Goal: Task Accomplishment & Management: Manage account settings

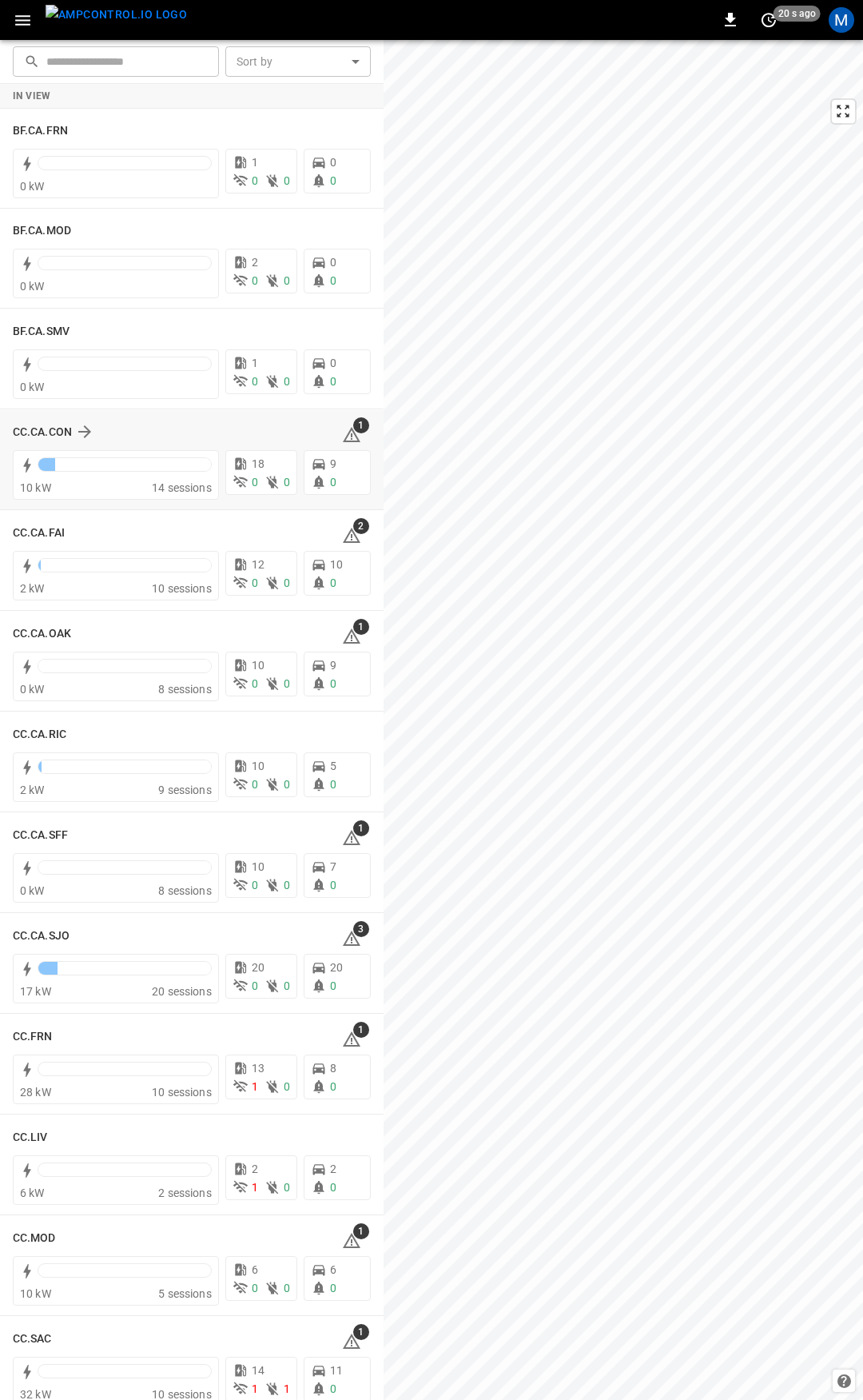
click at [347, 433] on icon at bounding box center [352, 435] width 19 height 19
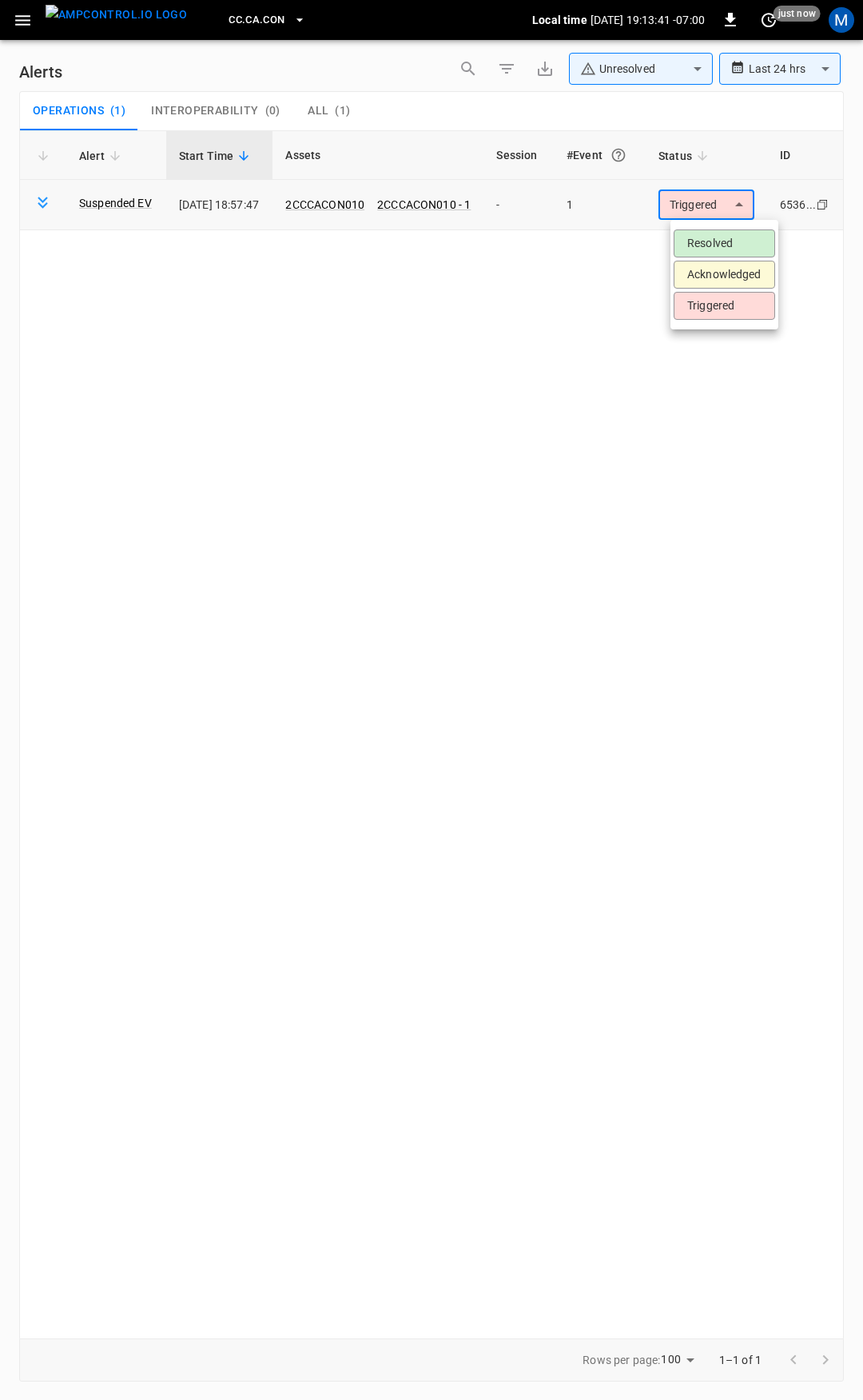
click at [721, 199] on body "**********" at bounding box center [431, 697] width 863 height 1394
click at [740, 237] on li "Resolved" at bounding box center [724, 244] width 101 height 28
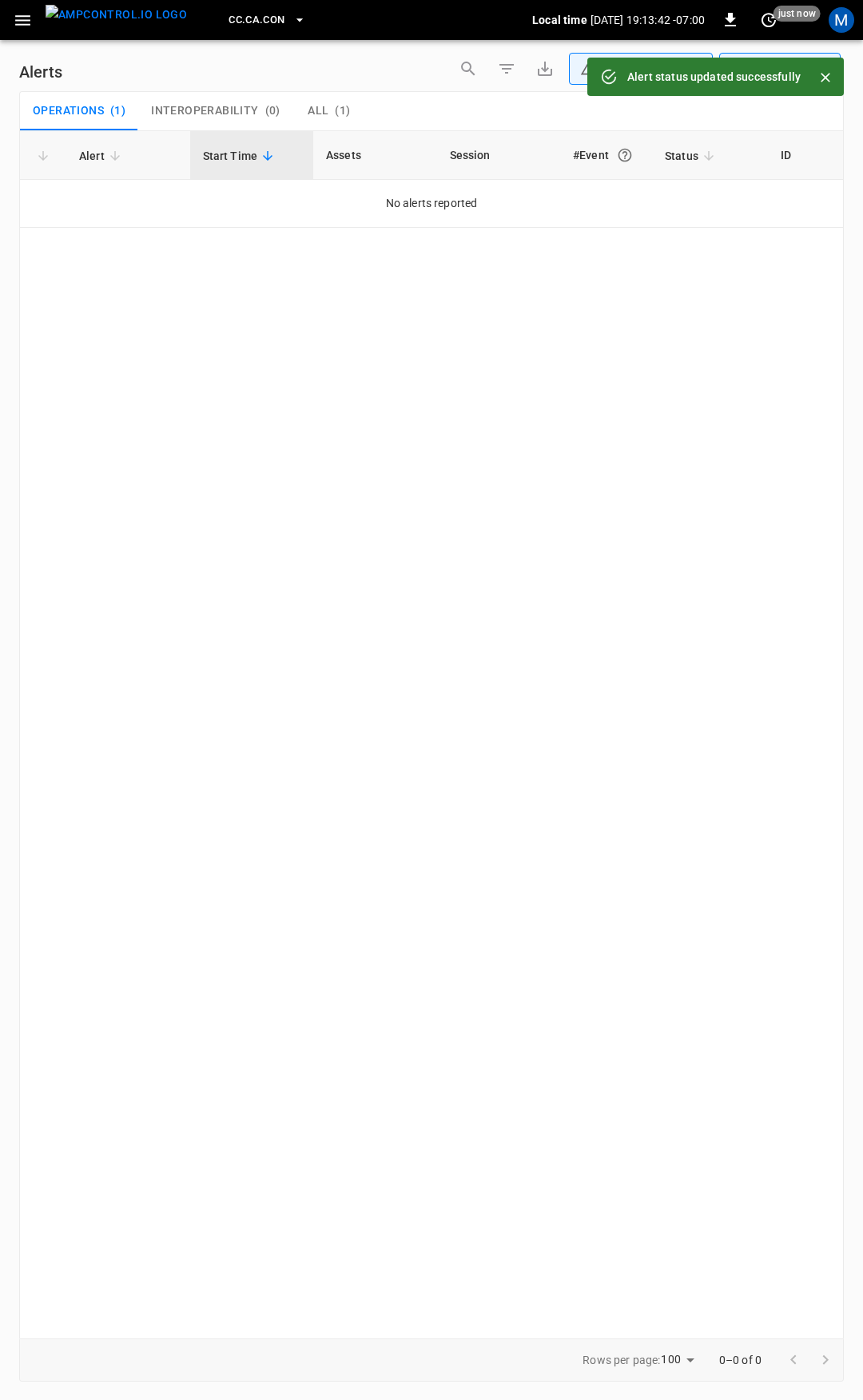
drag, startPoint x: 26, startPoint y: 20, endPoint x: 29, endPoint y: 32, distance: 12.4
click at [26, 19] on icon "button" at bounding box center [23, 20] width 15 height 10
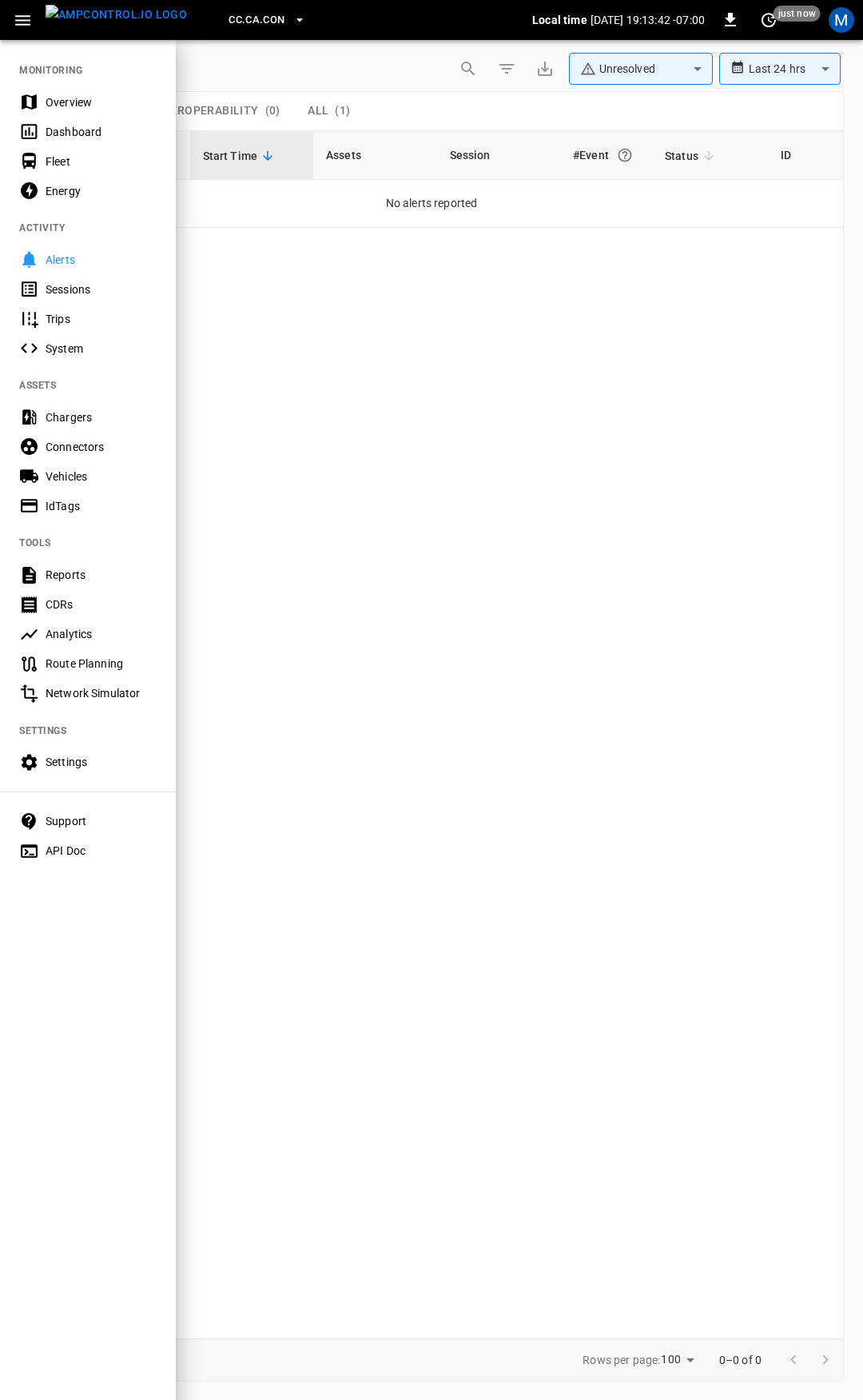
click at [72, 93] on div "Overview" at bounding box center [88, 101] width 176 height 29
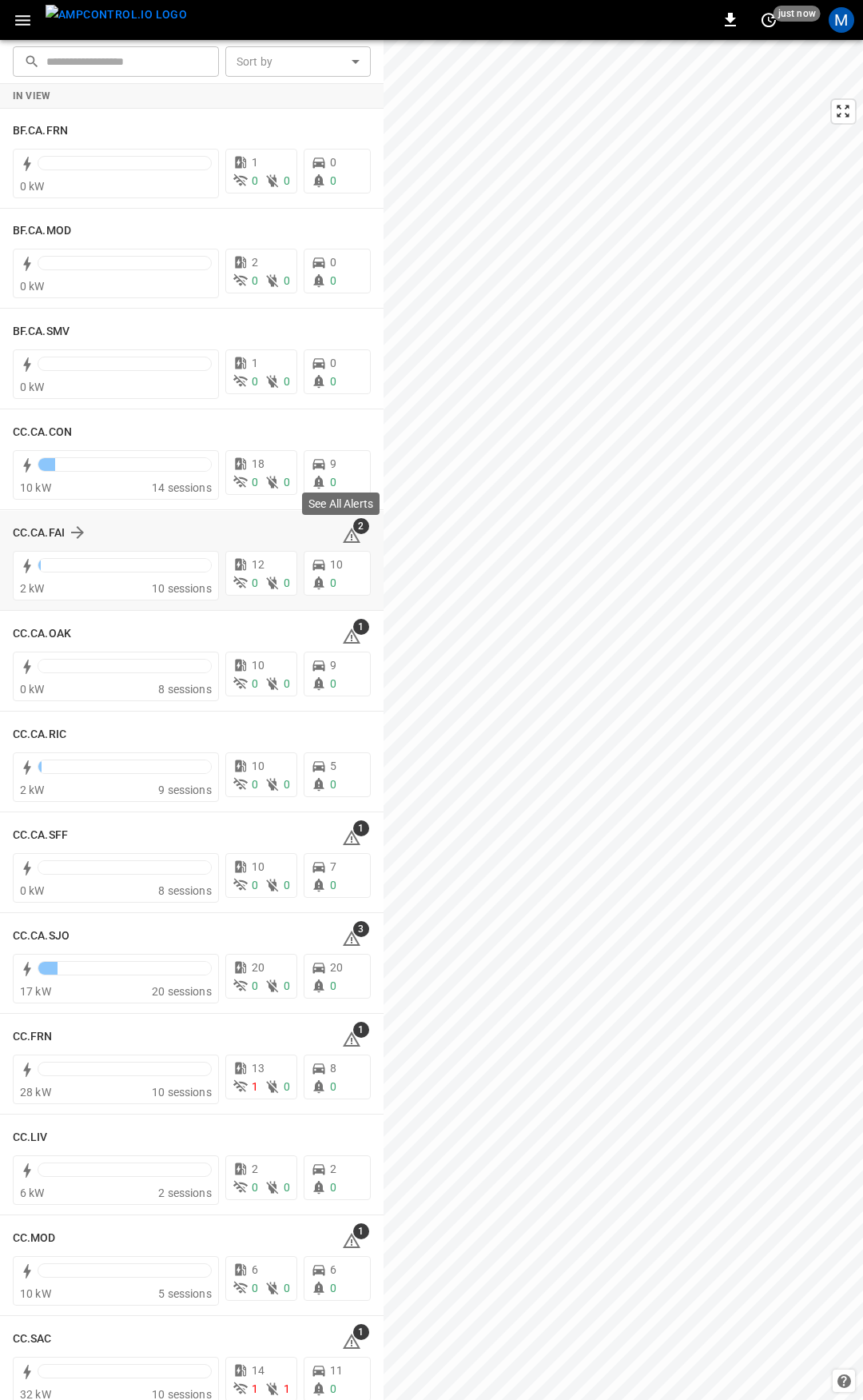
click at [345, 535] on icon at bounding box center [352, 535] width 18 height 15
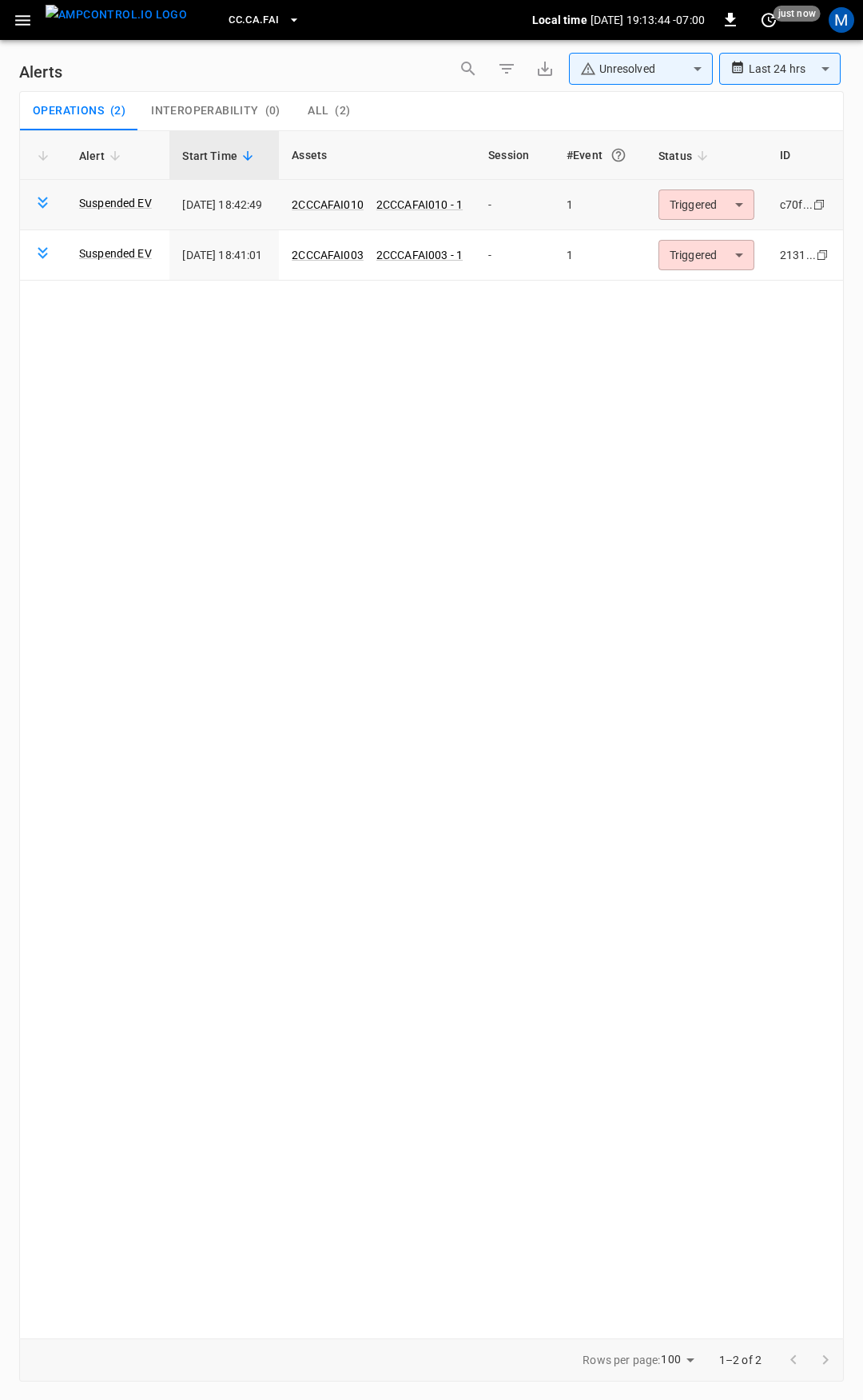
click at [725, 207] on body "**********" at bounding box center [431, 697] width 863 height 1394
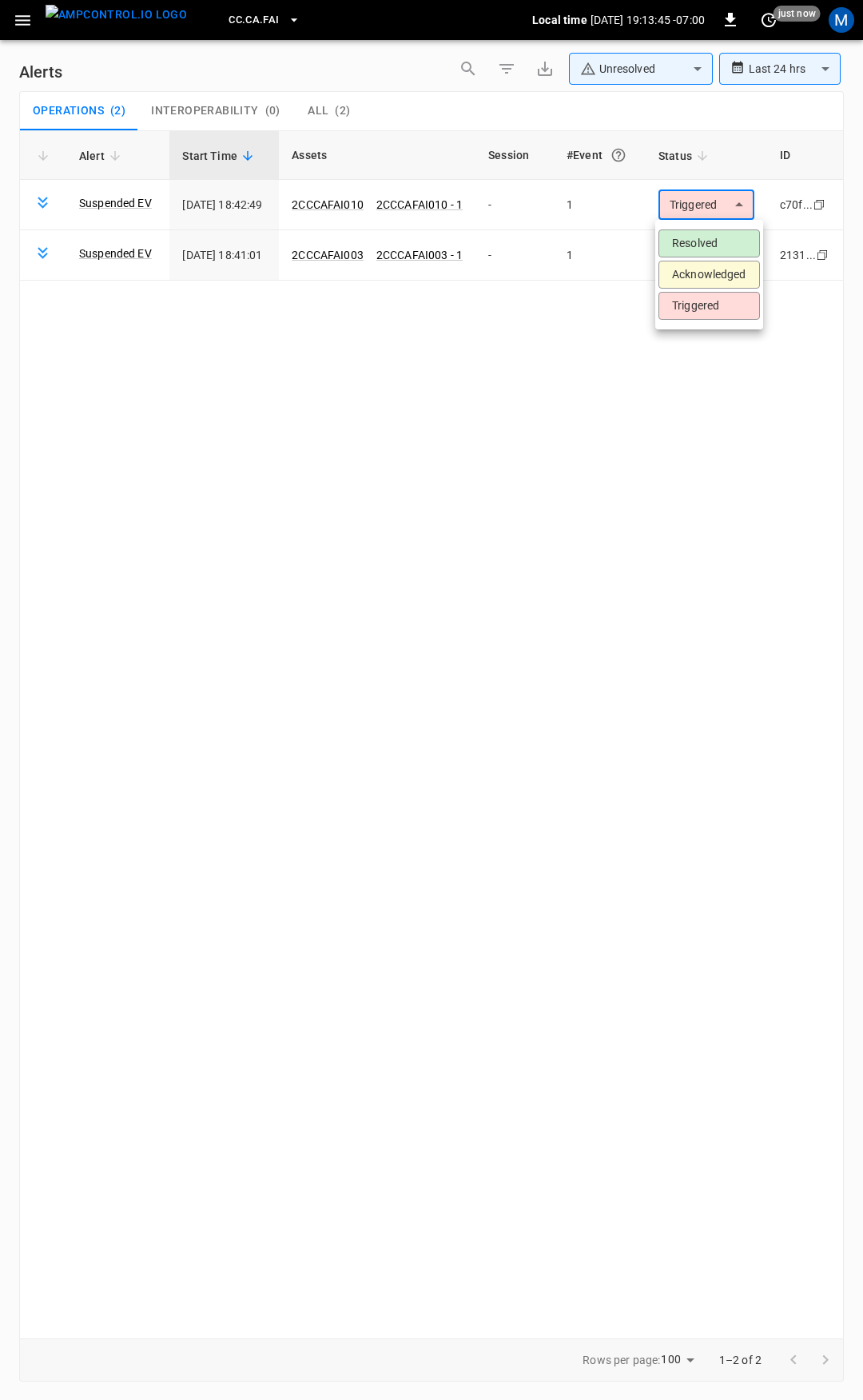
click at [721, 239] on li "Resolved" at bounding box center [709, 244] width 101 height 28
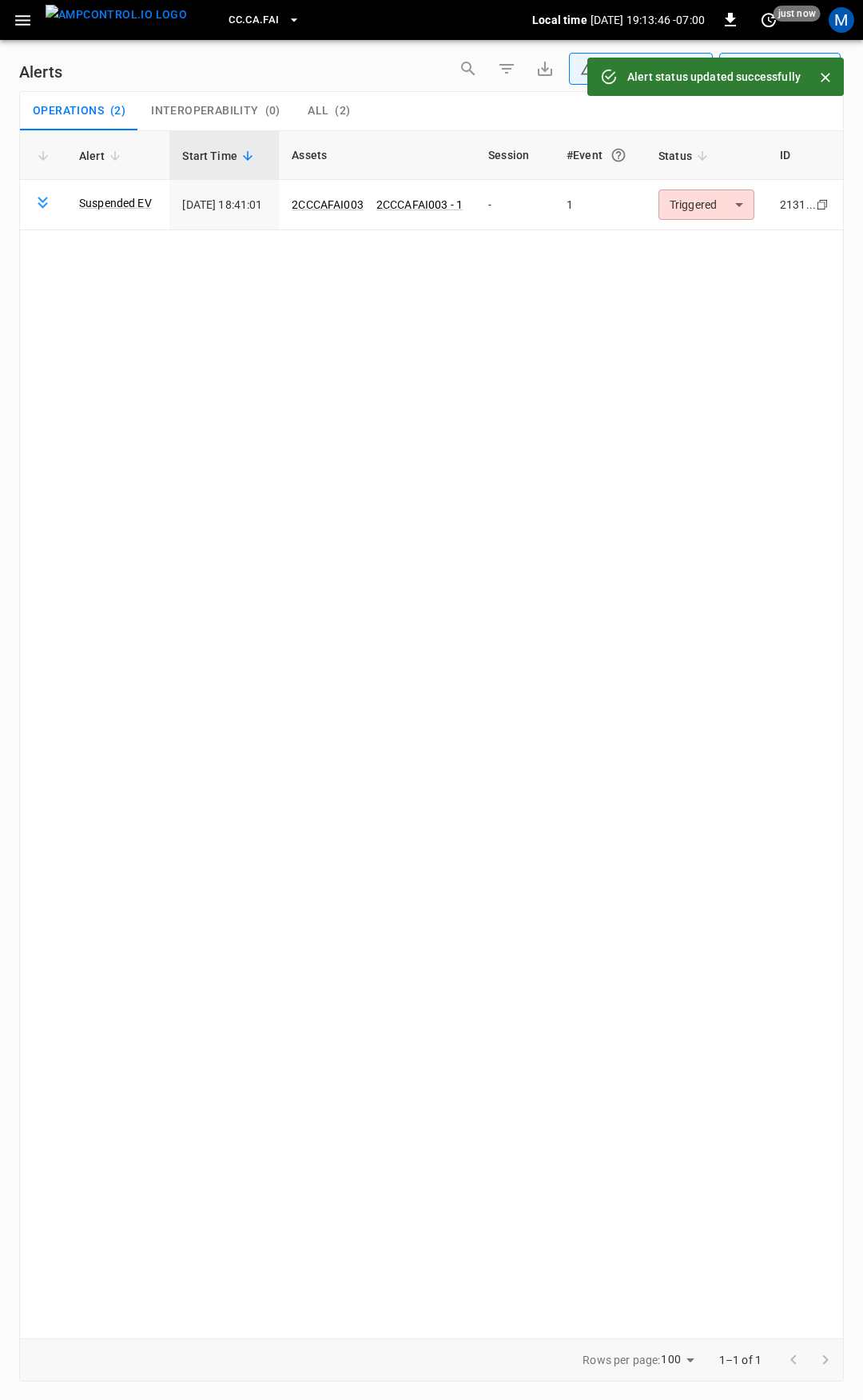
click at [705, 204] on body "**********" at bounding box center [431, 697] width 863 height 1394
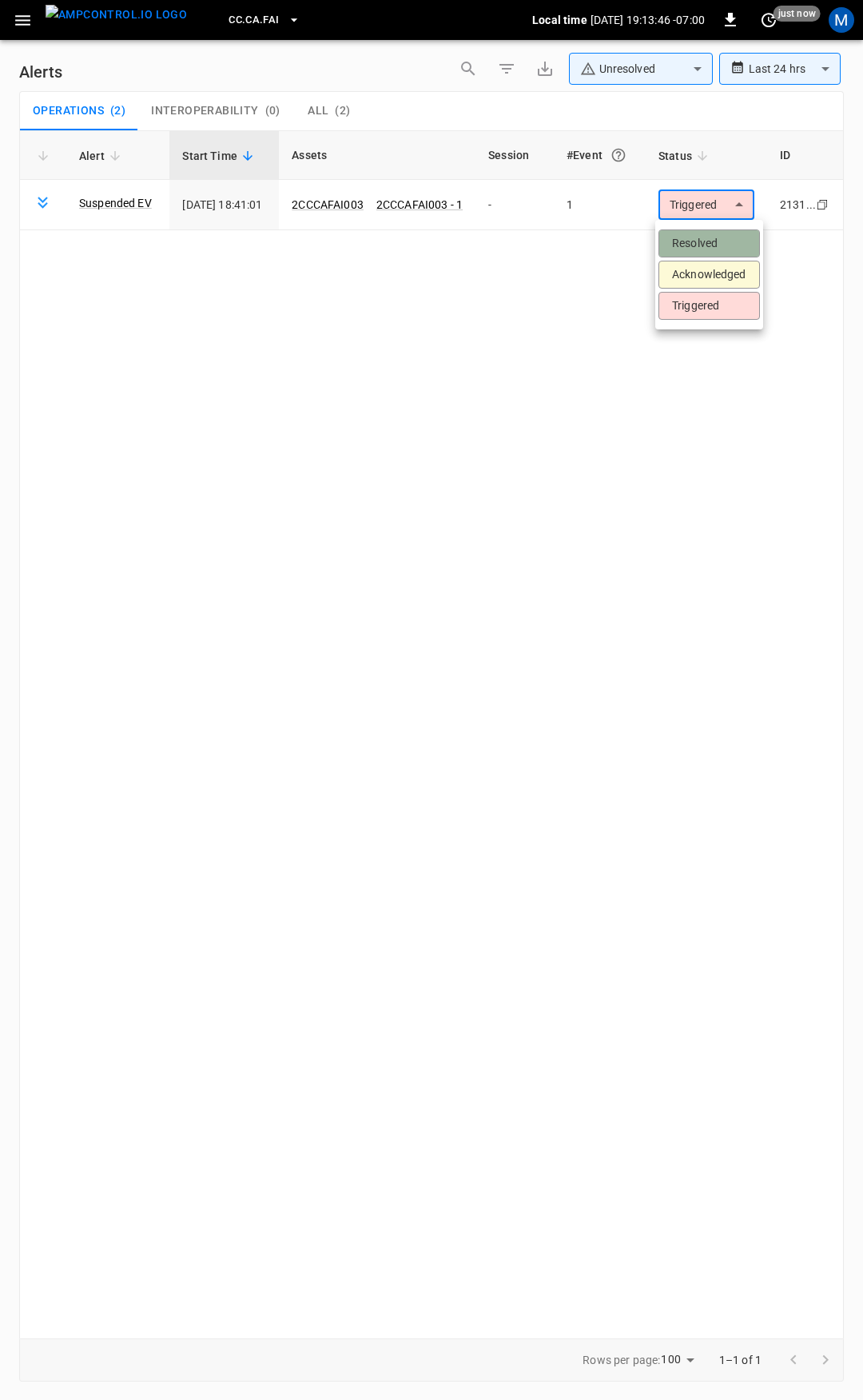
drag, startPoint x: 708, startPoint y: 241, endPoint x: 232, endPoint y: 137, distance: 487.2
click at [707, 241] on li "Resolved" at bounding box center [709, 244] width 101 height 28
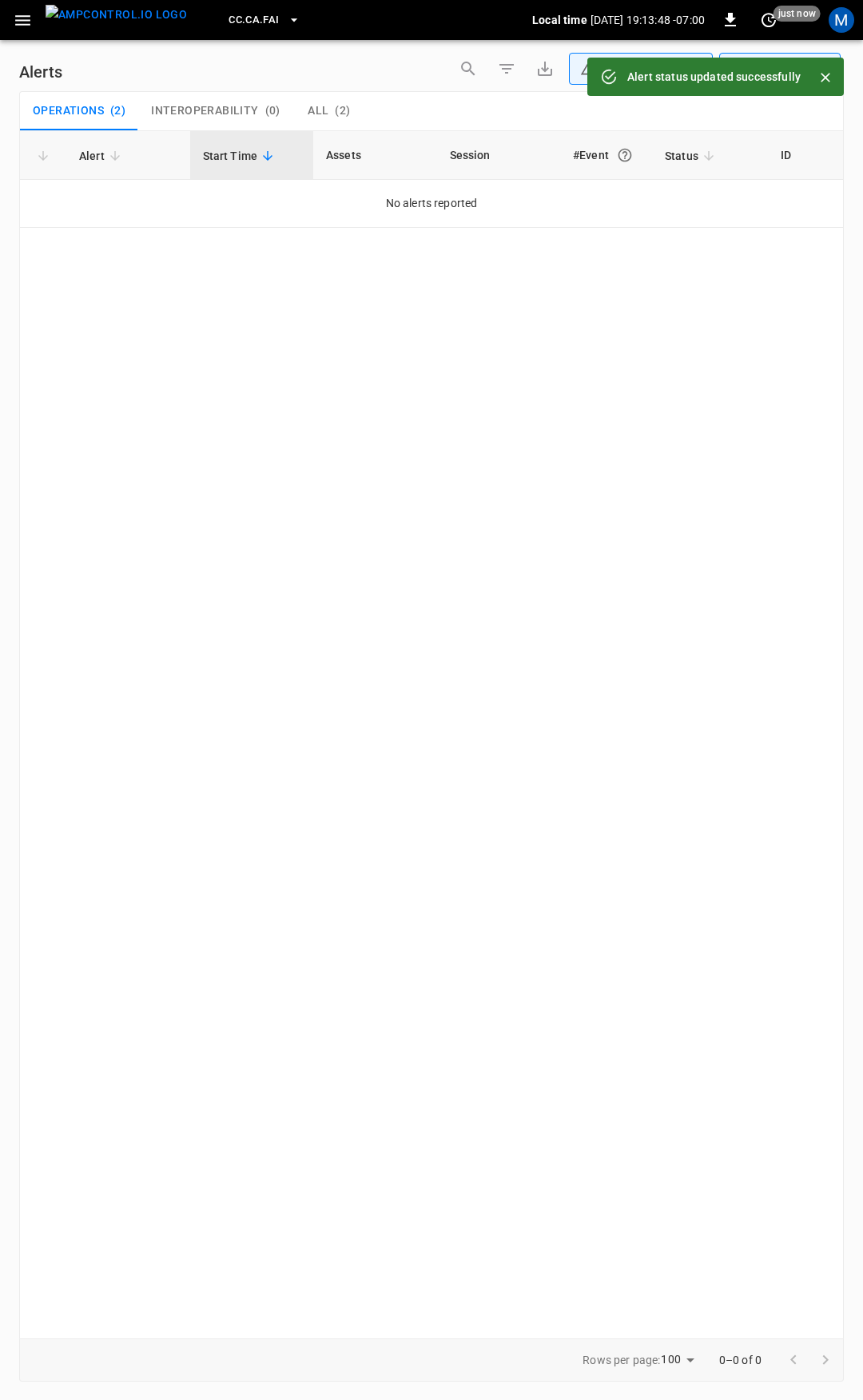
click at [19, 21] on icon "button" at bounding box center [23, 20] width 15 height 10
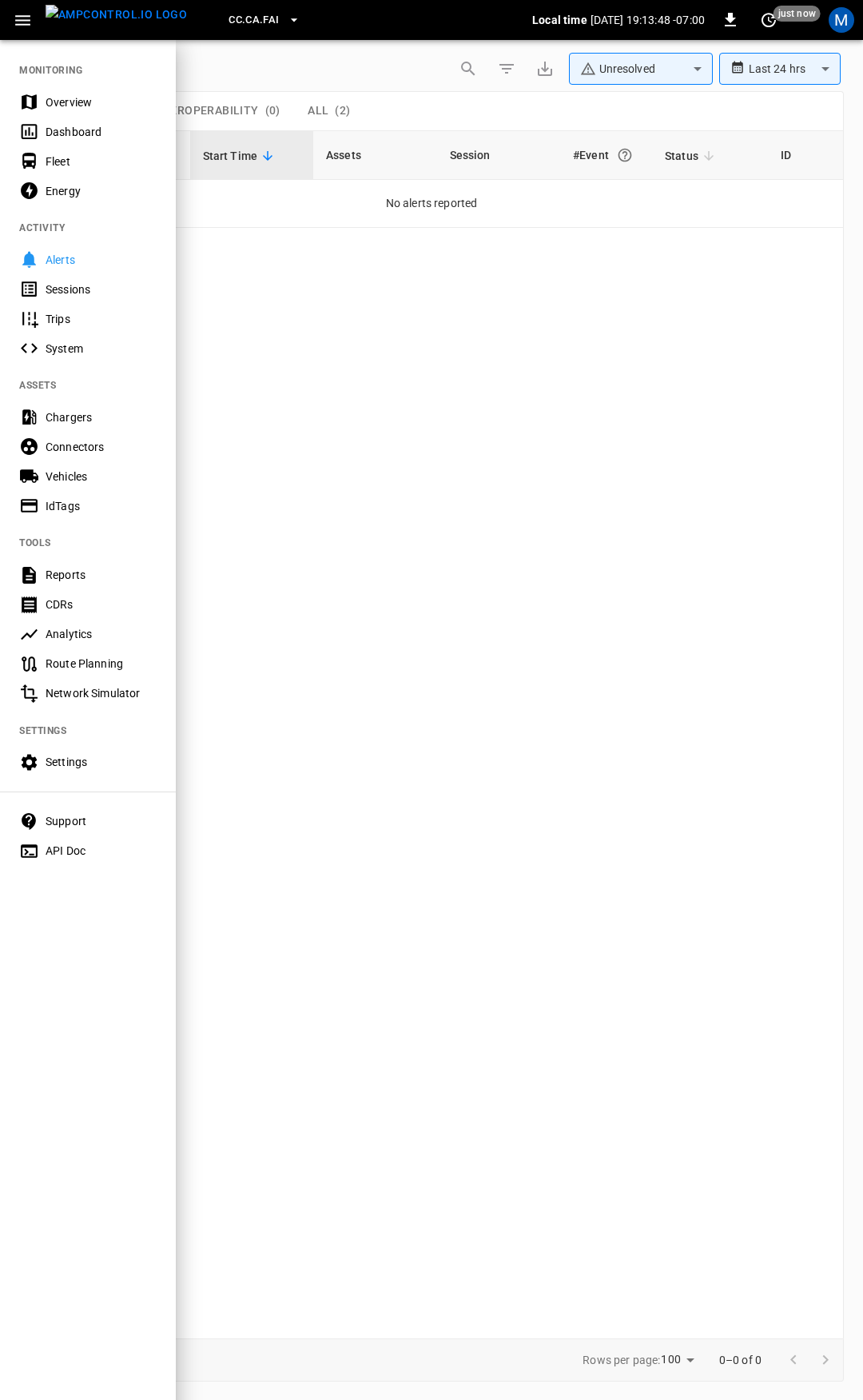
click at [62, 99] on div "Overview" at bounding box center [101, 102] width 112 height 16
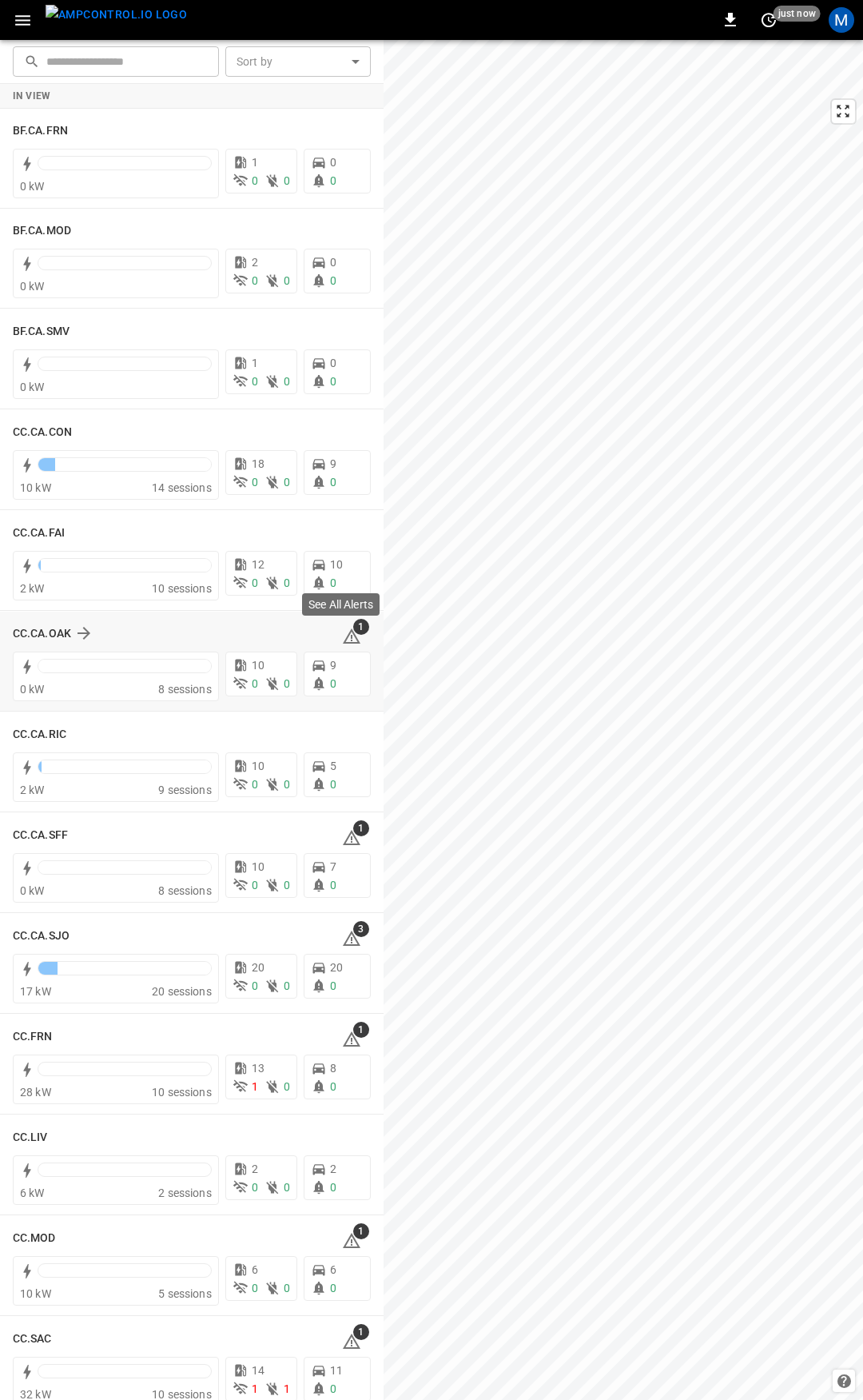
click at [342, 633] on icon at bounding box center [352, 636] width 19 height 19
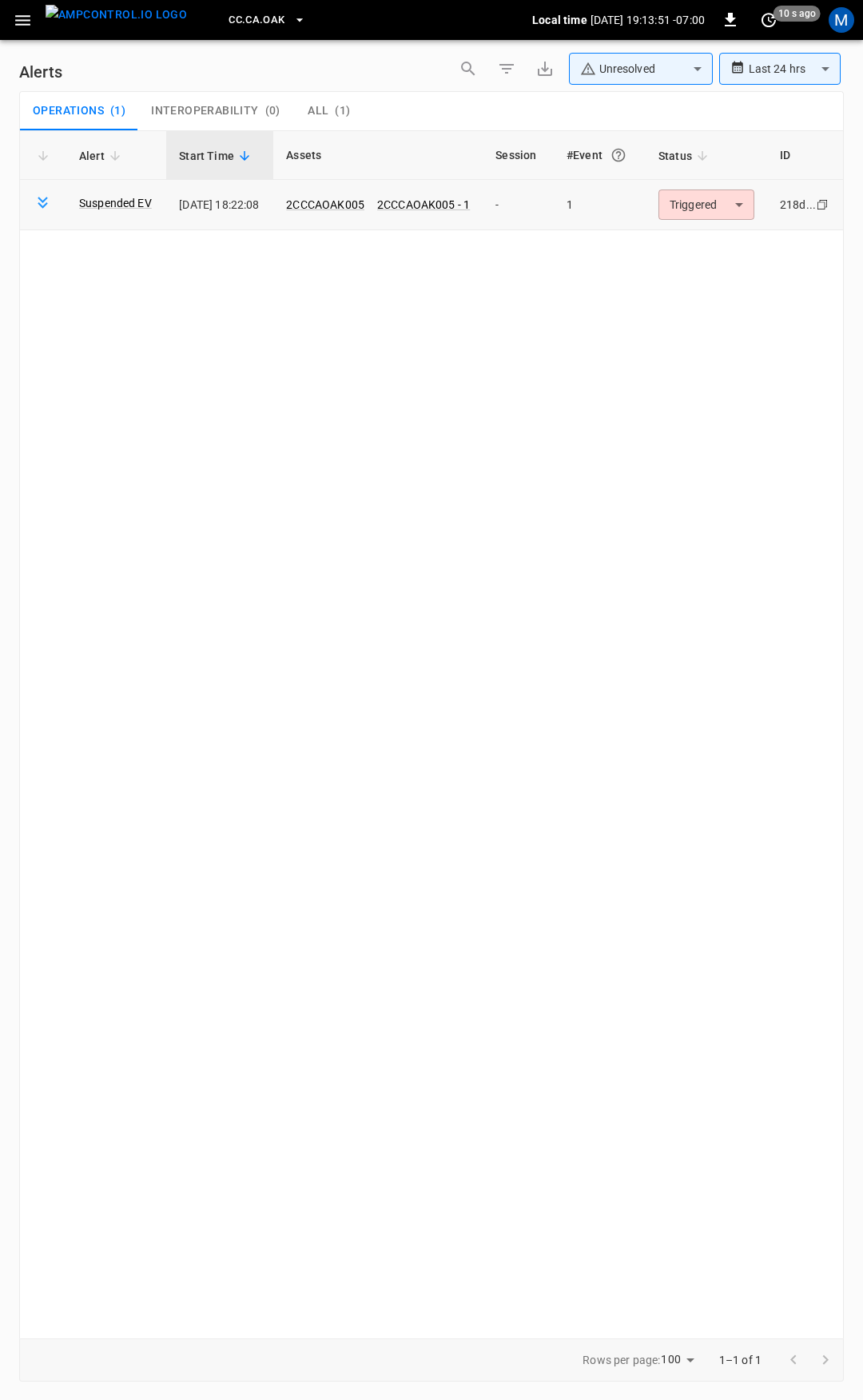
click at [729, 201] on body "**********" at bounding box center [431, 697] width 863 height 1394
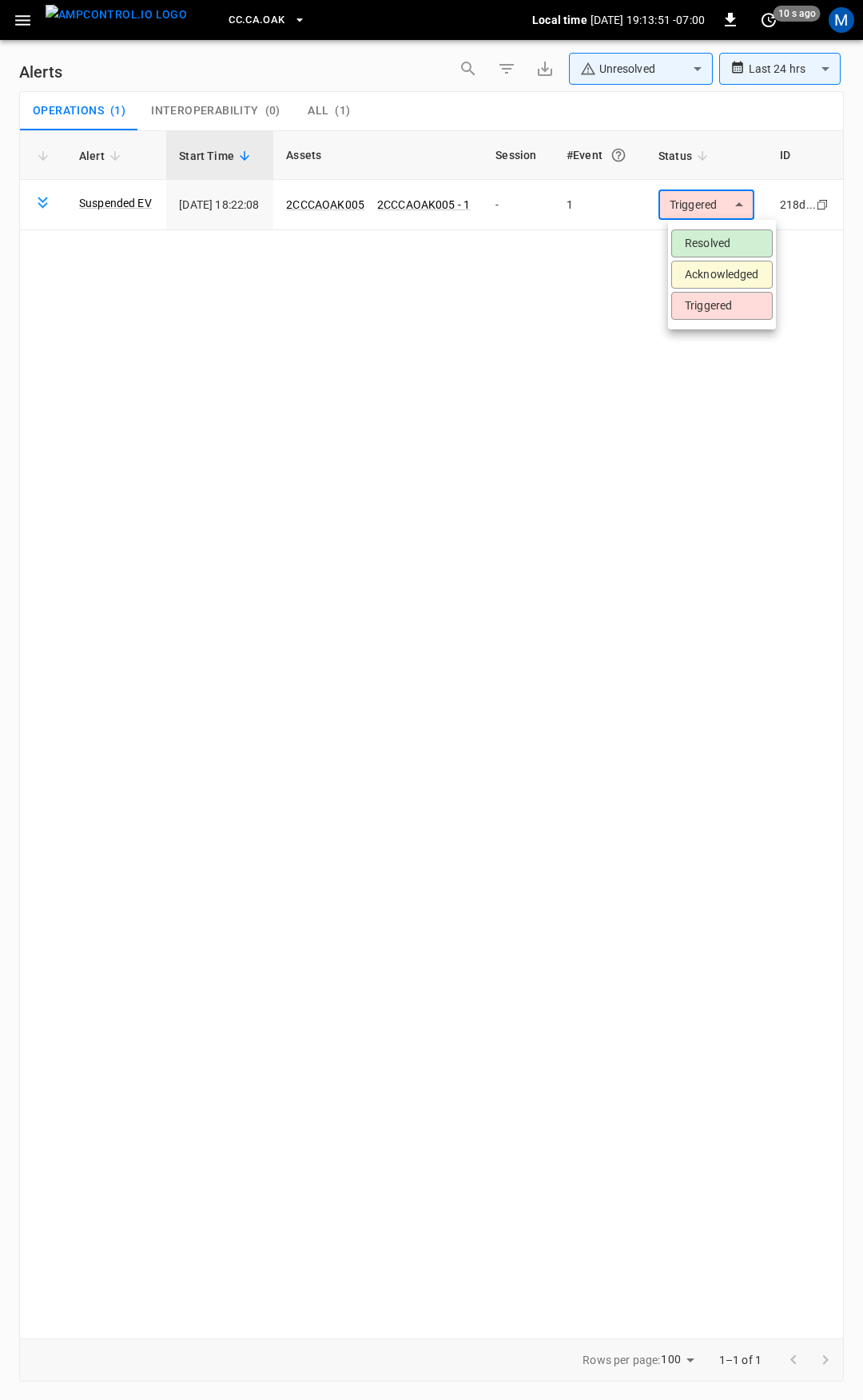
click at [709, 241] on li "Resolved" at bounding box center [721, 244] width 101 height 28
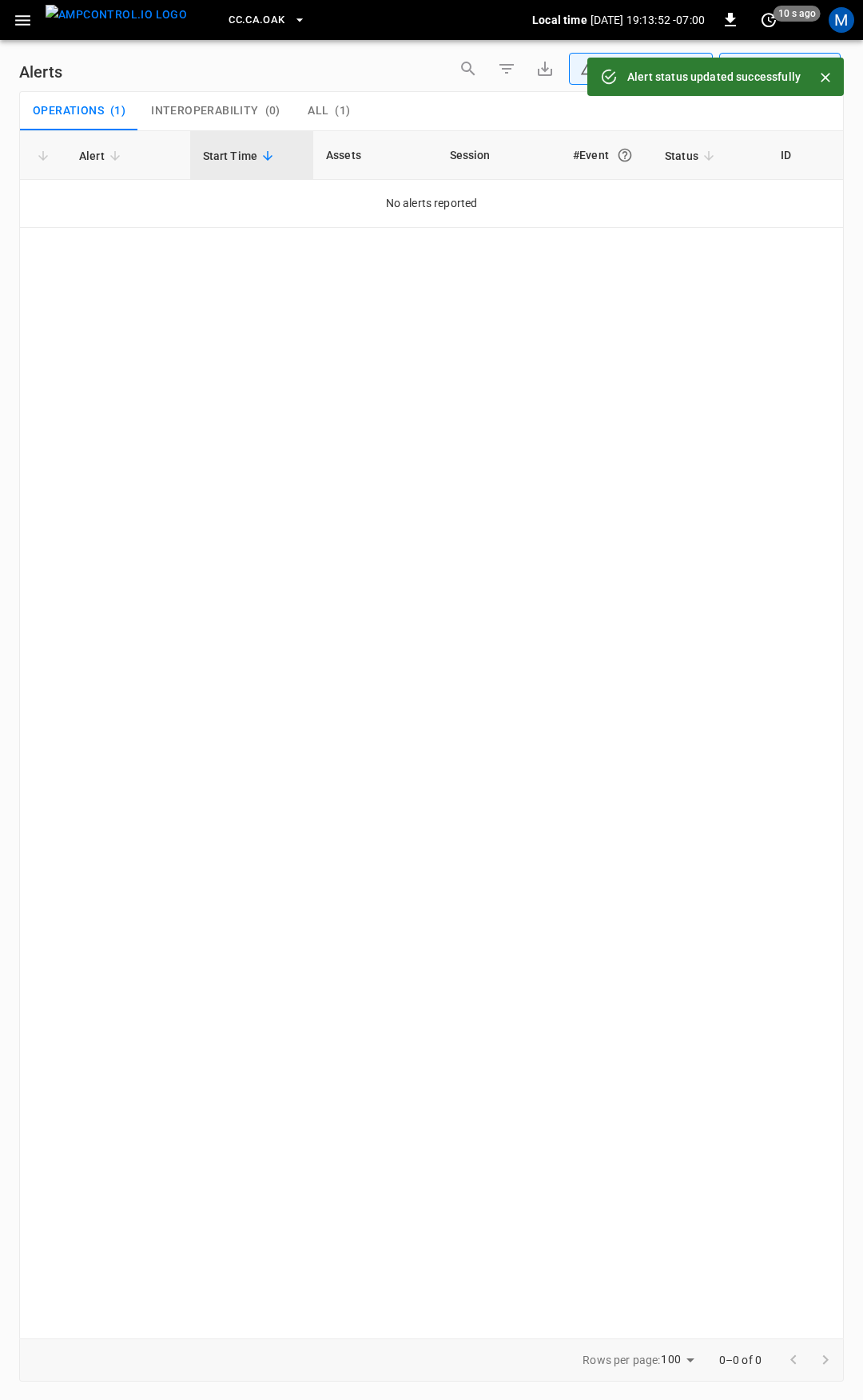
click at [32, 31] on button "button" at bounding box center [23, 20] width 33 height 29
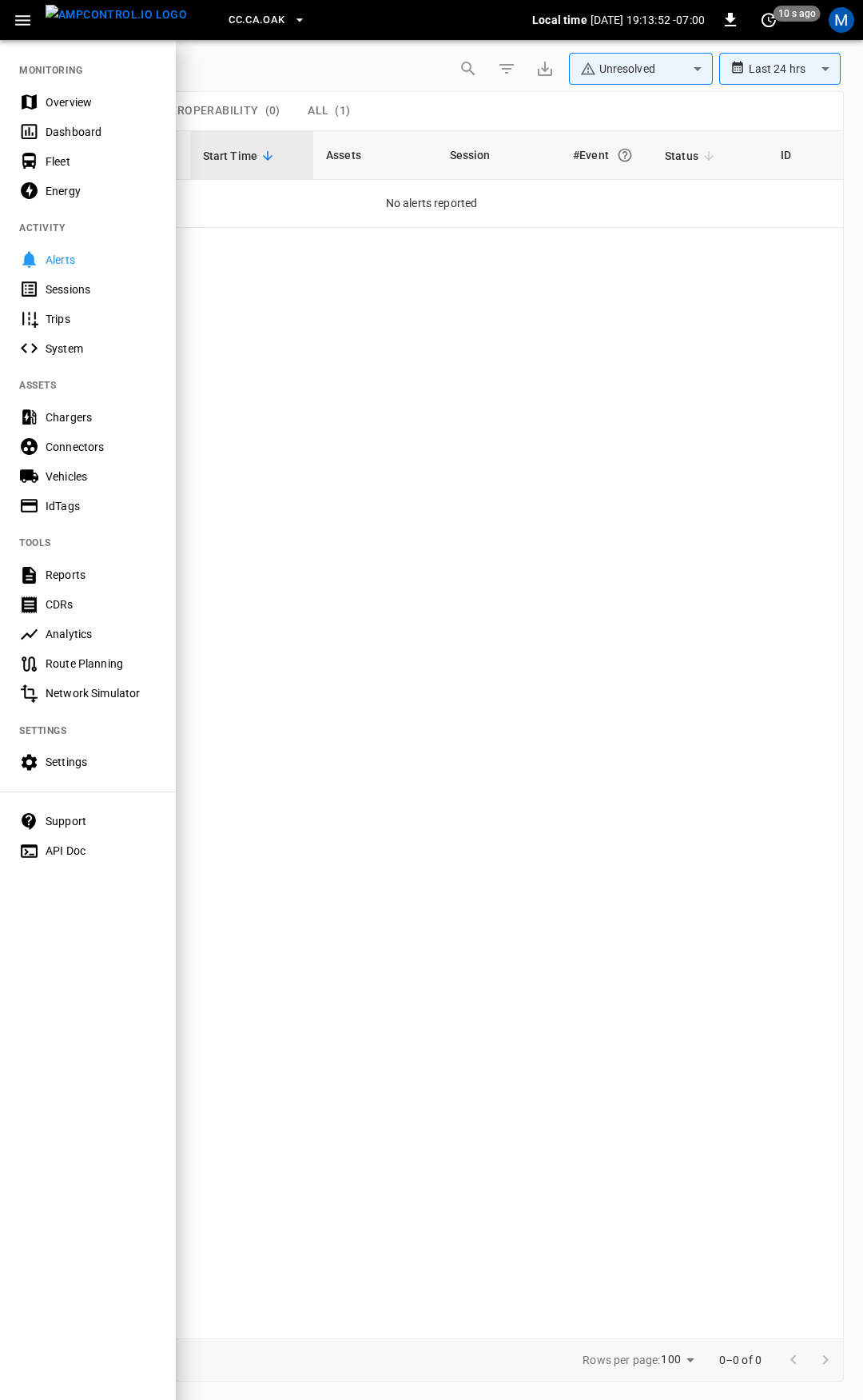
drag, startPoint x: 78, startPoint y: 101, endPoint x: 104, endPoint y: 204, distance: 106.2
click at [78, 101] on div "Overview" at bounding box center [101, 102] width 112 height 16
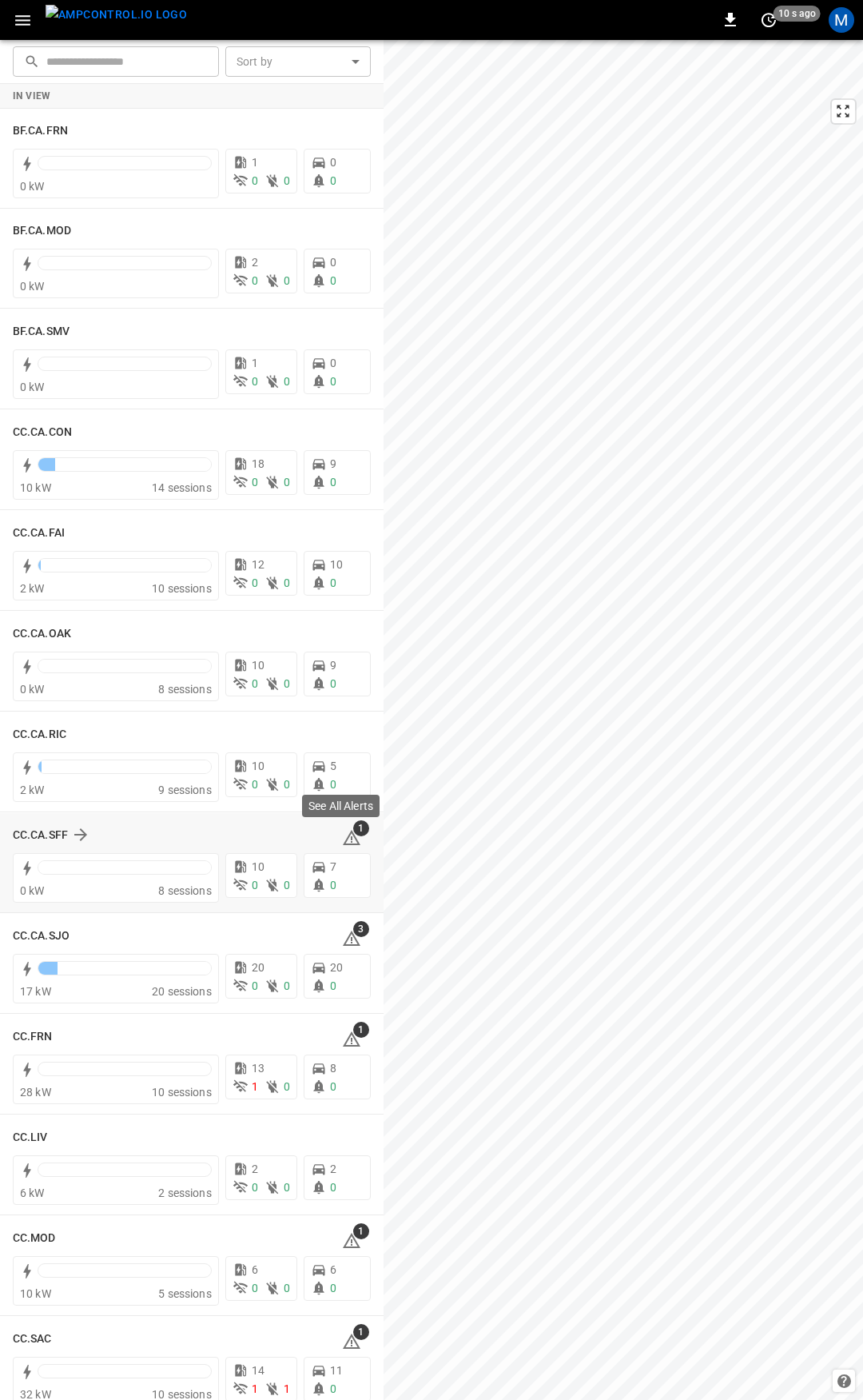
click at [348, 839] on icon at bounding box center [352, 838] width 19 height 19
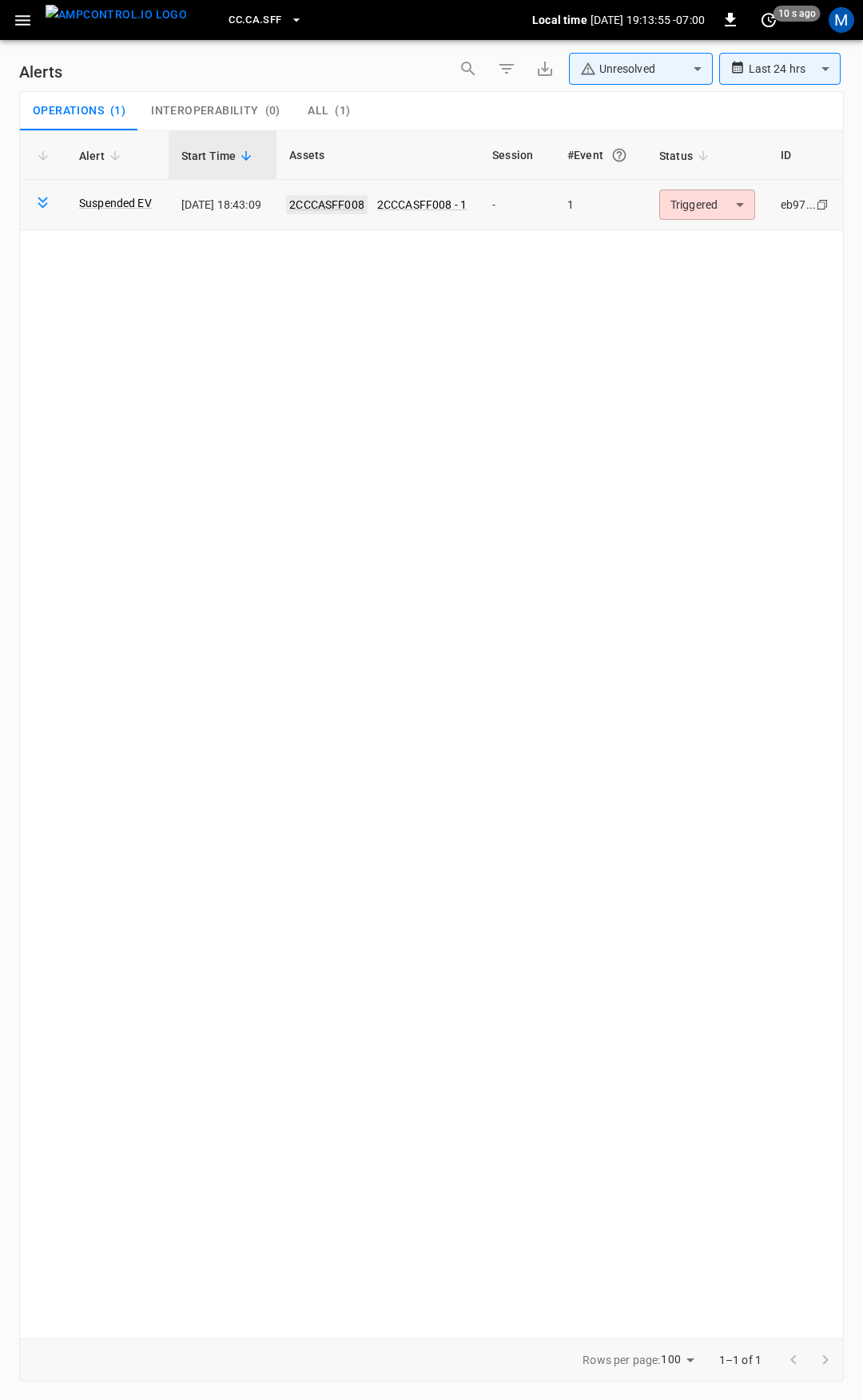
click at [344, 205] on link "2CCCASFF008" at bounding box center [327, 204] width 81 height 19
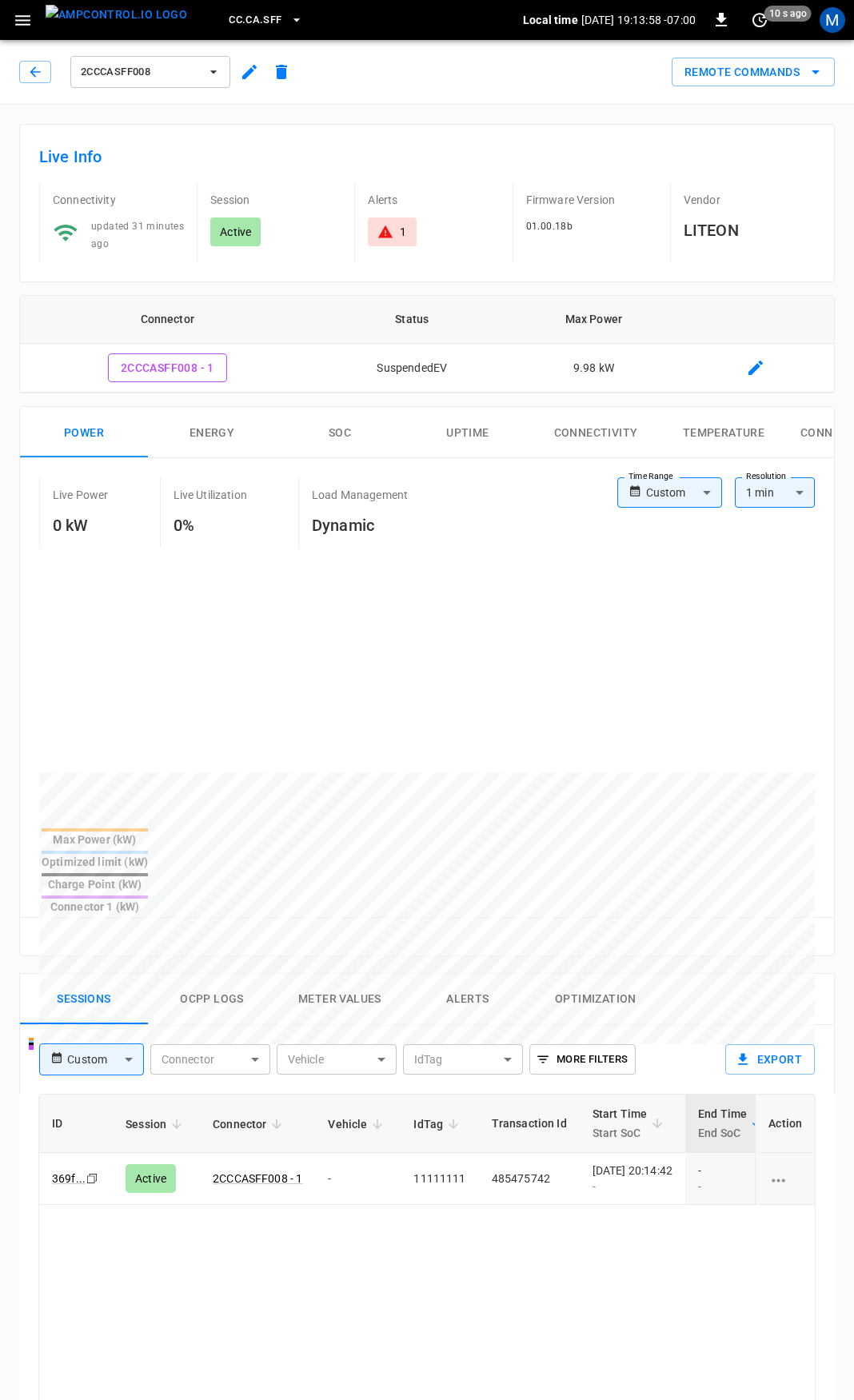
click at [708, 500] on body "CC.CA.SFF Local time [DATE] 19:13:58 -07:00 0 10 s ago M 2CCCASFF008 Remote Com…" at bounding box center [427, 1068] width 854 height 2136
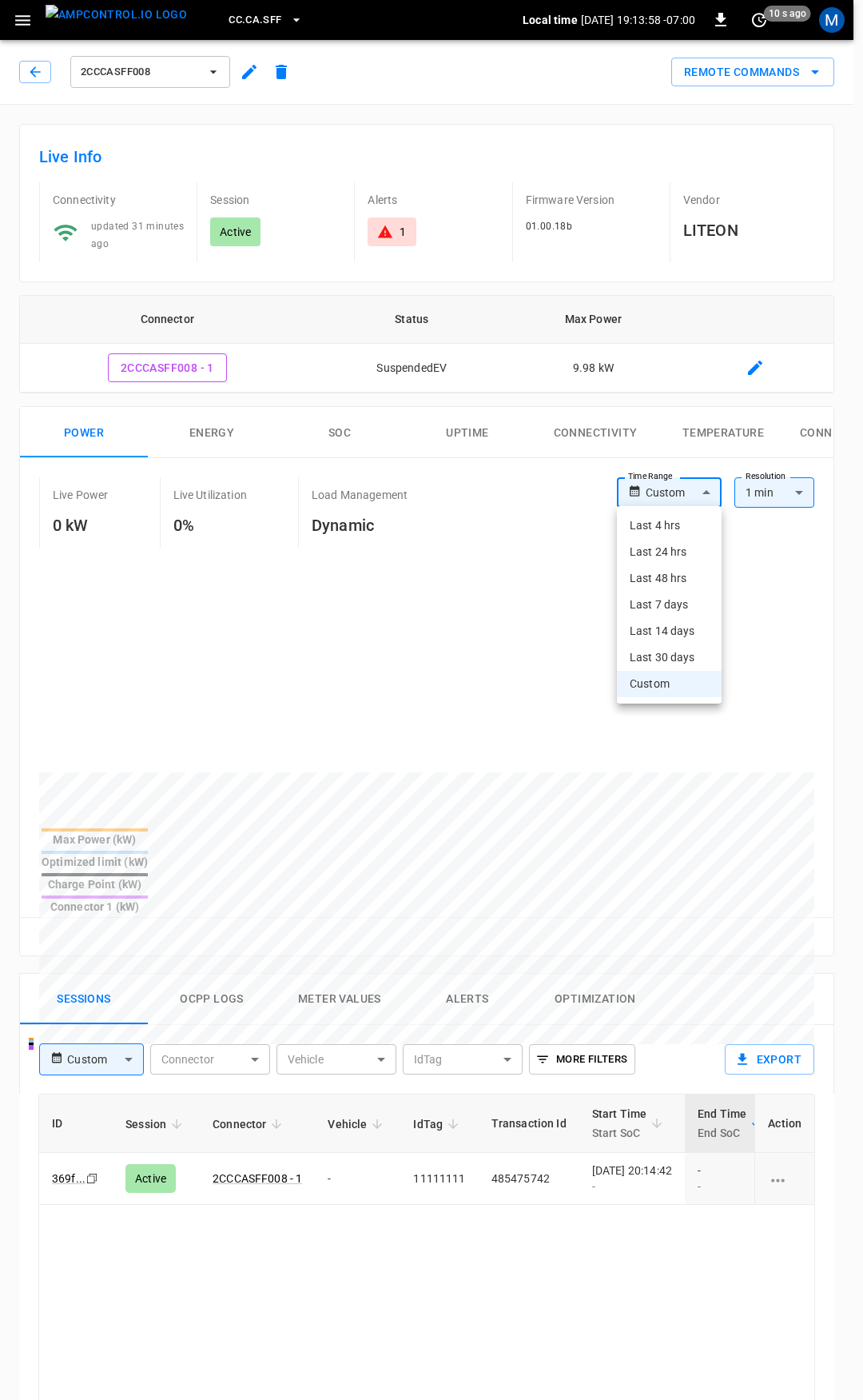
click at [689, 547] on li "Last 24 hrs" at bounding box center [669, 552] width 105 height 26
type input "**********"
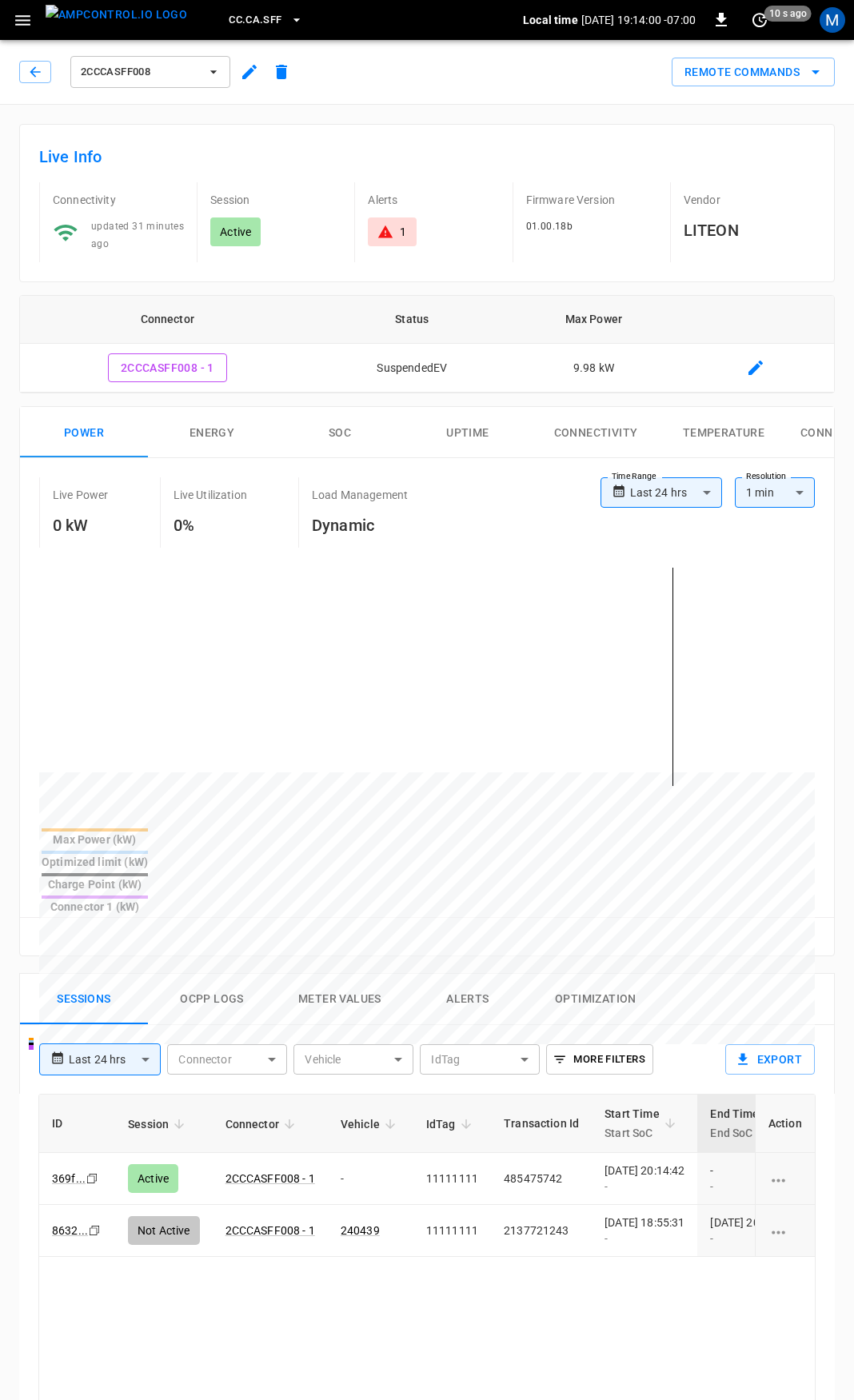
click at [392, 233] on icon at bounding box center [385, 232] width 16 height 16
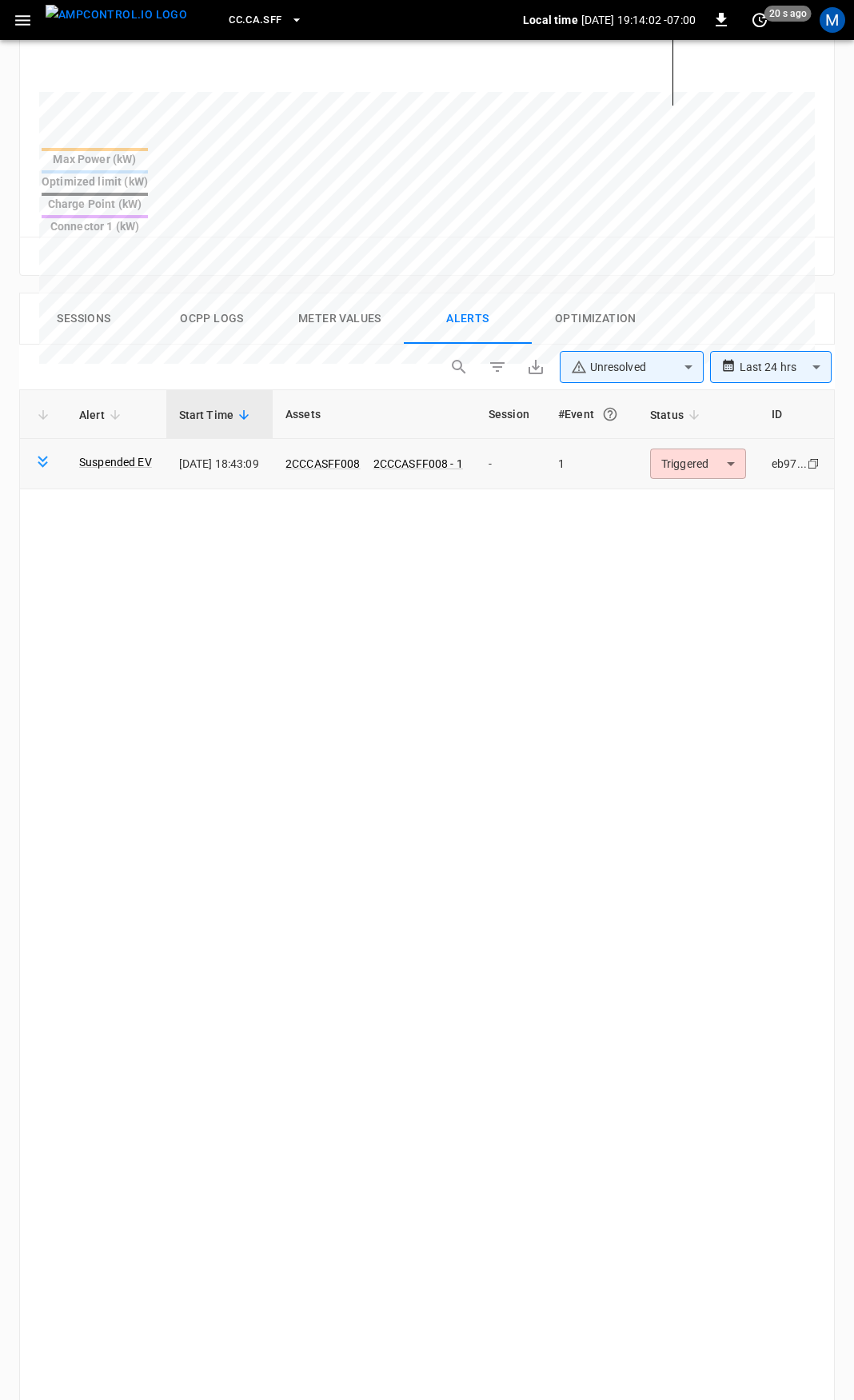
click at [737, 417] on body "**********" at bounding box center [427, 495] width 854 height 2353
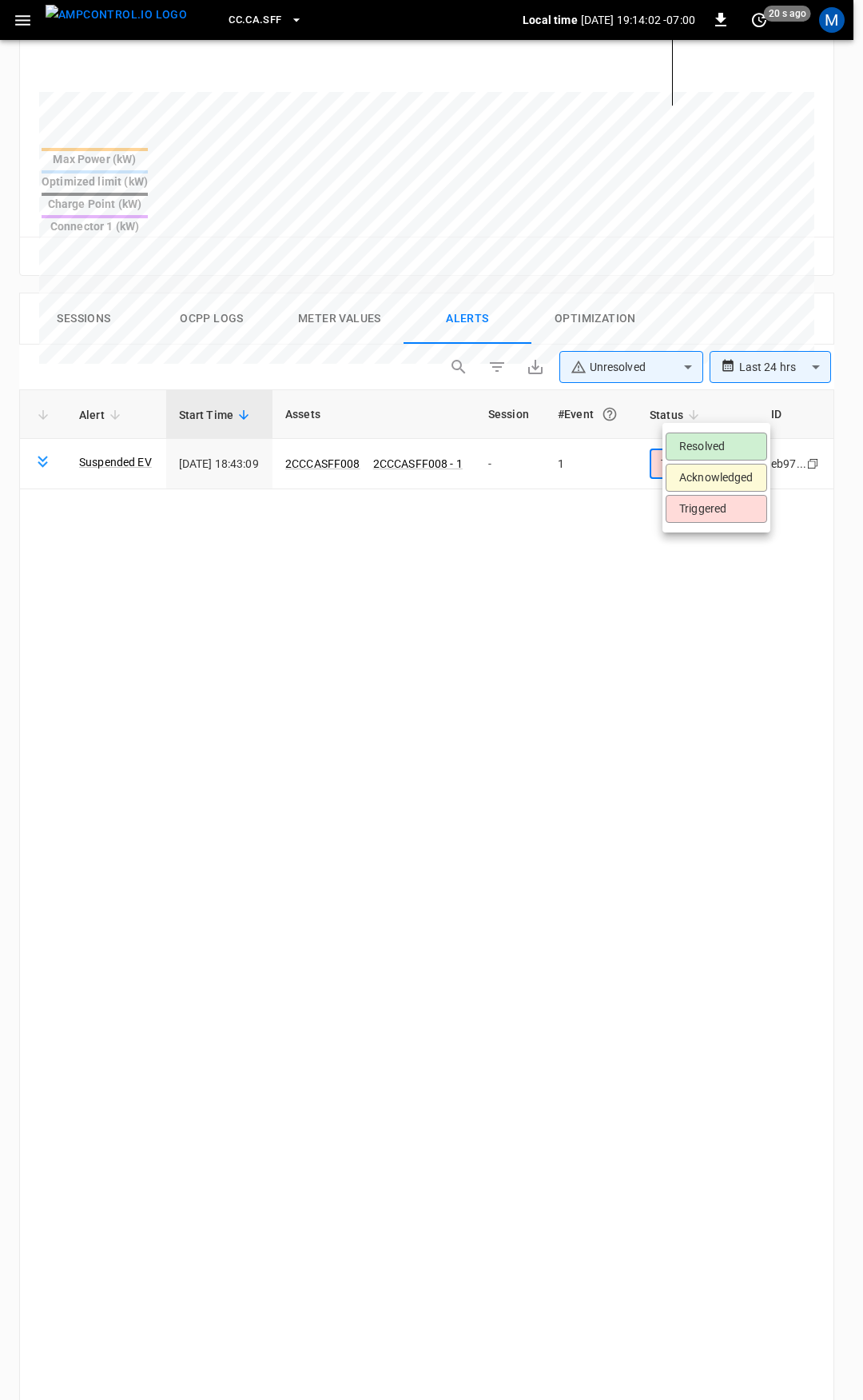
click at [719, 438] on li "Resolved" at bounding box center [716, 447] width 101 height 28
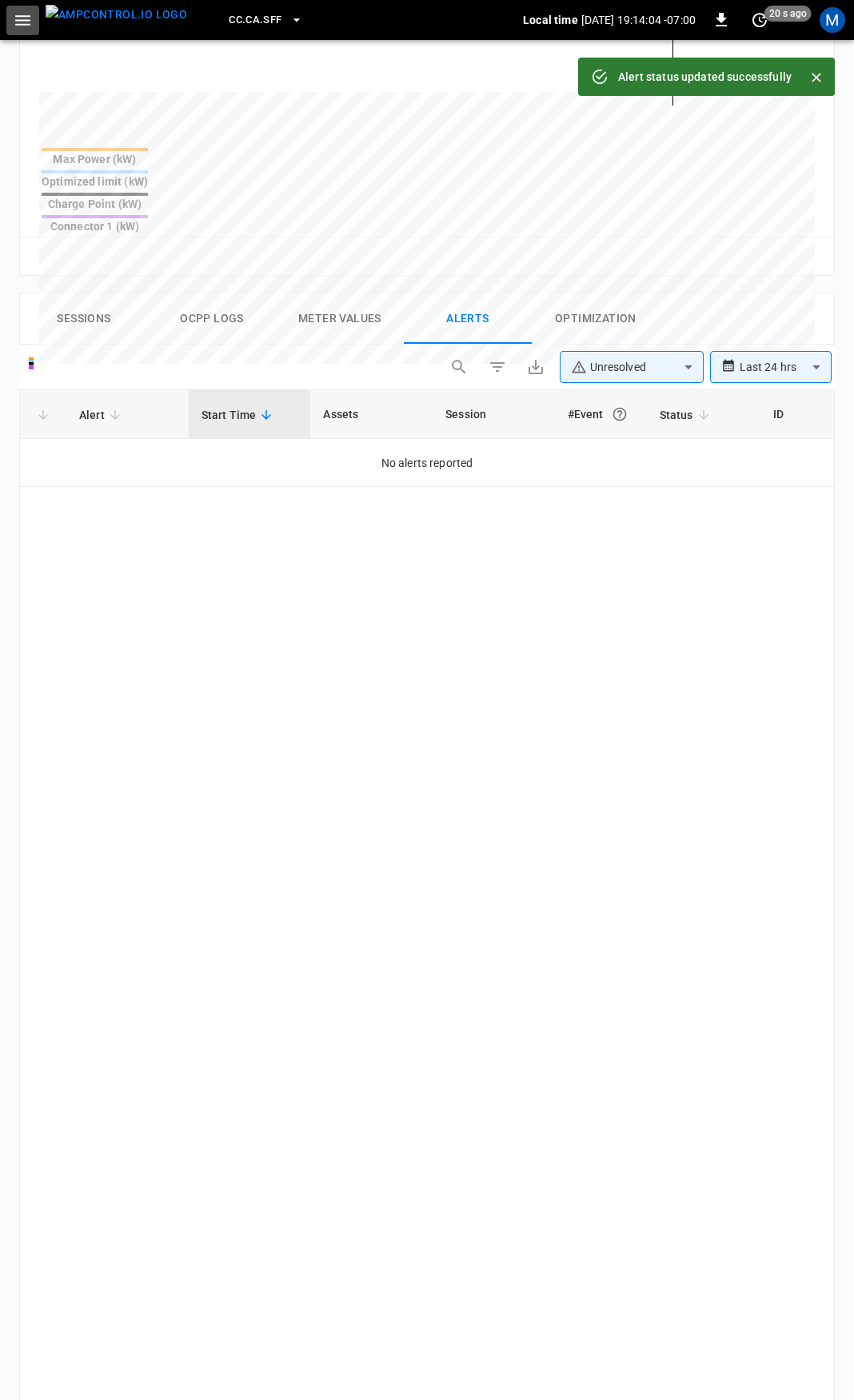
click at [12, 28] on button "button" at bounding box center [23, 20] width 33 height 29
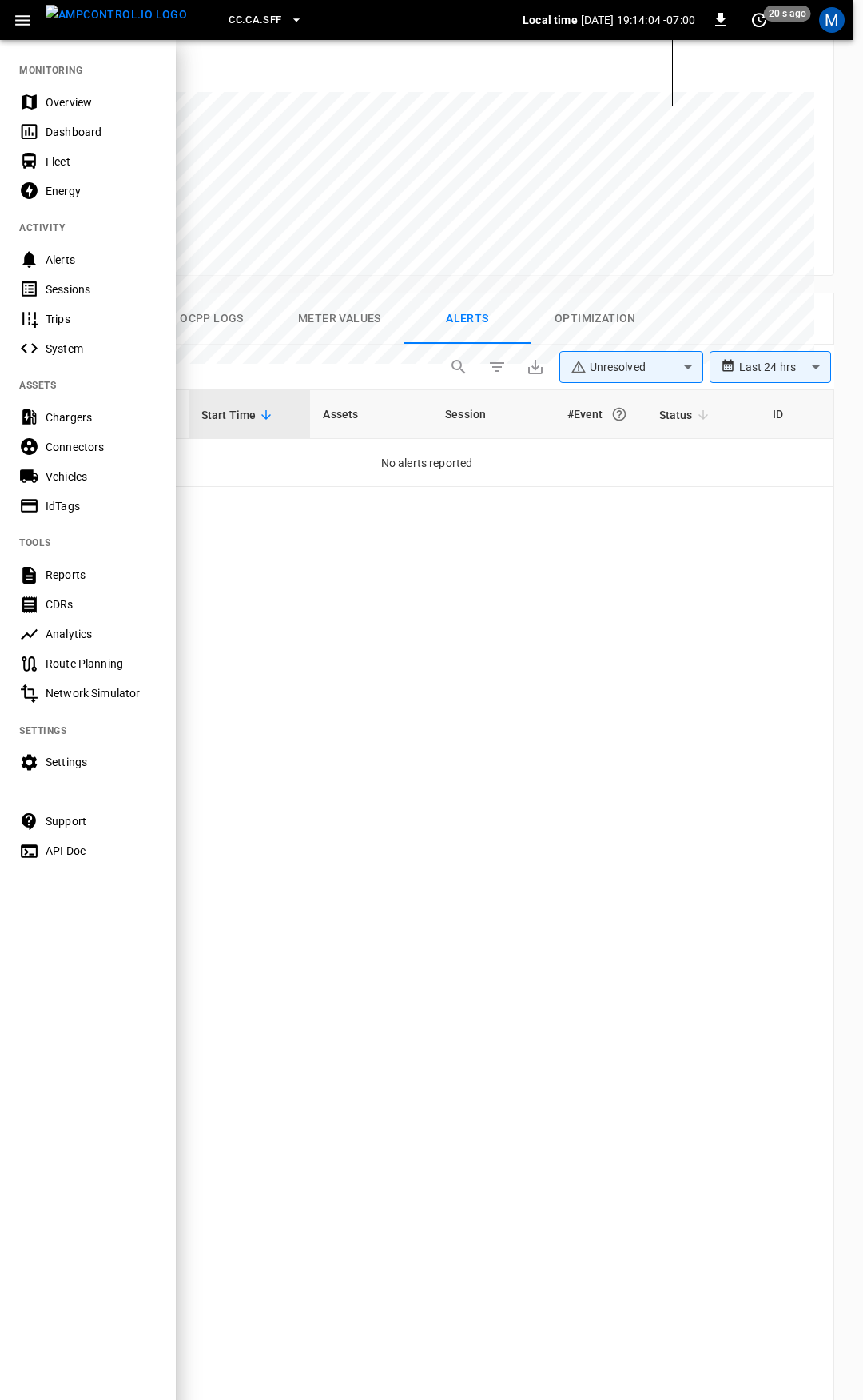
click at [70, 100] on div "Overview" at bounding box center [101, 102] width 112 height 16
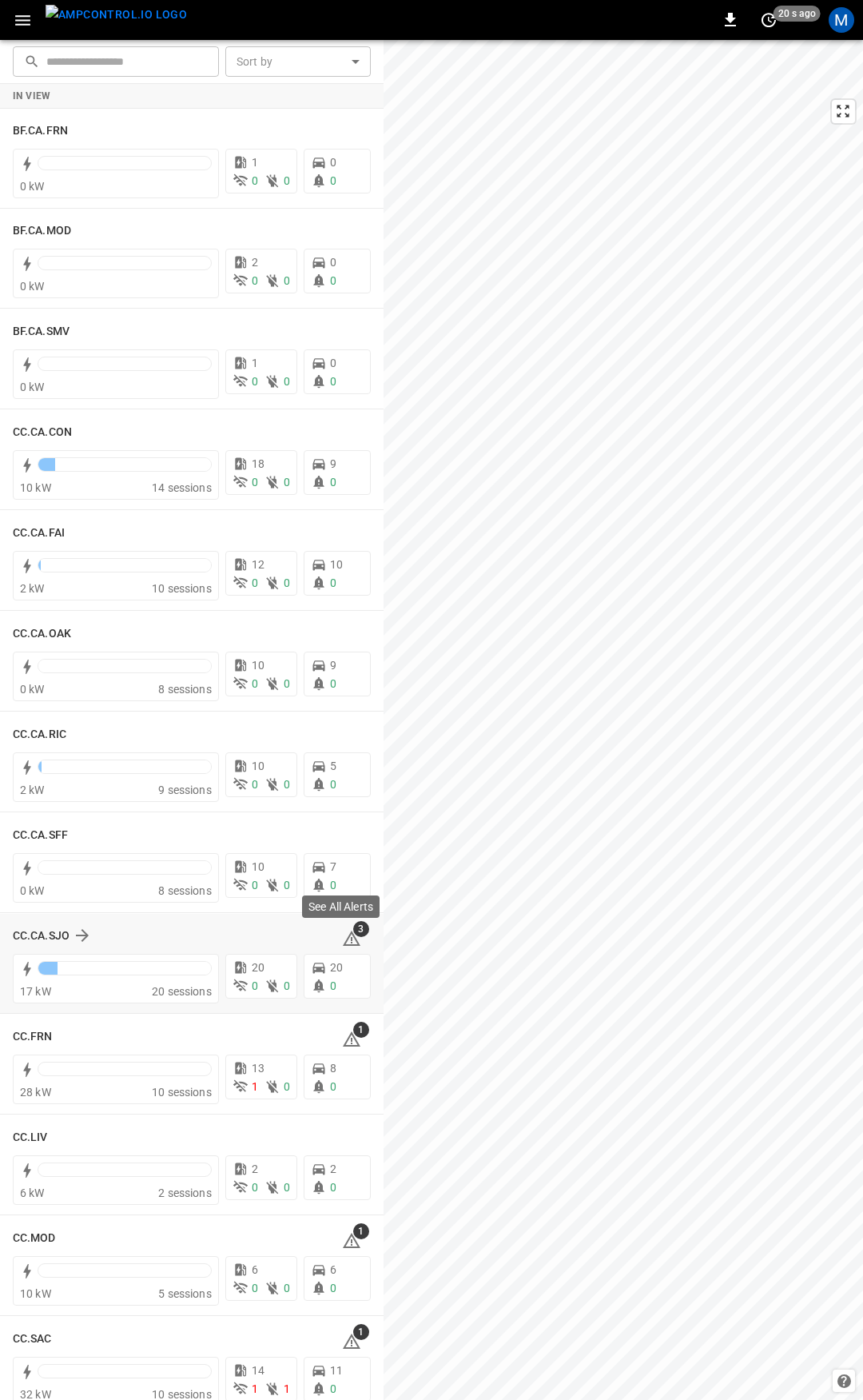
click at [346, 939] on icon at bounding box center [352, 938] width 18 height 15
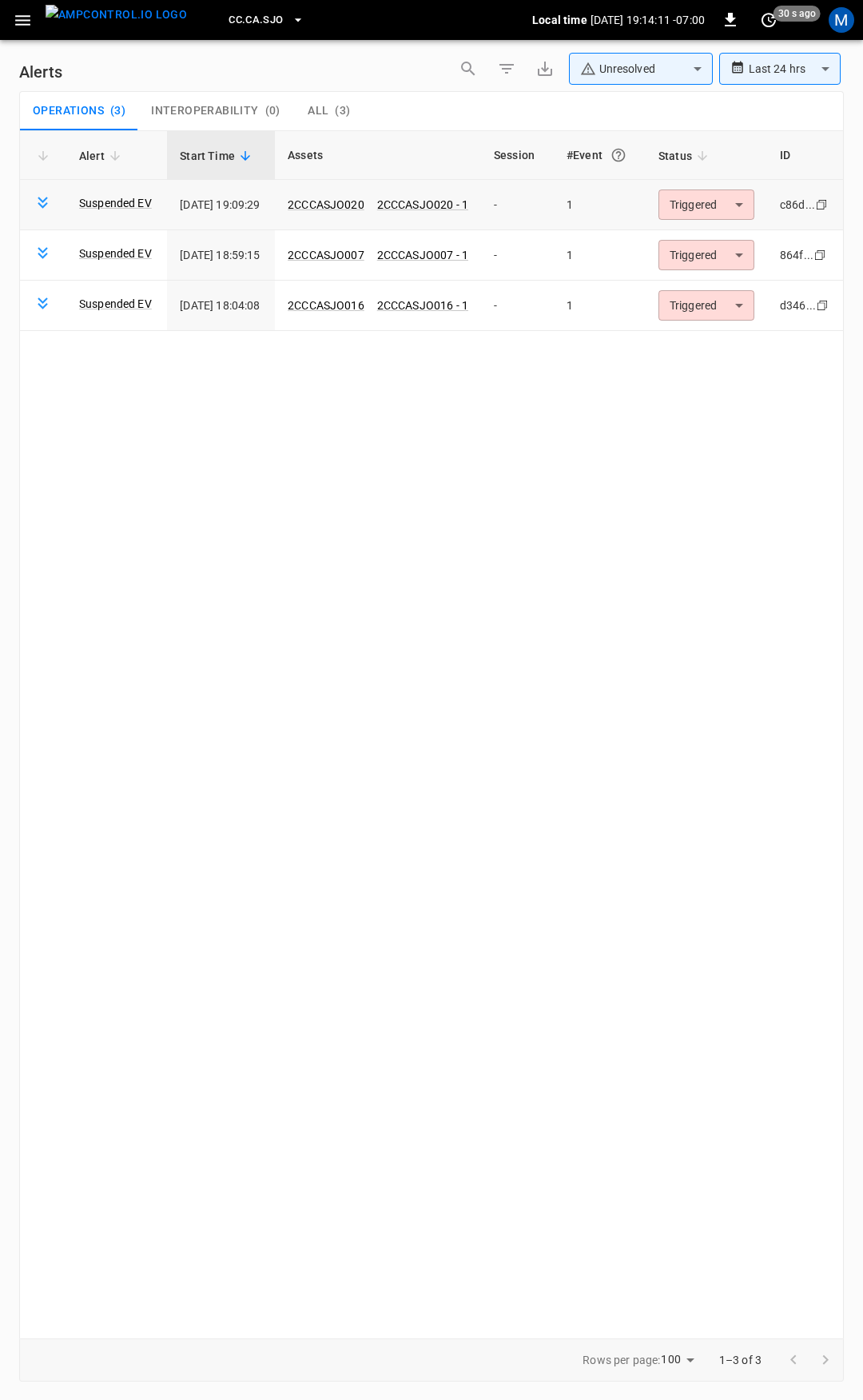
click at [697, 207] on body "**********" at bounding box center [431, 697] width 863 height 1394
click at [705, 233] on li "Resolved" at bounding box center [719, 244] width 101 height 28
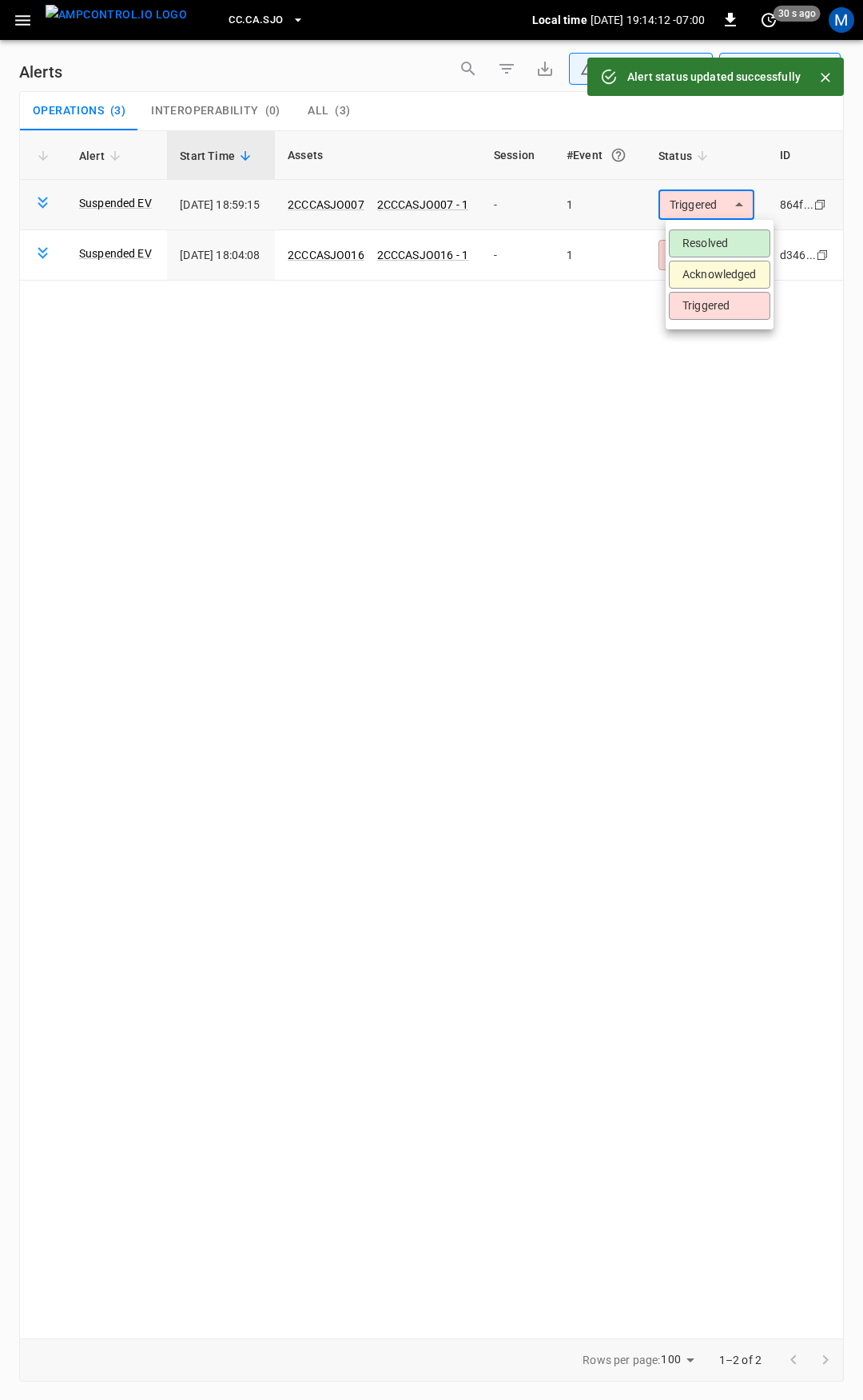
click at [717, 202] on body "**********" at bounding box center [431, 697] width 863 height 1394
click at [710, 246] on li "Resolved" at bounding box center [719, 244] width 101 height 28
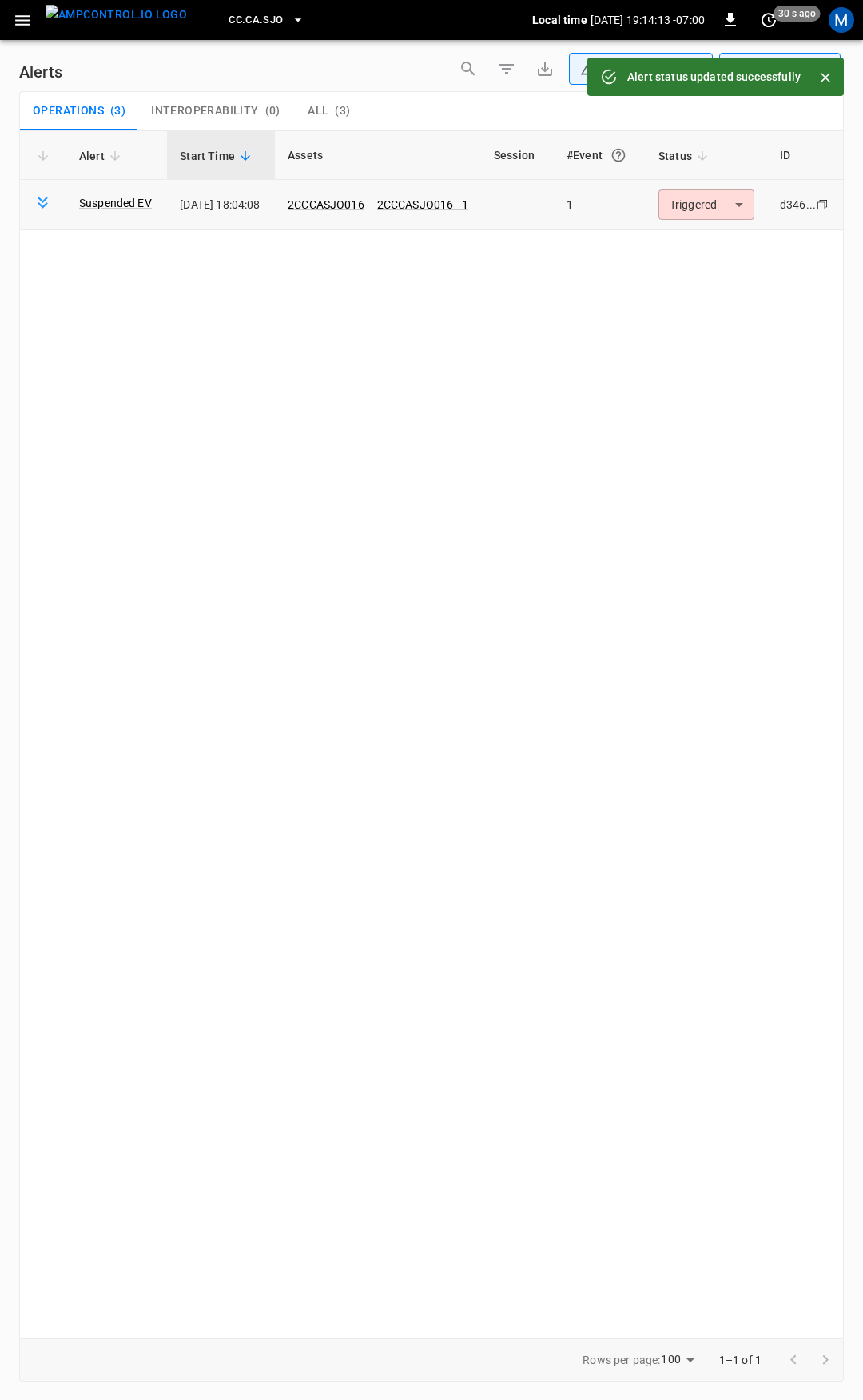
click at [711, 220] on td "Triggered ********* ​" at bounding box center [706, 204] width 122 height 50
click at [716, 207] on body "**********" at bounding box center [431, 697] width 863 height 1394
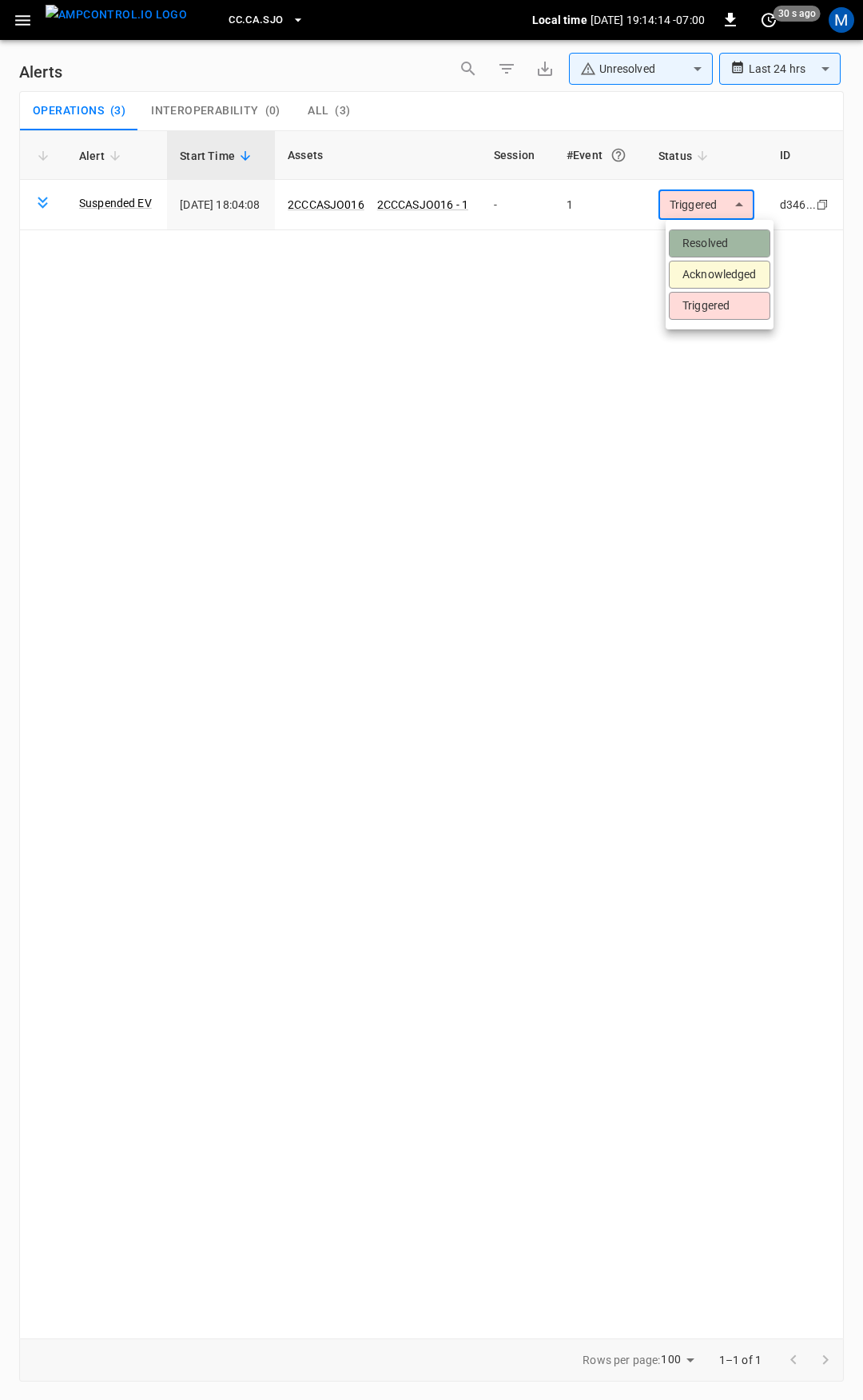
drag, startPoint x: 706, startPoint y: 246, endPoint x: 117, endPoint y: 76, distance: 613.0
click at [700, 245] on li "Resolved" at bounding box center [719, 244] width 101 height 28
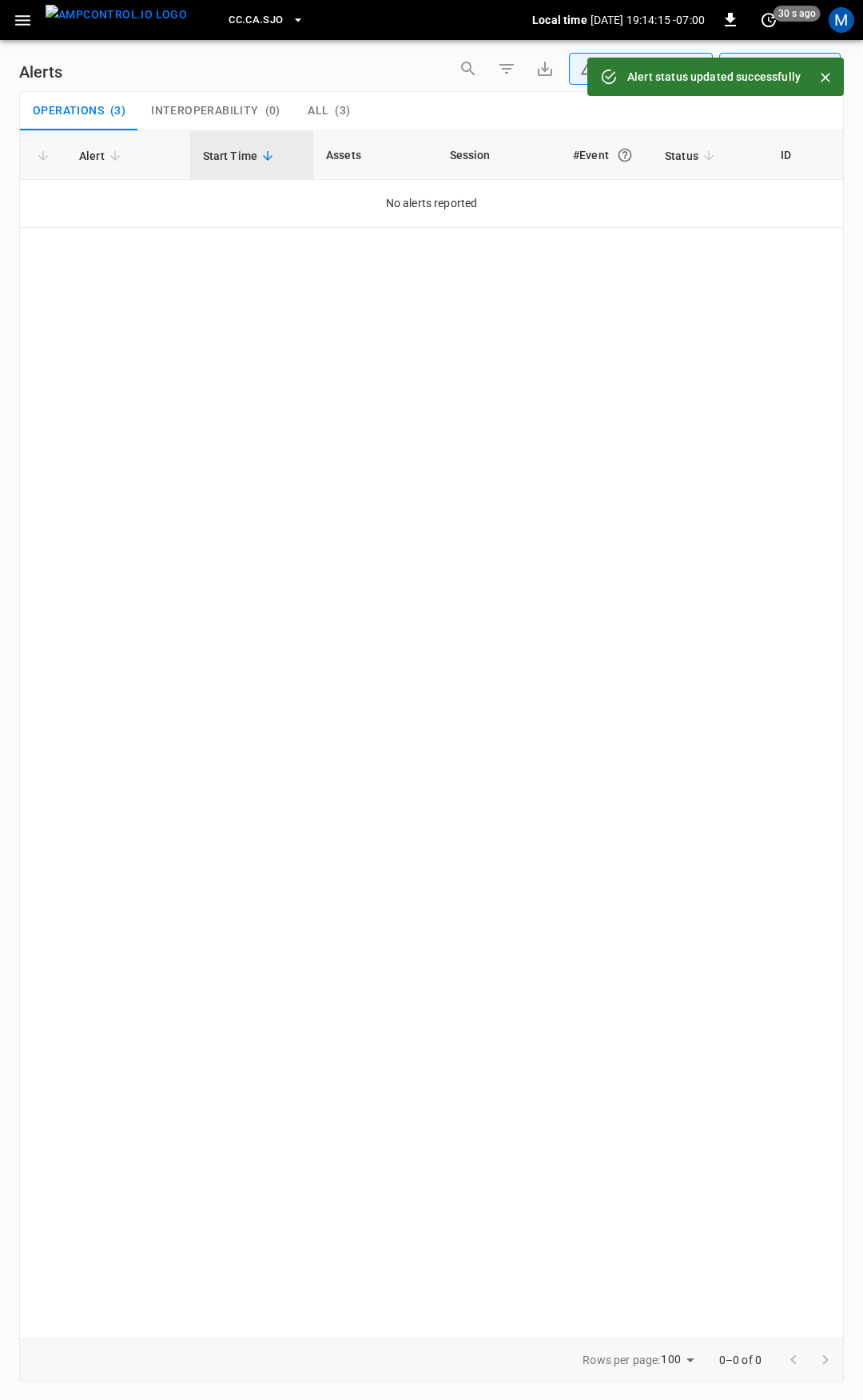
click at [26, 29] on icon "button" at bounding box center [23, 20] width 20 height 20
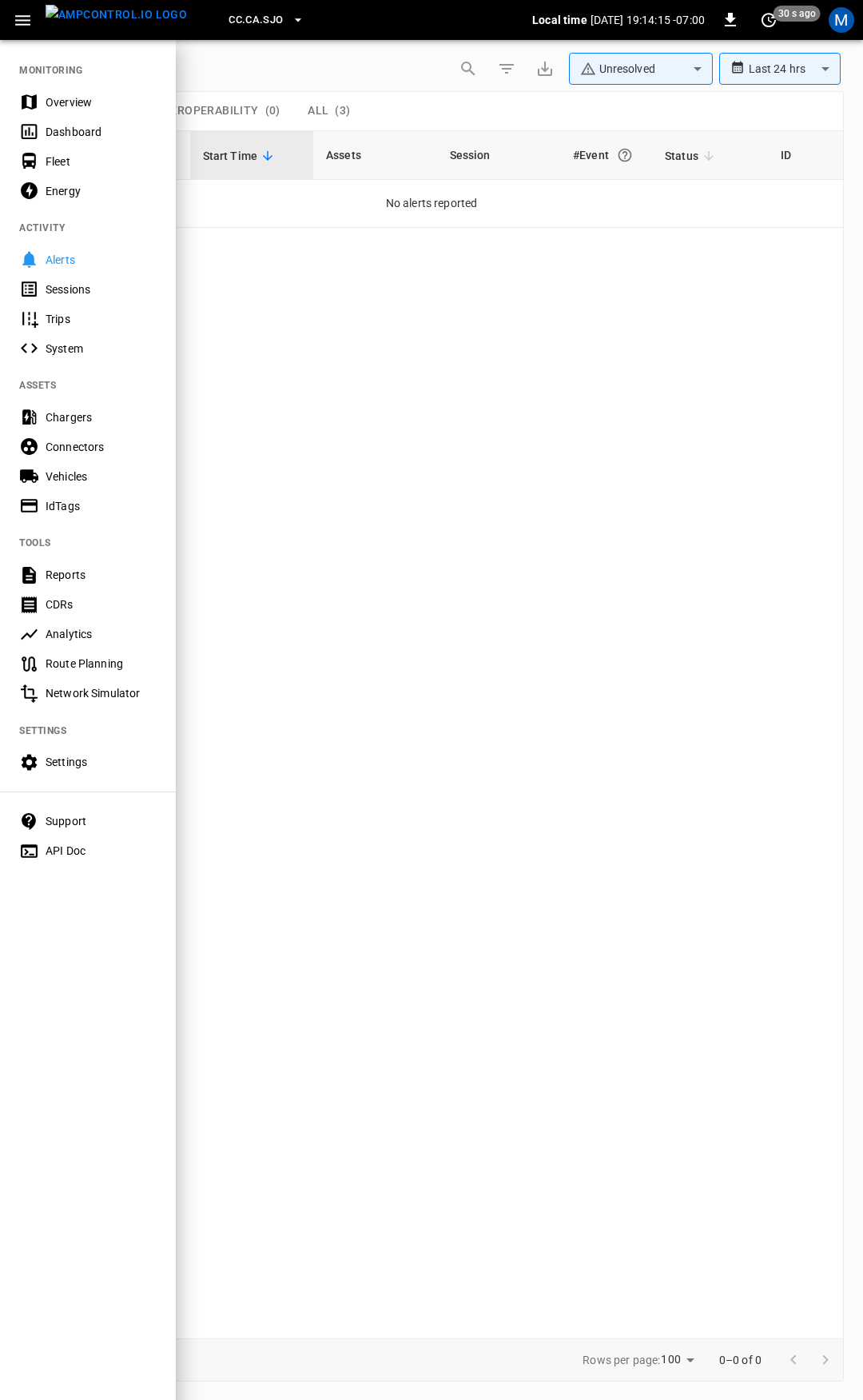
drag, startPoint x: 74, startPoint y: 112, endPoint x: 102, endPoint y: 154, distance: 50.5
click at [74, 112] on div "Overview" at bounding box center [88, 101] width 176 height 29
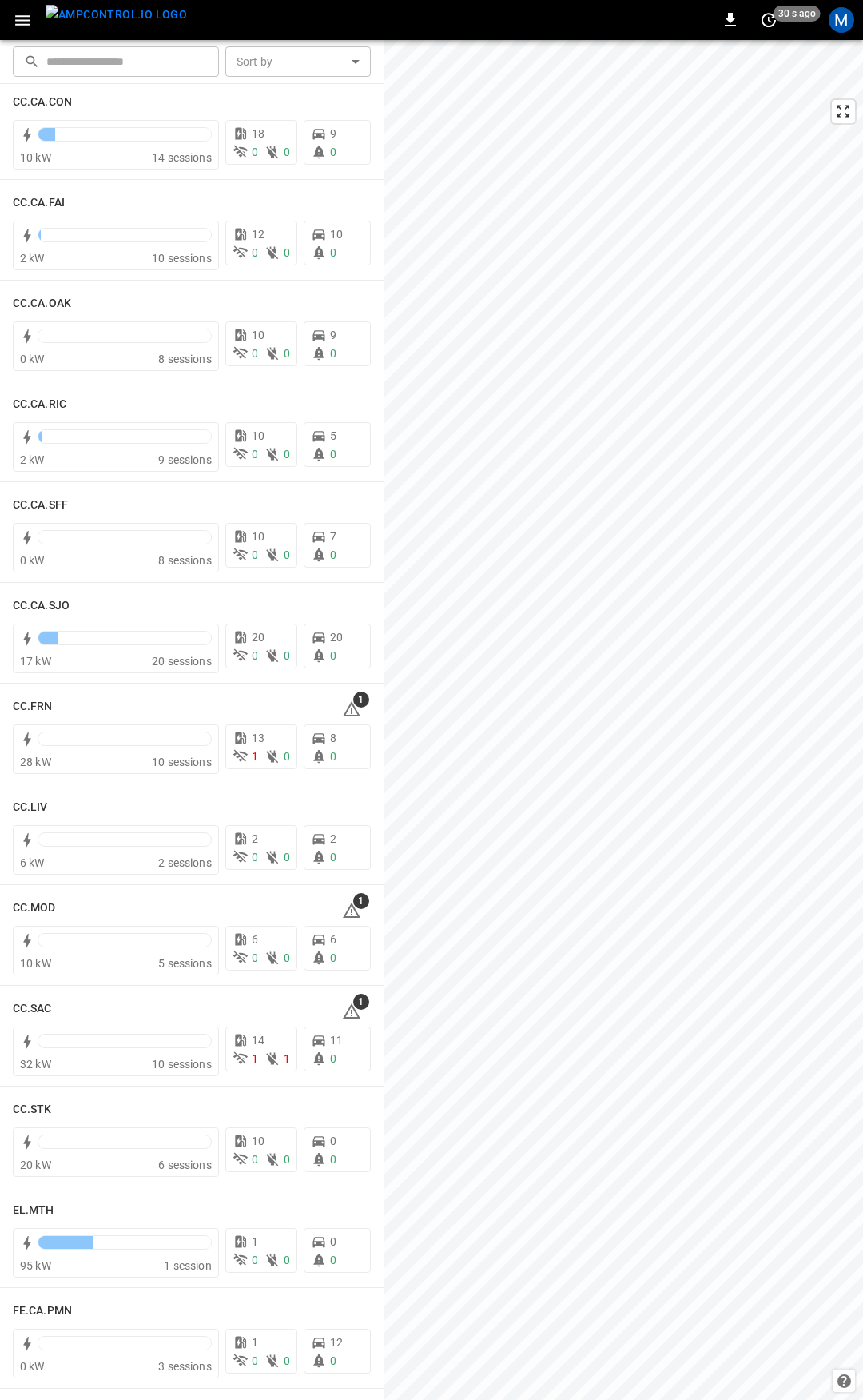
scroll to position [578, 0]
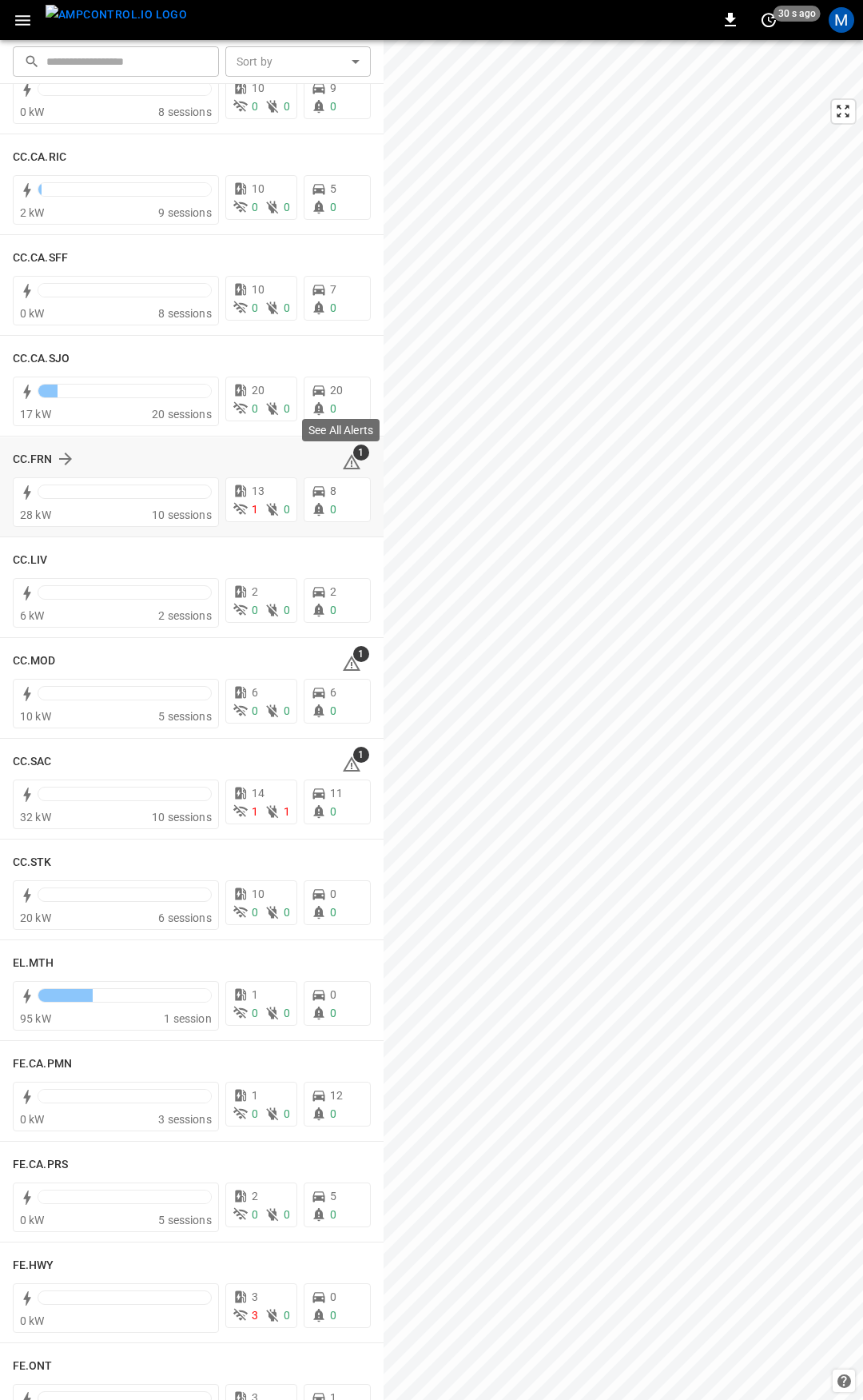
click at [346, 459] on icon at bounding box center [352, 462] width 19 height 19
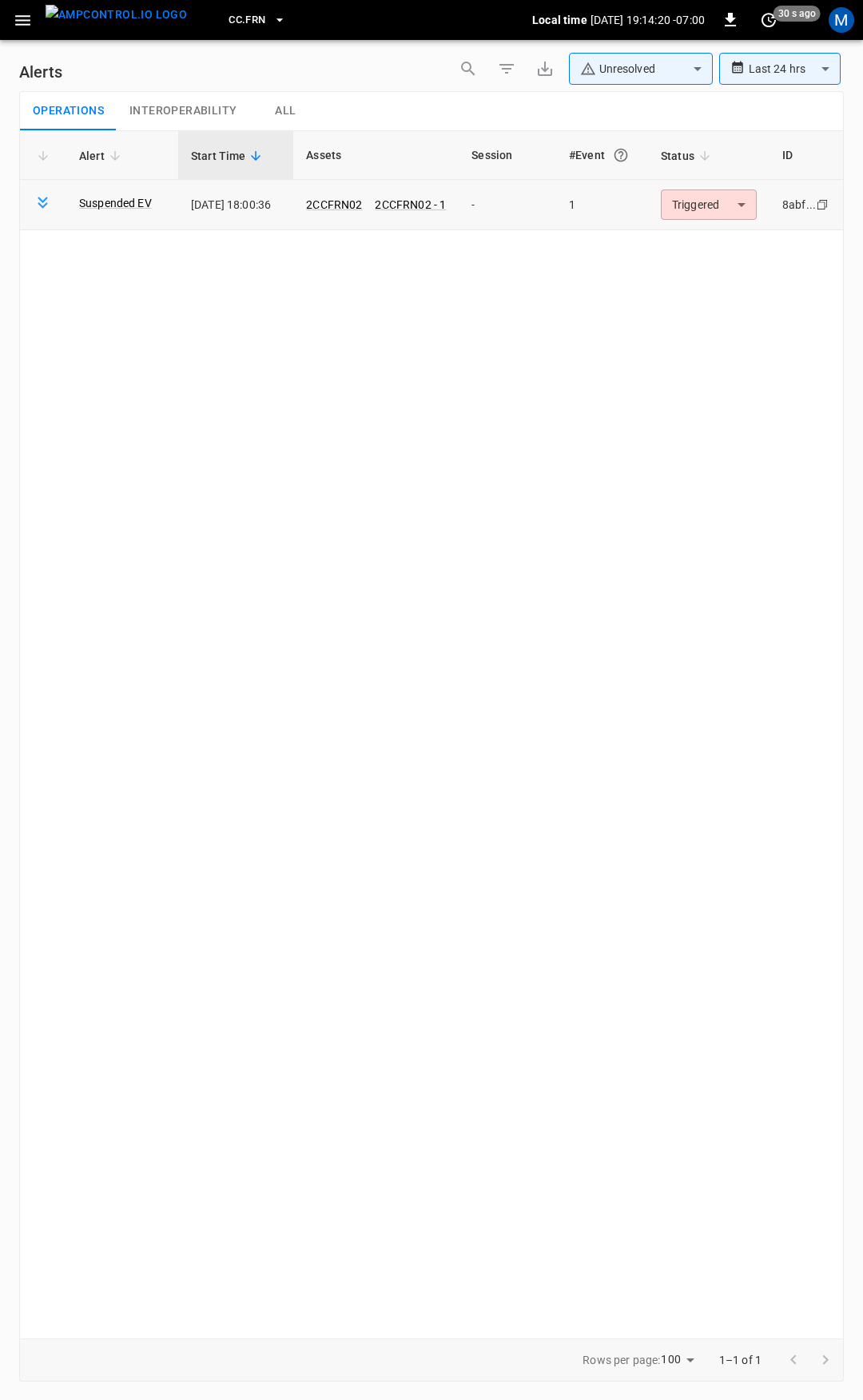
click at [722, 207] on body "**********" at bounding box center [431, 697] width 863 height 1394
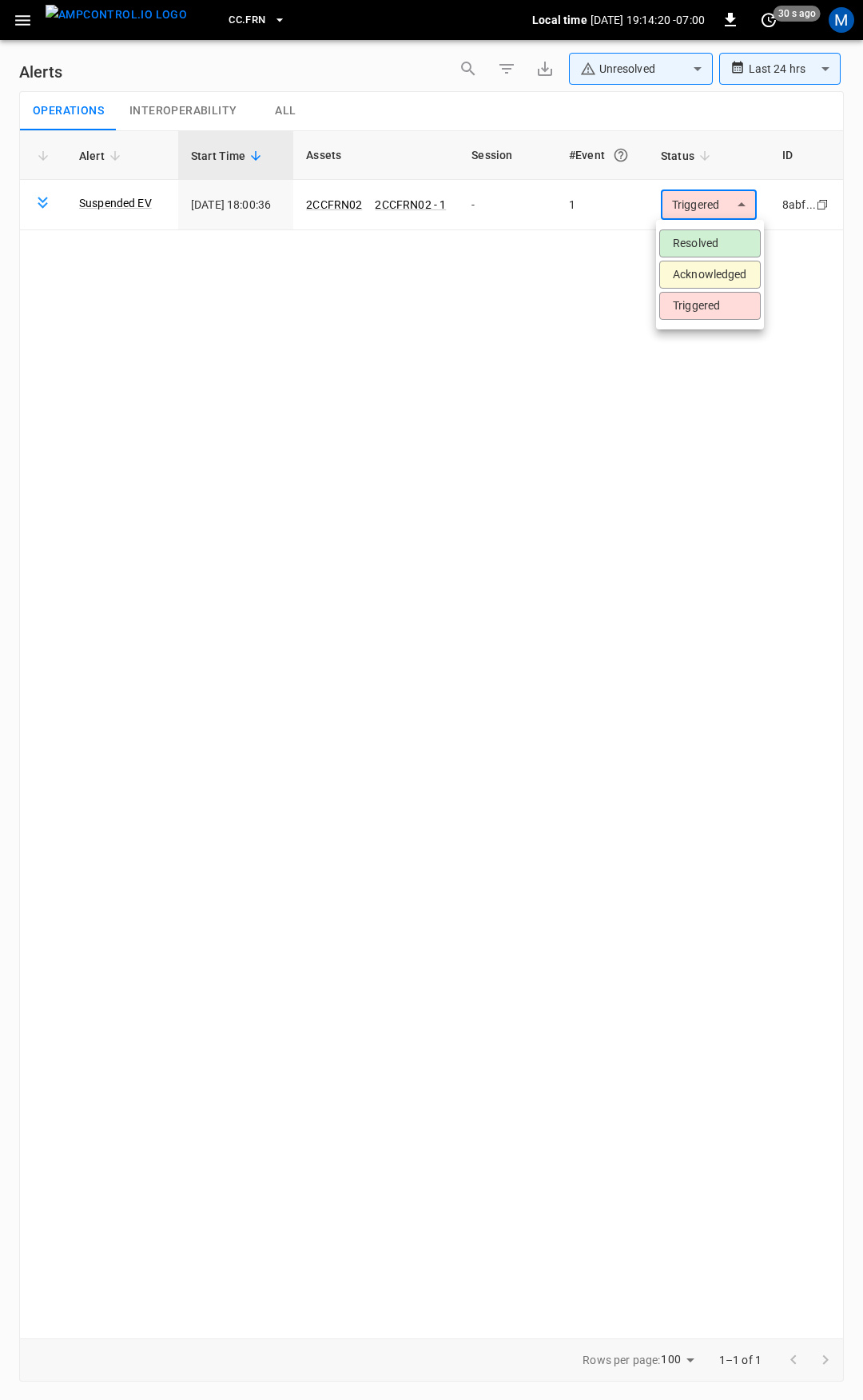
click at [728, 241] on li "Resolved" at bounding box center [710, 244] width 101 height 28
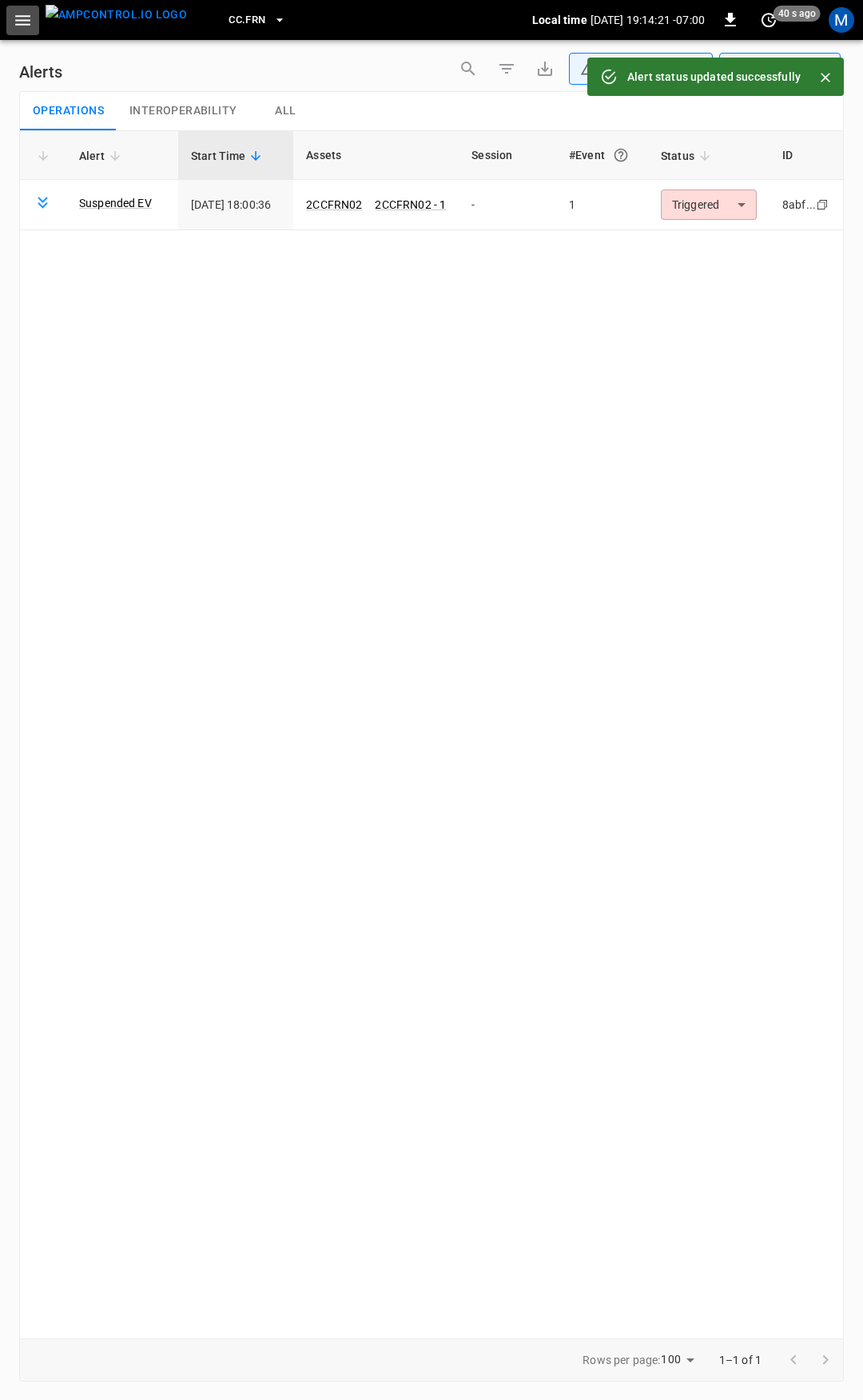
click at [22, 26] on icon "button" at bounding box center [23, 20] width 20 height 20
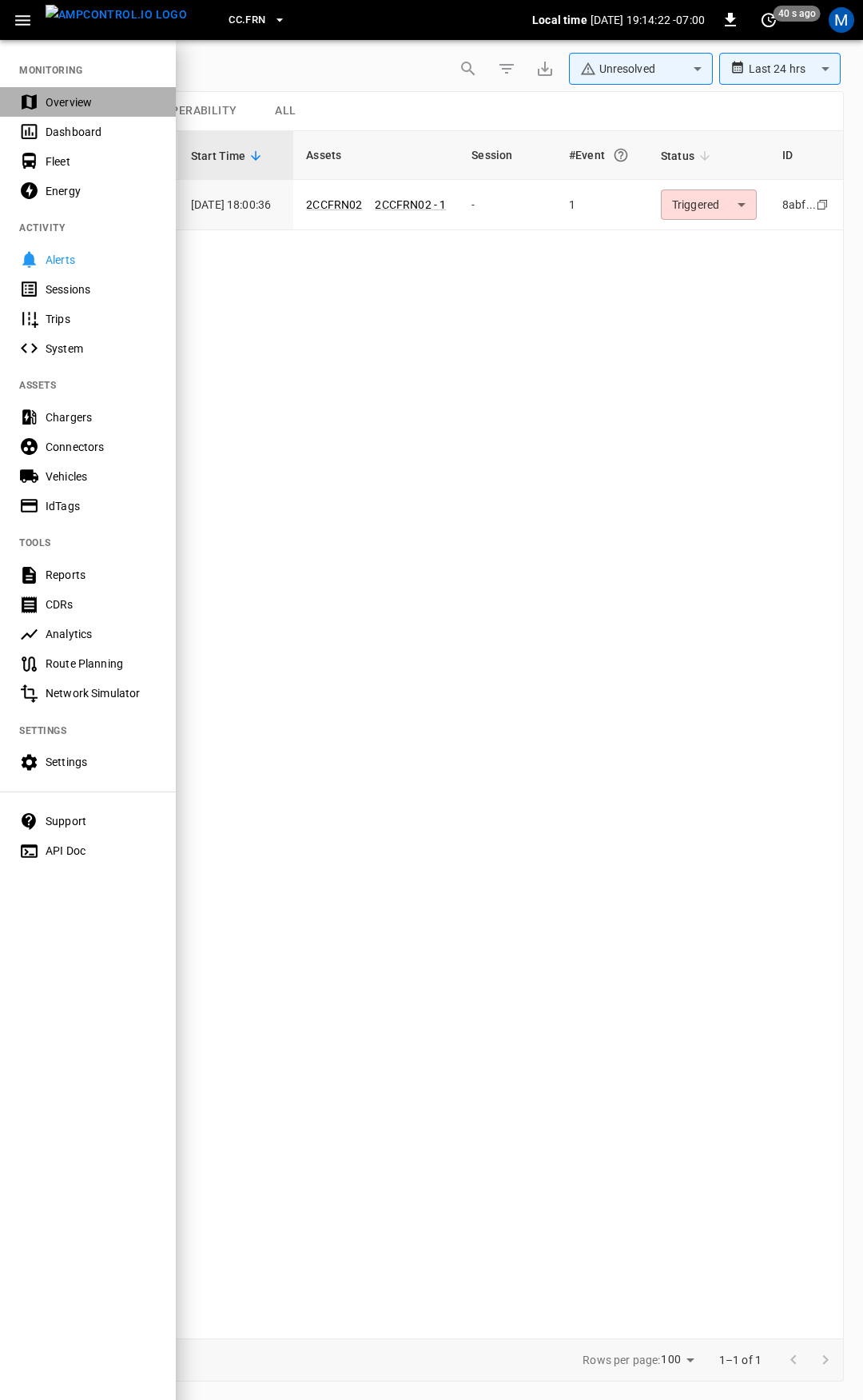
click at [60, 100] on div "Overview" at bounding box center [101, 102] width 112 height 16
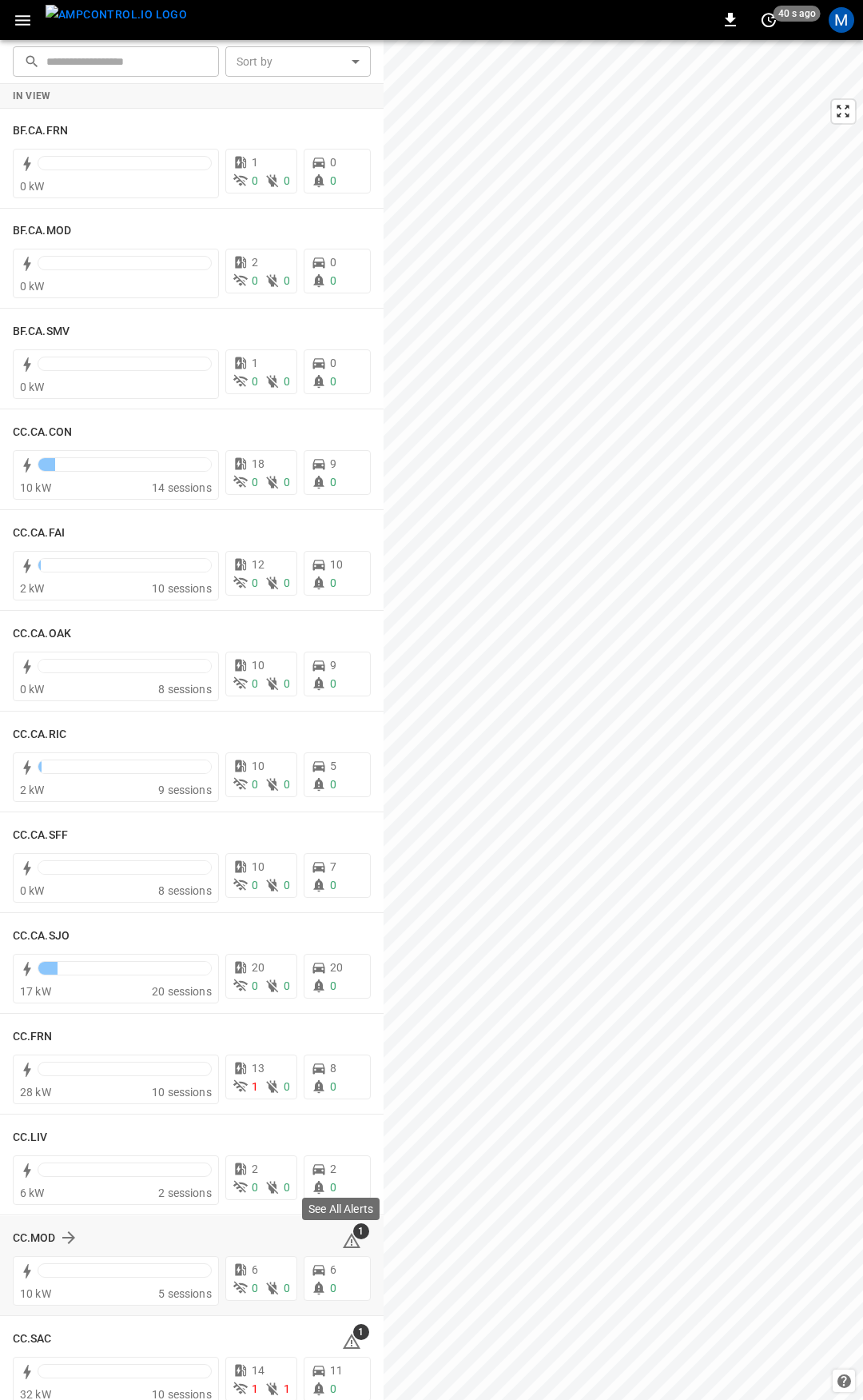
click at [346, 1239] on icon at bounding box center [352, 1240] width 19 height 19
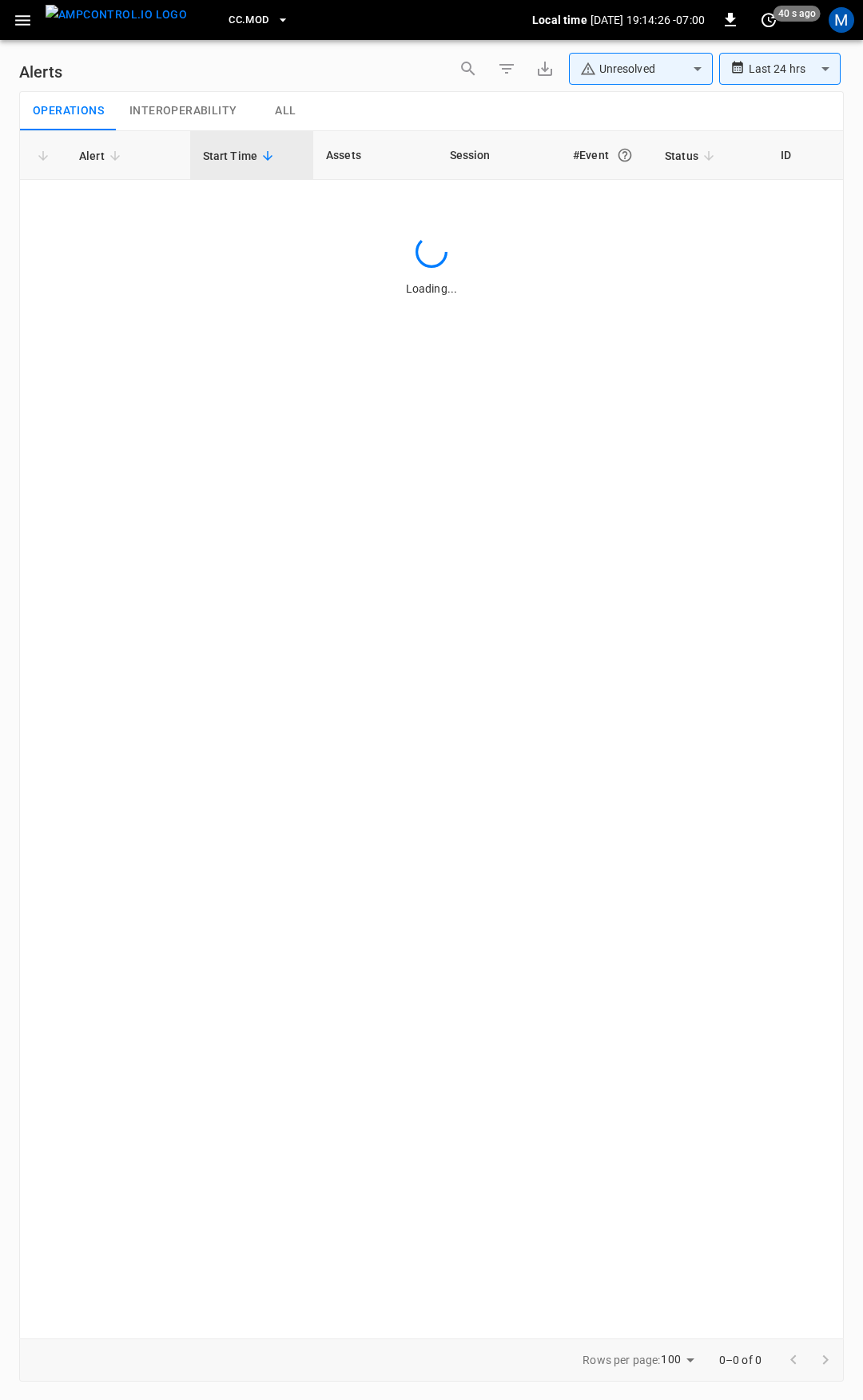
click at [17, 13] on icon "button" at bounding box center [23, 20] width 20 height 20
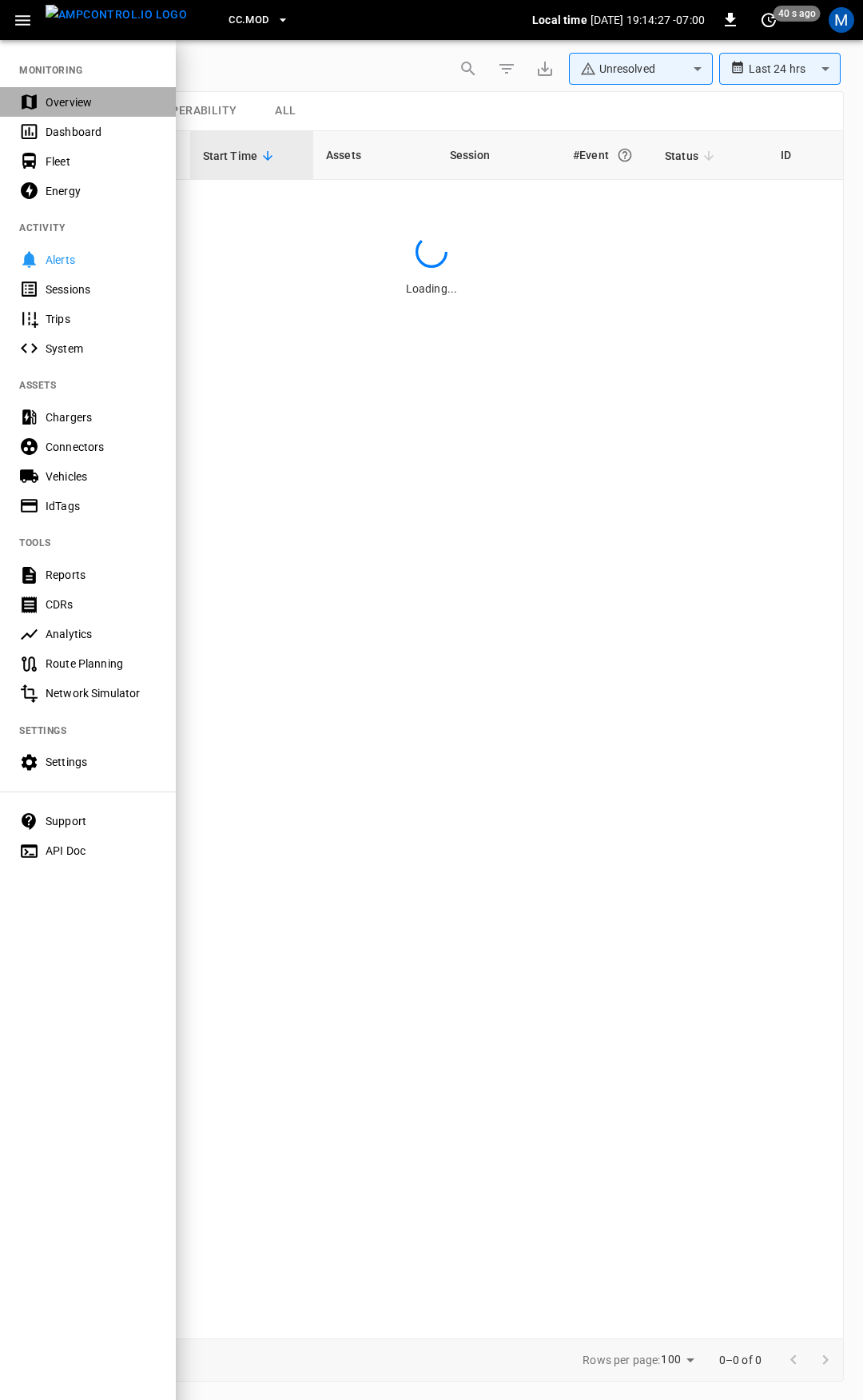
click at [69, 106] on div "Overview" at bounding box center [101, 102] width 112 height 16
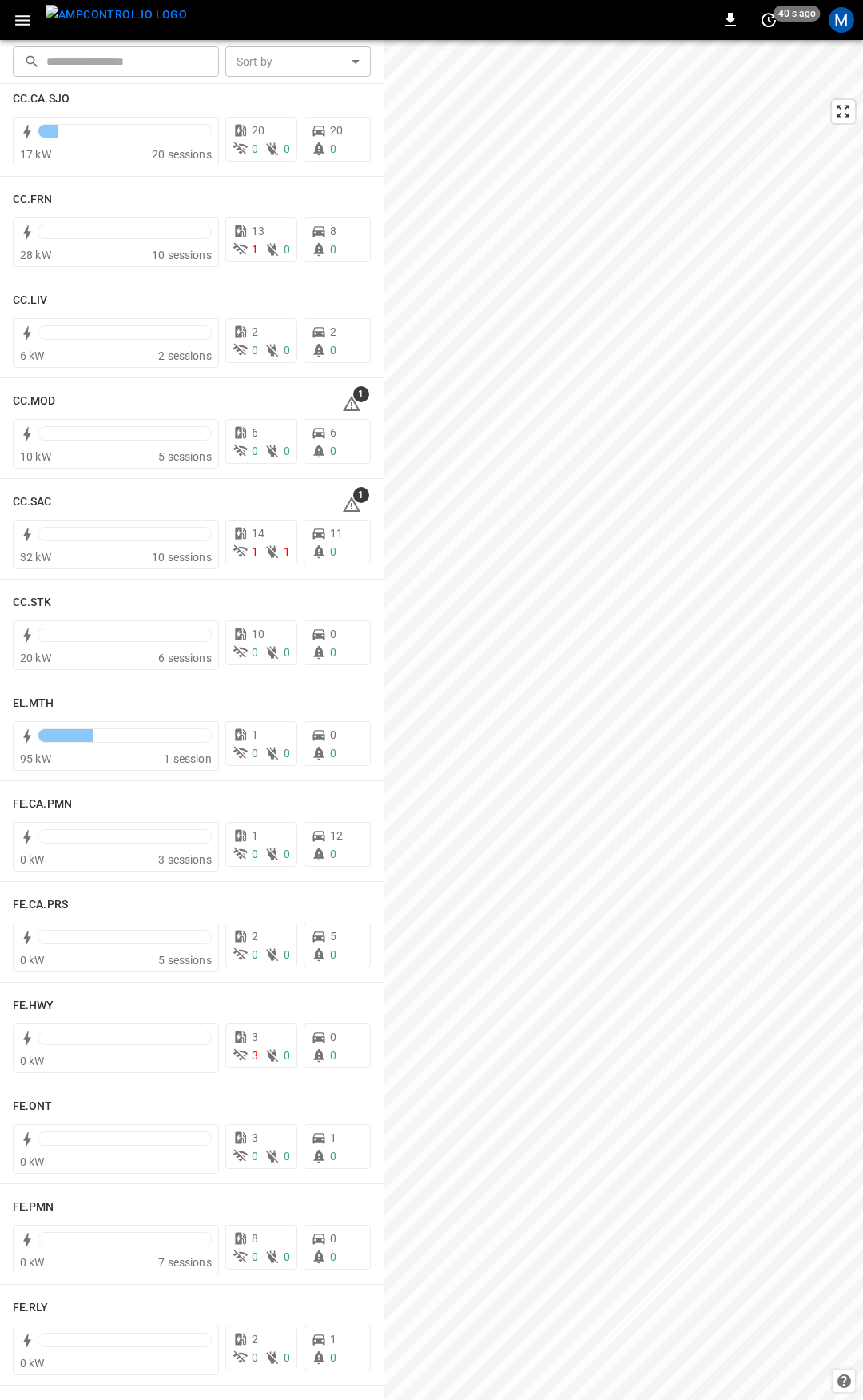
scroll to position [878, 0]
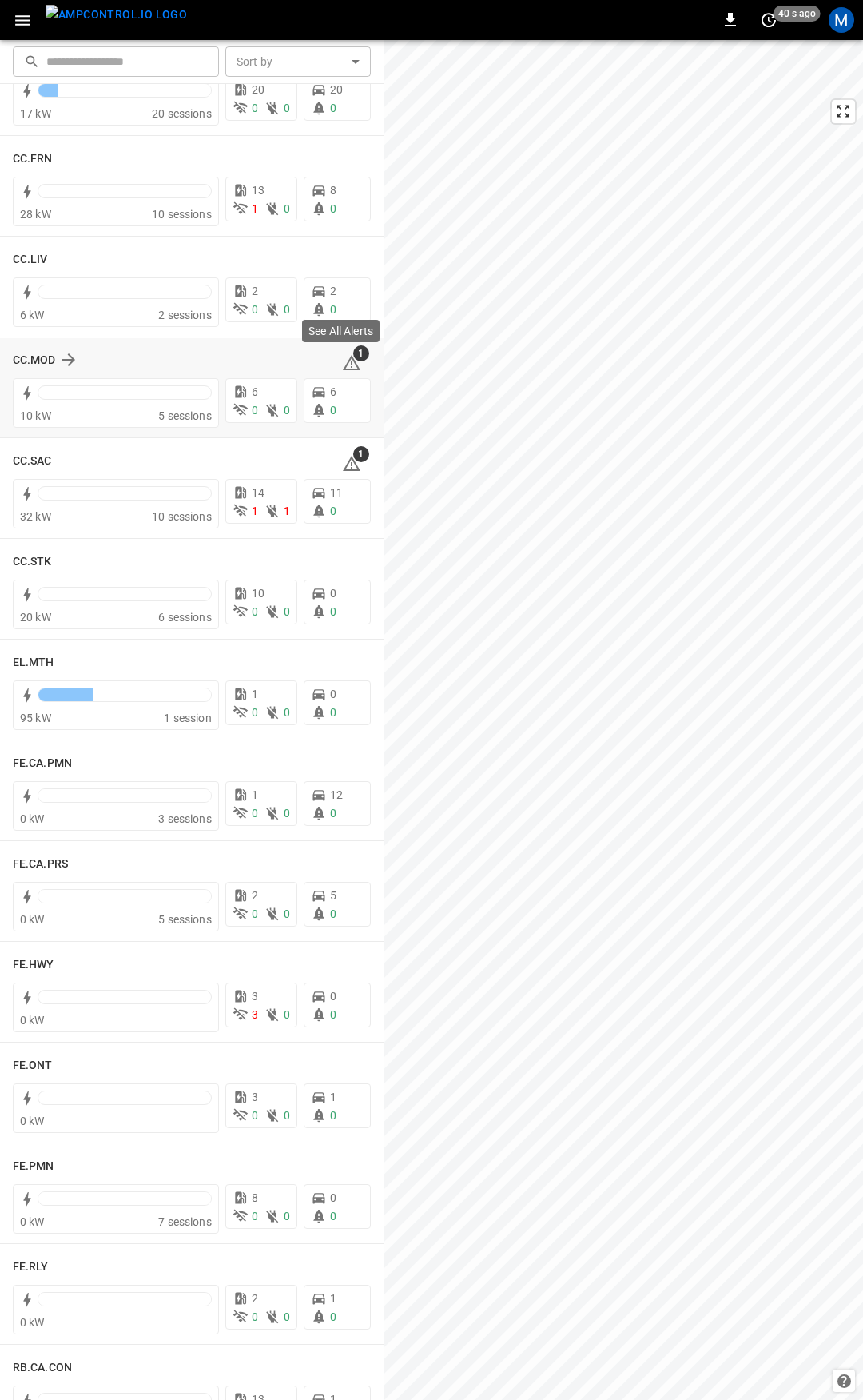
click at [343, 360] on icon at bounding box center [352, 363] width 18 height 15
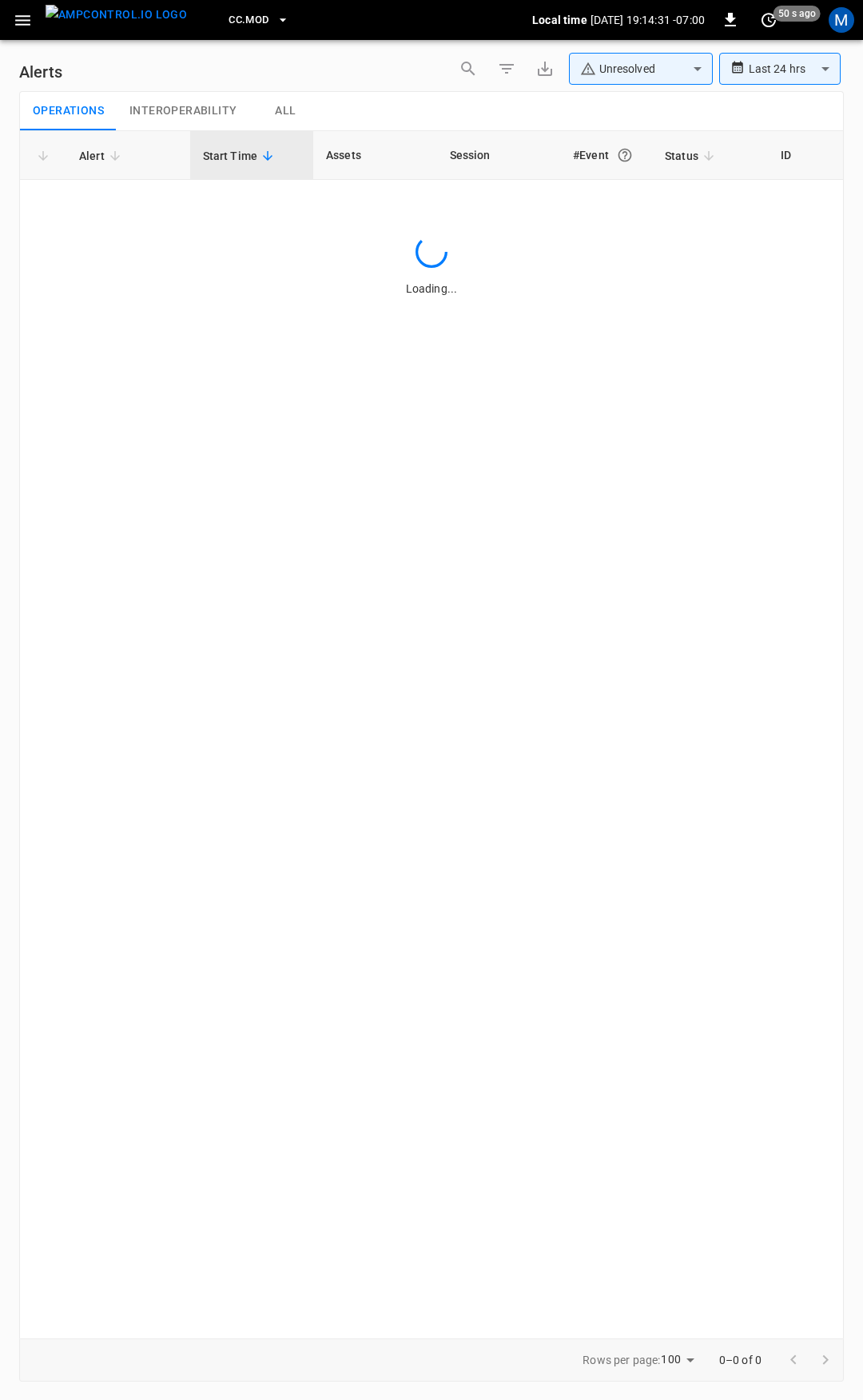
click at [11, 17] on button "button" at bounding box center [23, 20] width 33 height 29
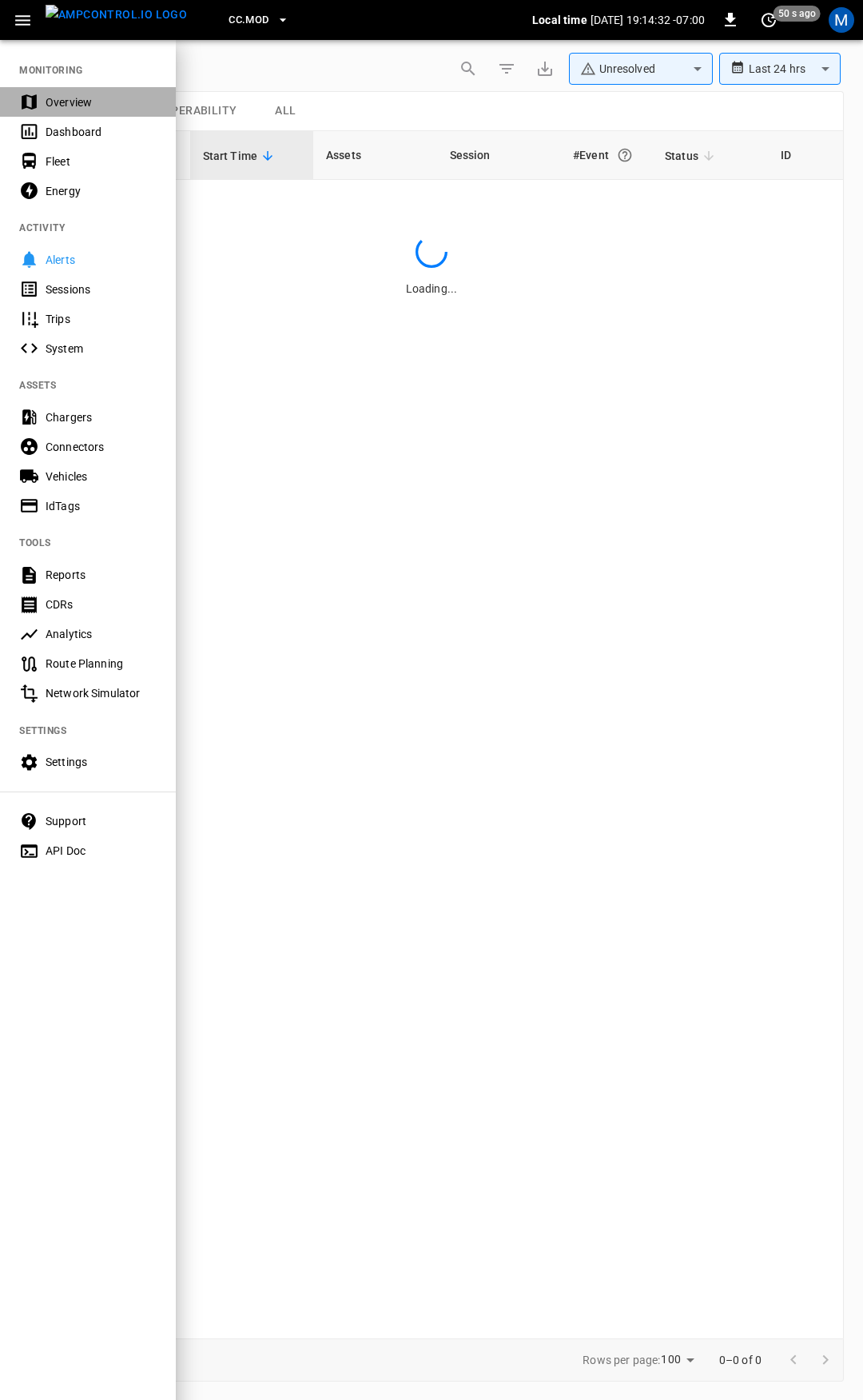
drag, startPoint x: 79, startPoint y: 106, endPoint x: 161, endPoint y: 158, distance: 97.1
click at [80, 106] on div "Overview" at bounding box center [101, 102] width 112 height 16
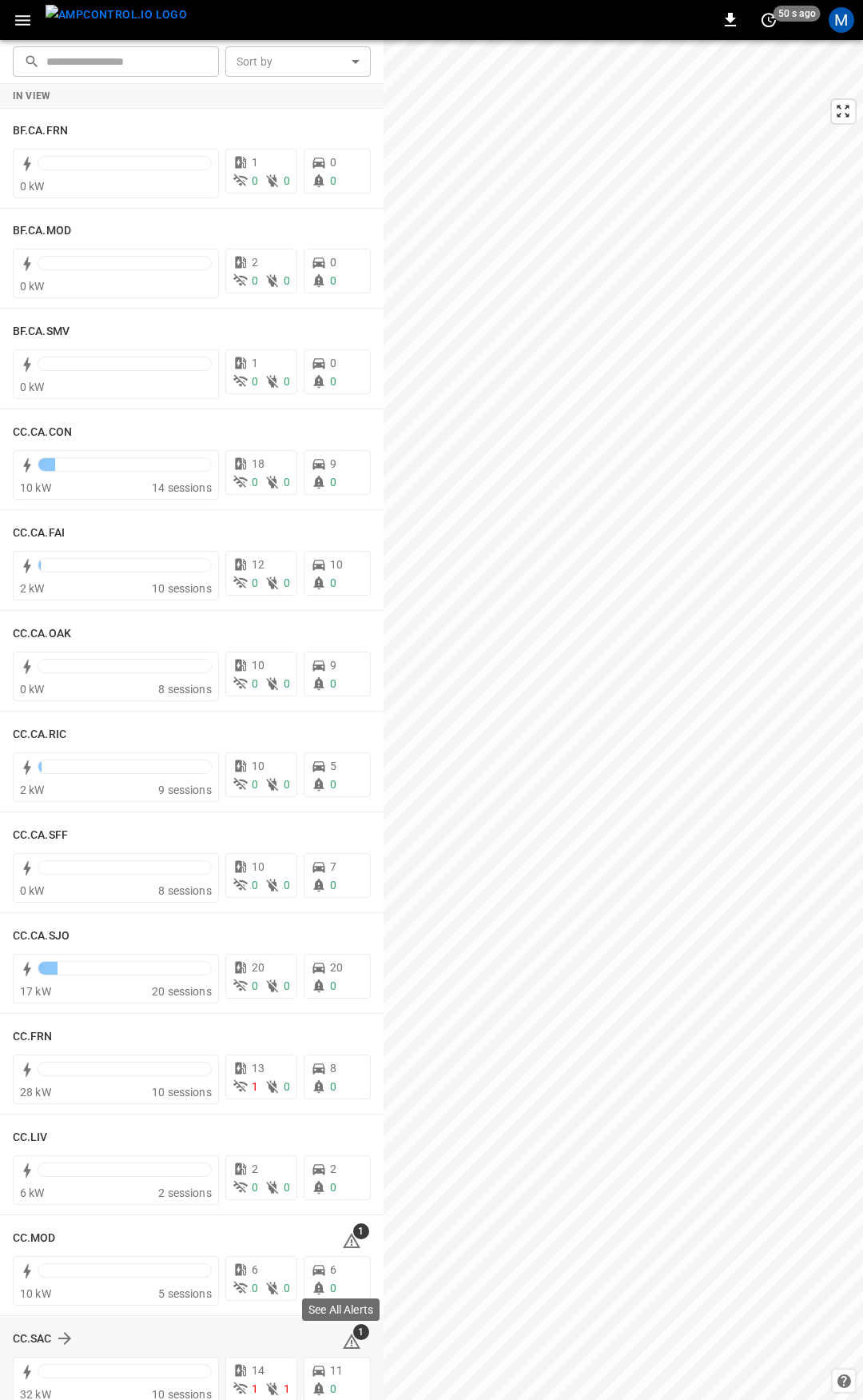
click at [342, 1340] on icon at bounding box center [352, 1341] width 19 height 19
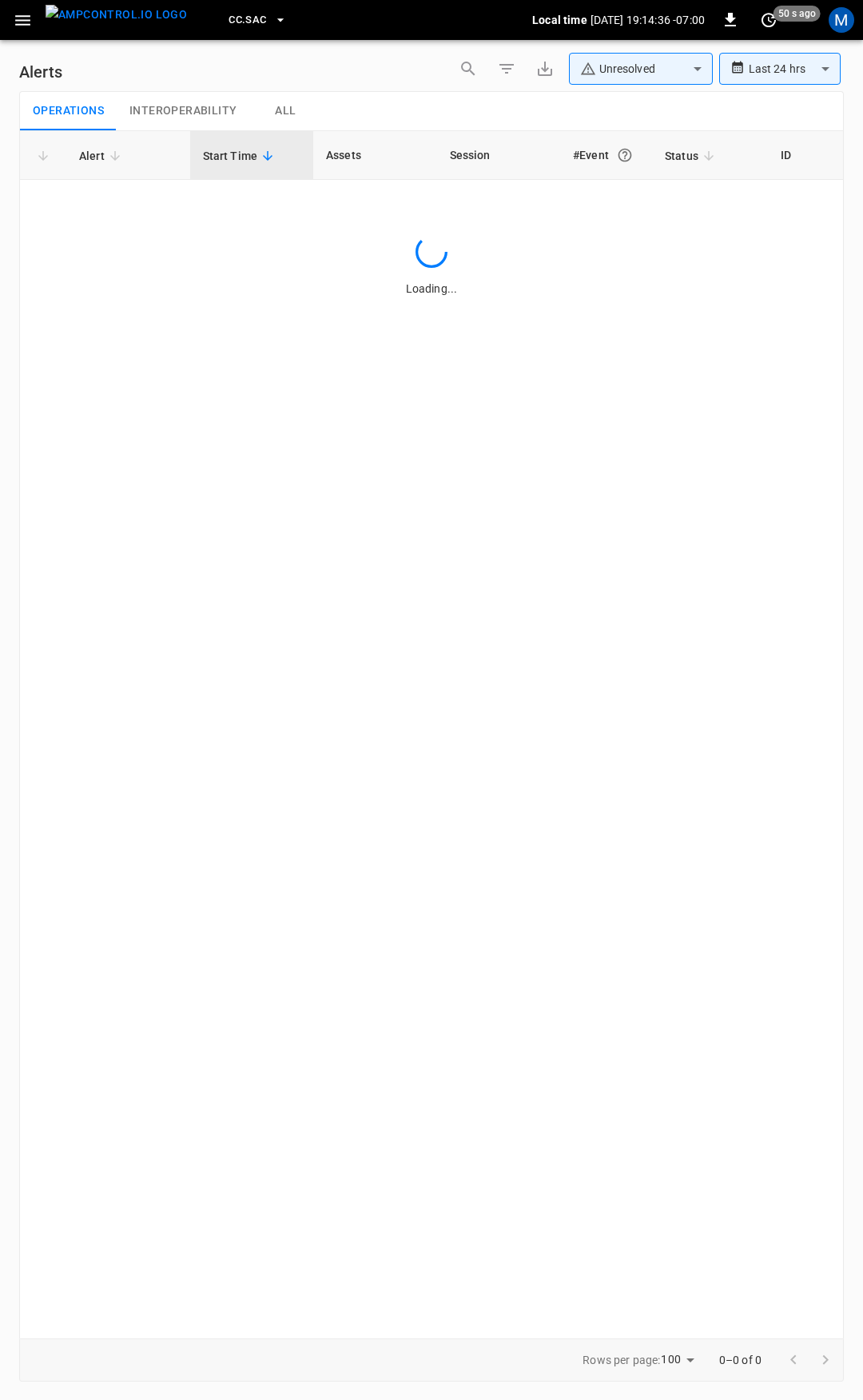
click at [26, 18] on icon "button" at bounding box center [23, 20] width 20 height 20
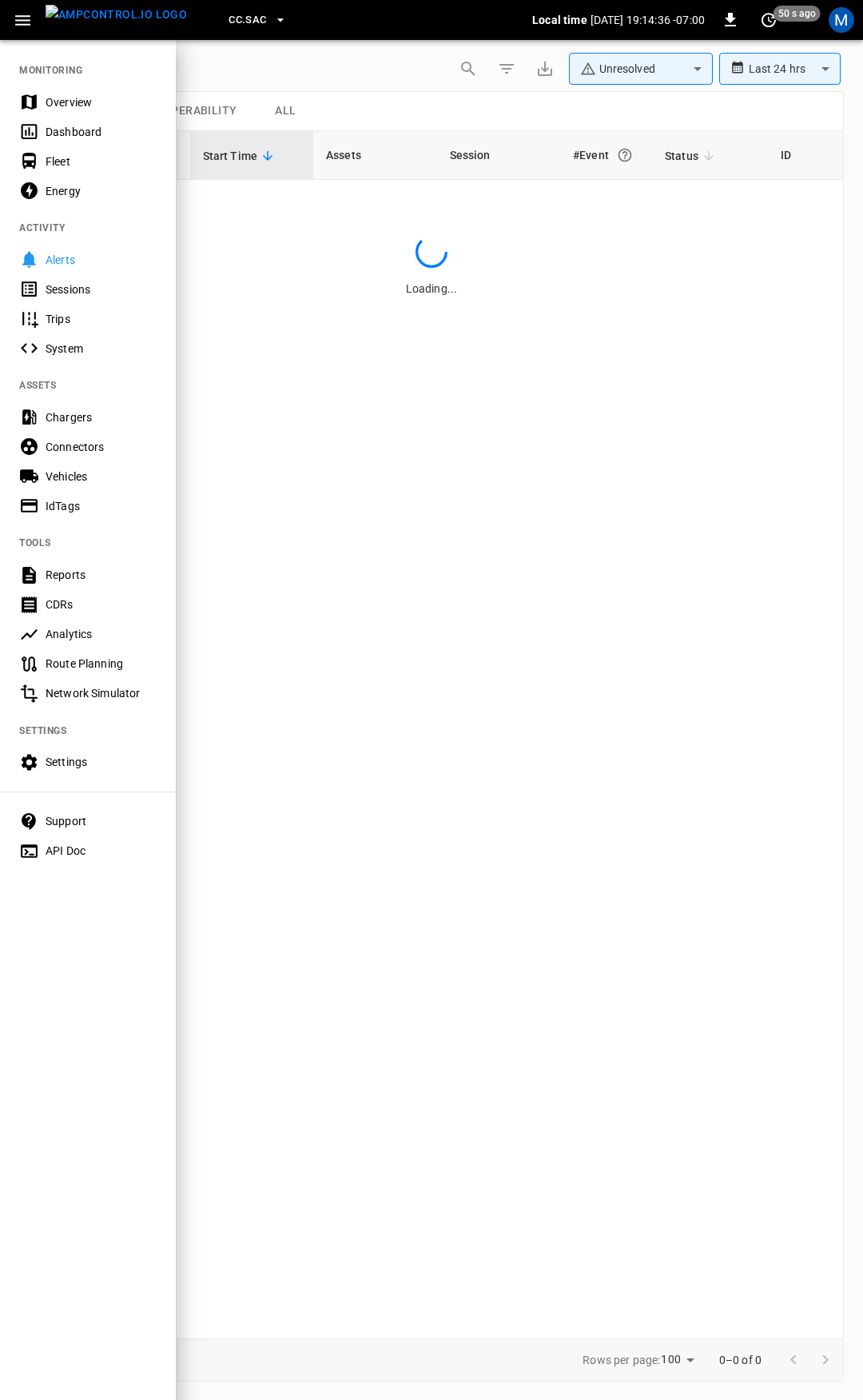
click at [103, 107] on div "Overview" at bounding box center [101, 102] width 112 height 16
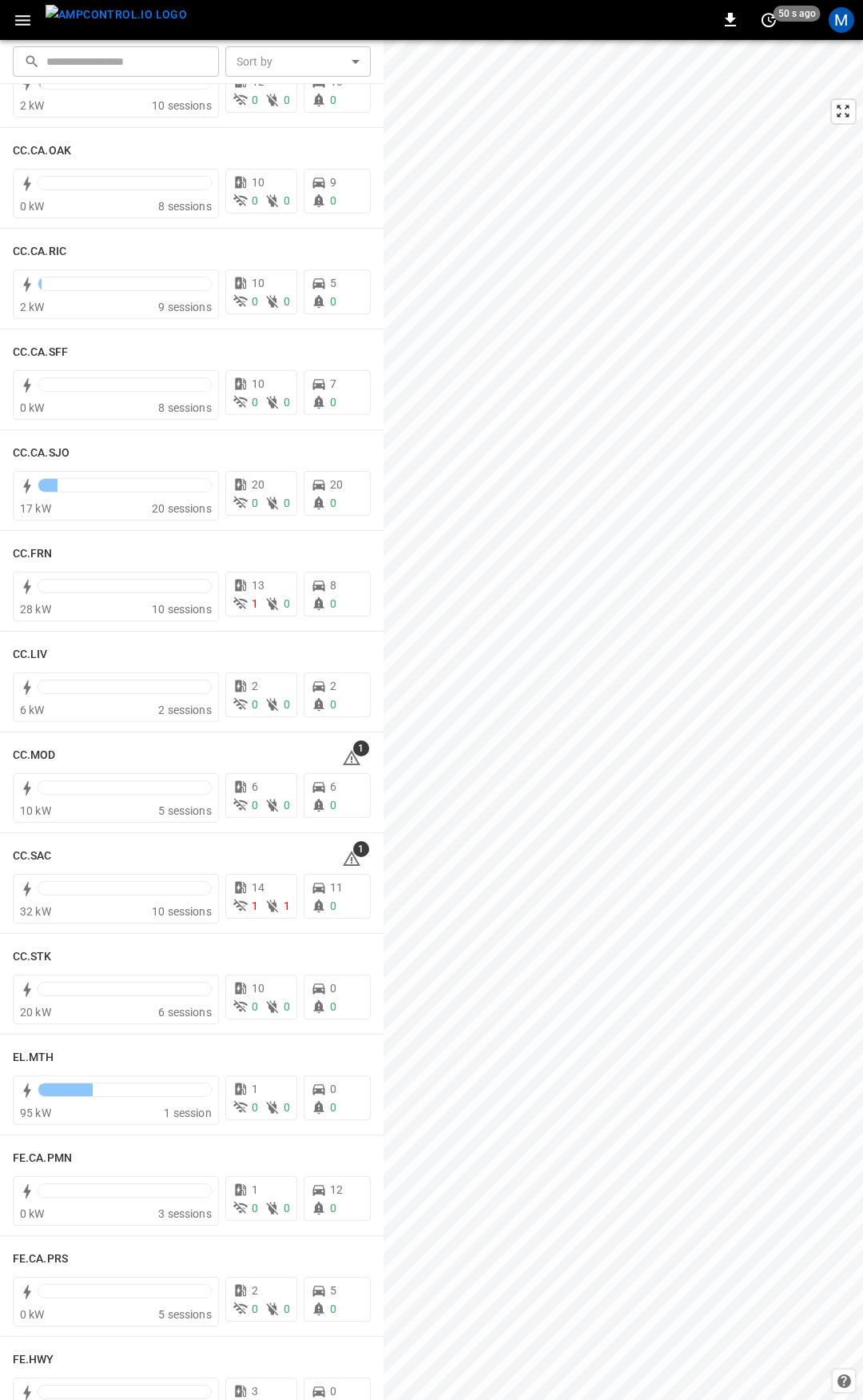
scroll to position [600, 0]
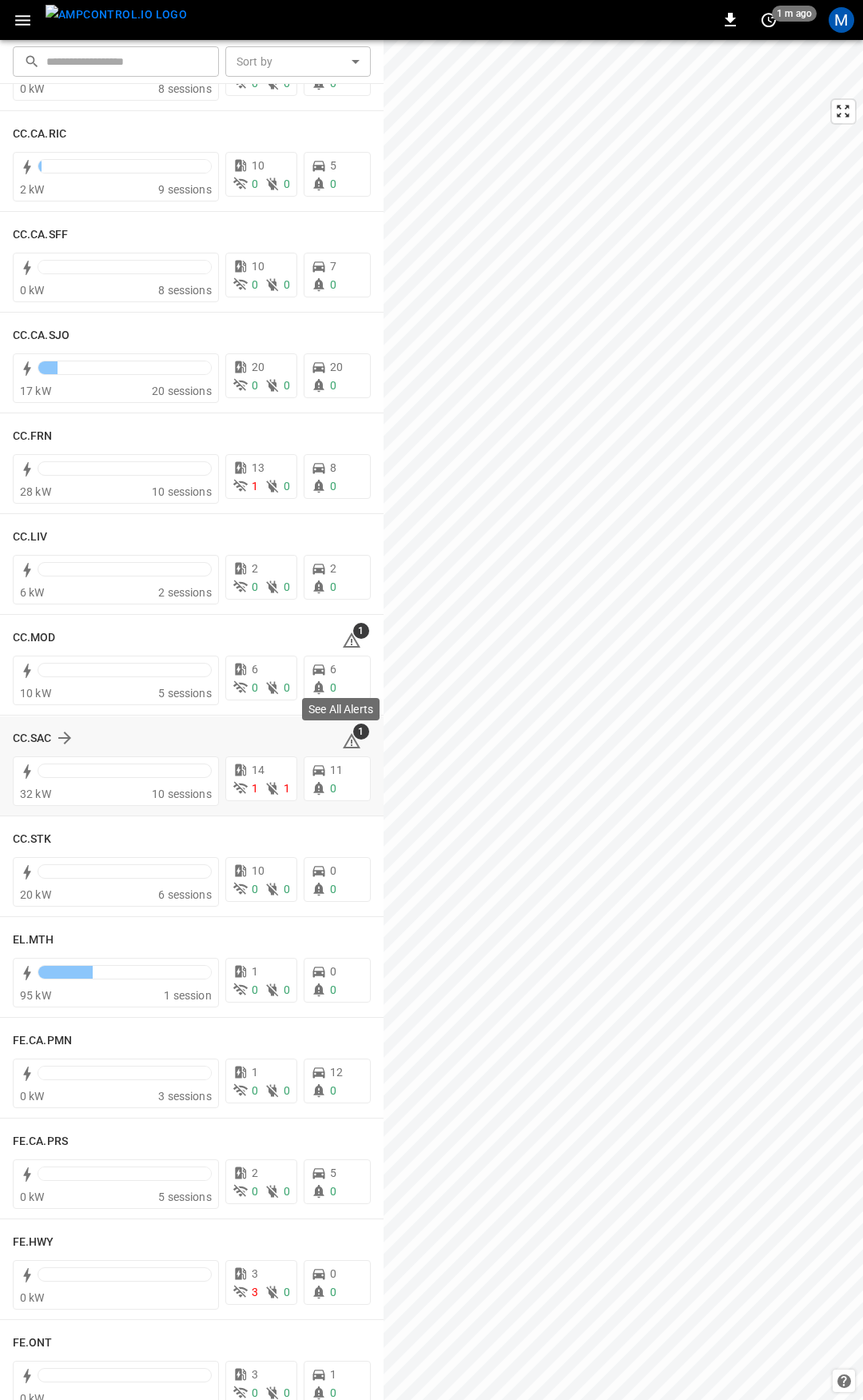
click at [348, 739] on icon at bounding box center [352, 741] width 19 height 19
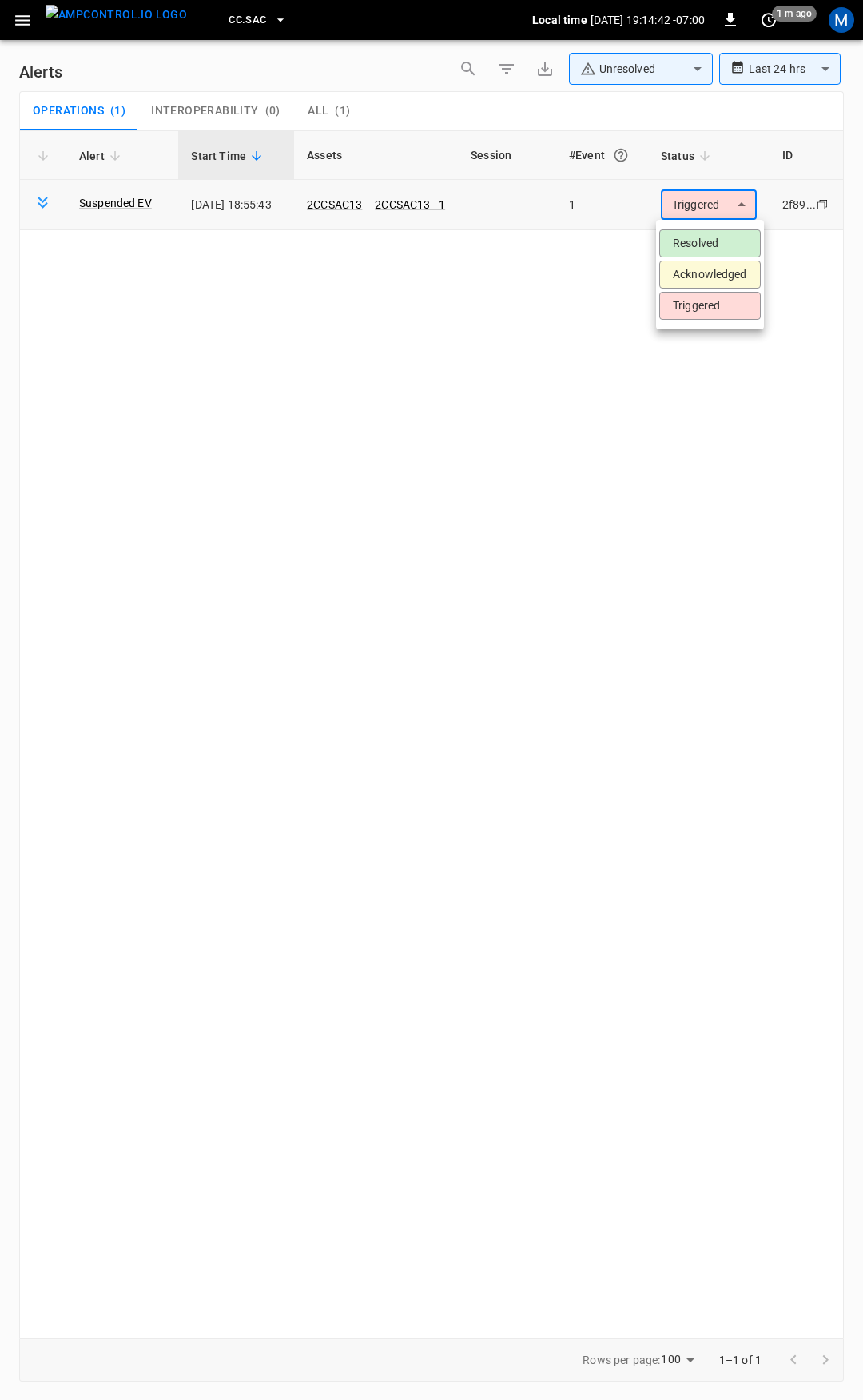
click at [717, 209] on body "**********" at bounding box center [431, 697] width 863 height 1394
click at [720, 244] on li "Resolved" at bounding box center [710, 244] width 101 height 28
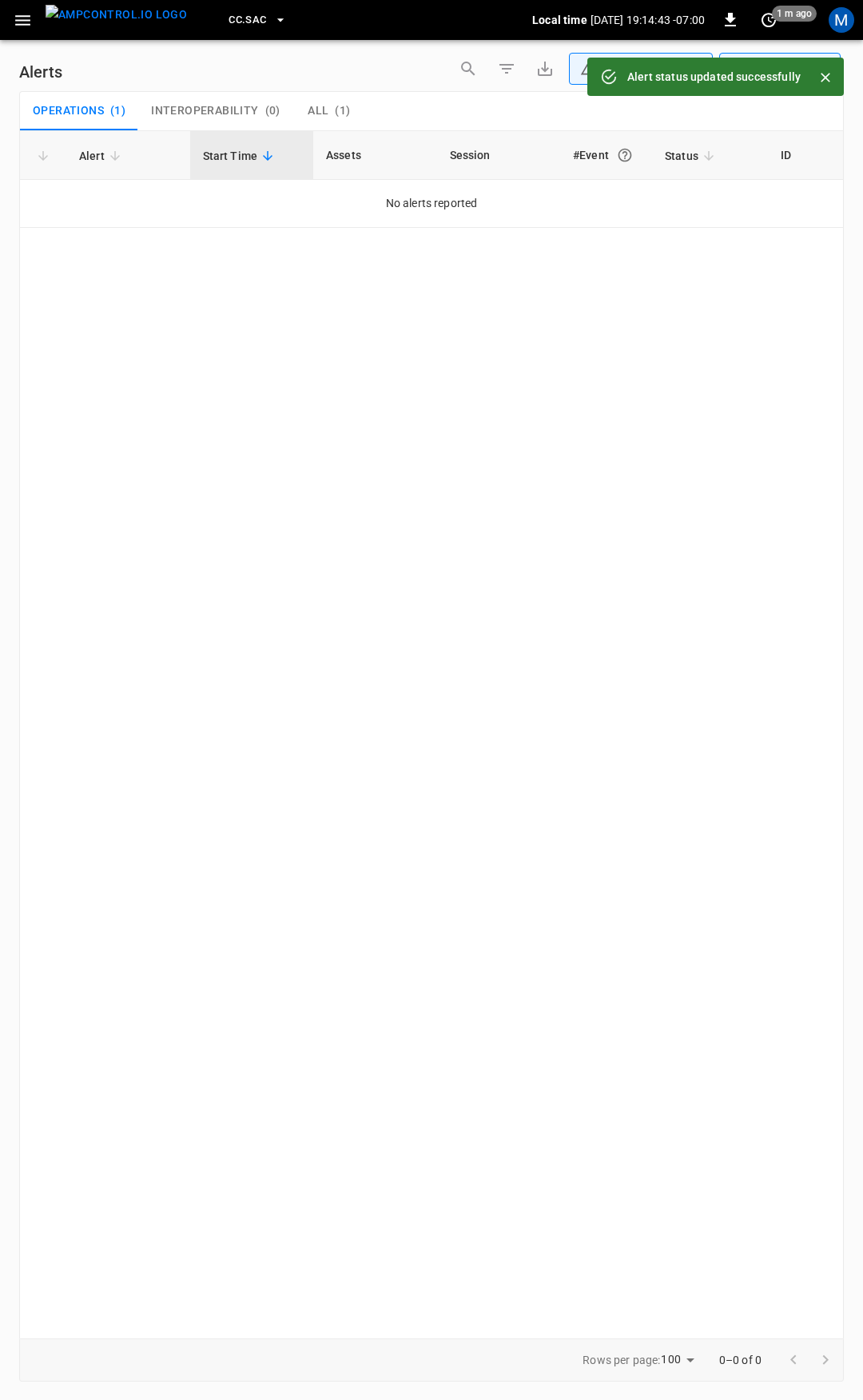
click at [29, 27] on icon "button" at bounding box center [23, 20] width 20 height 20
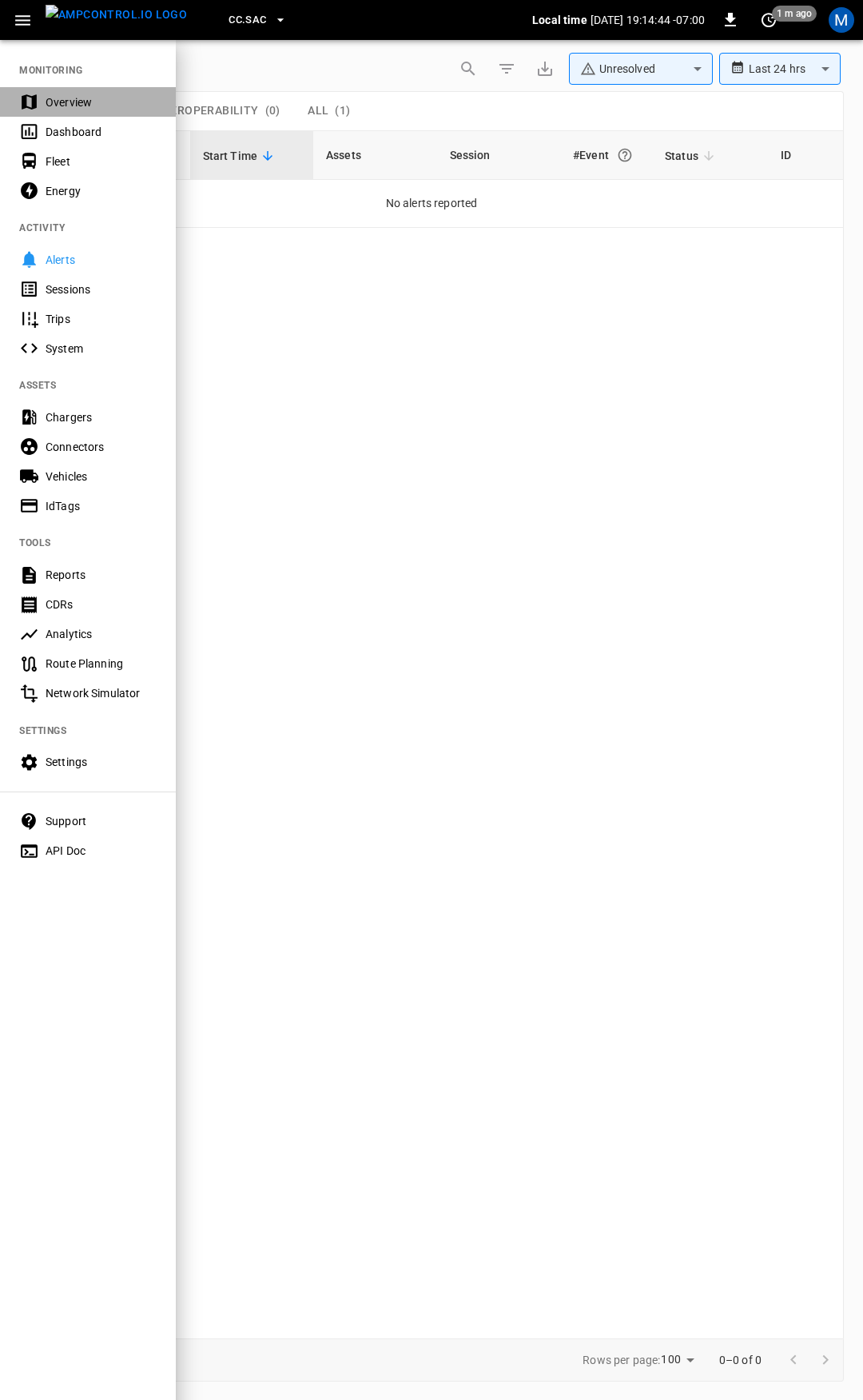
click at [97, 108] on div "Overview" at bounding box center [101, 102] width 112 height 16
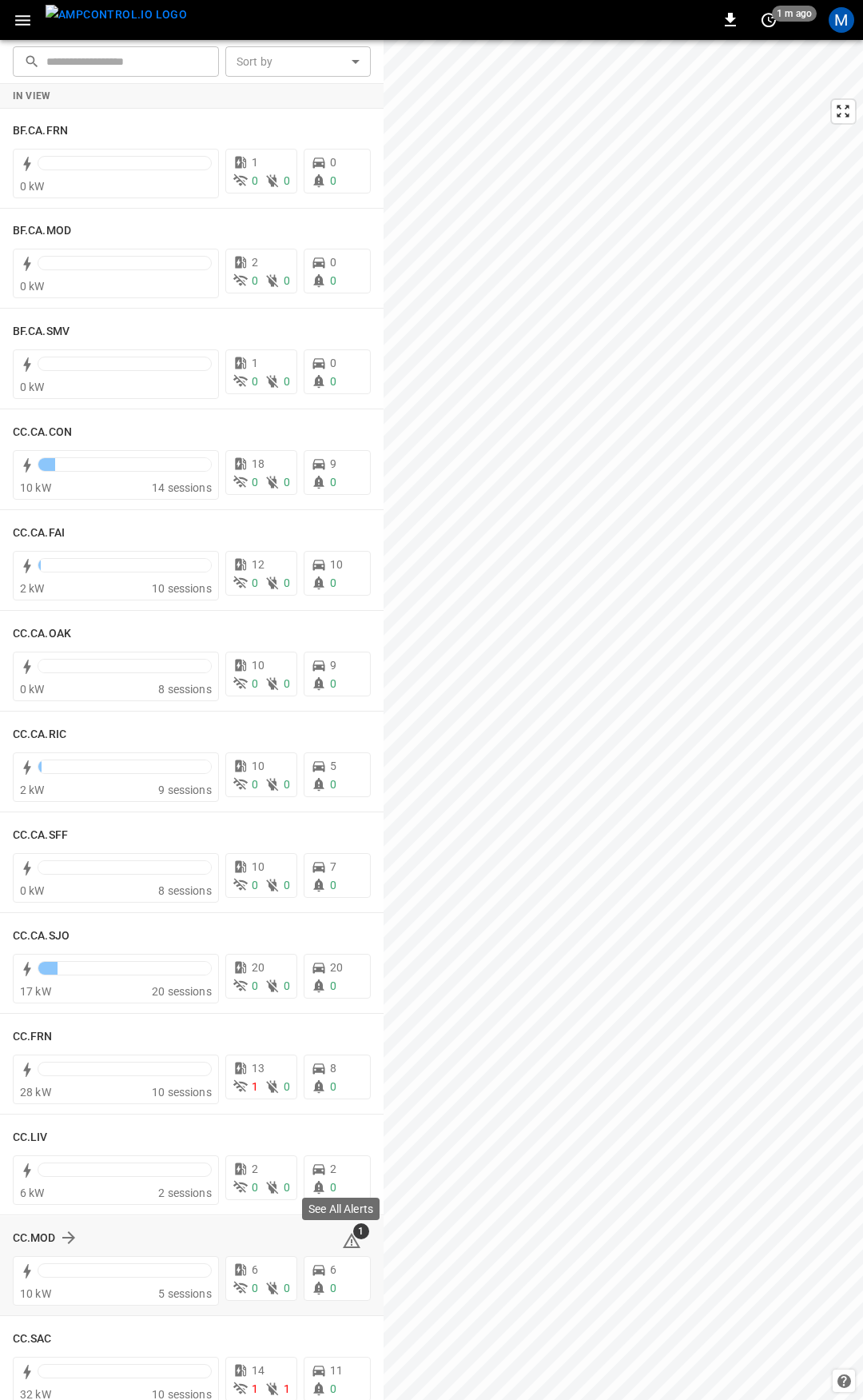
click at [342, 1239] on icon at bounding box center [352, 1240] width 19 height 19
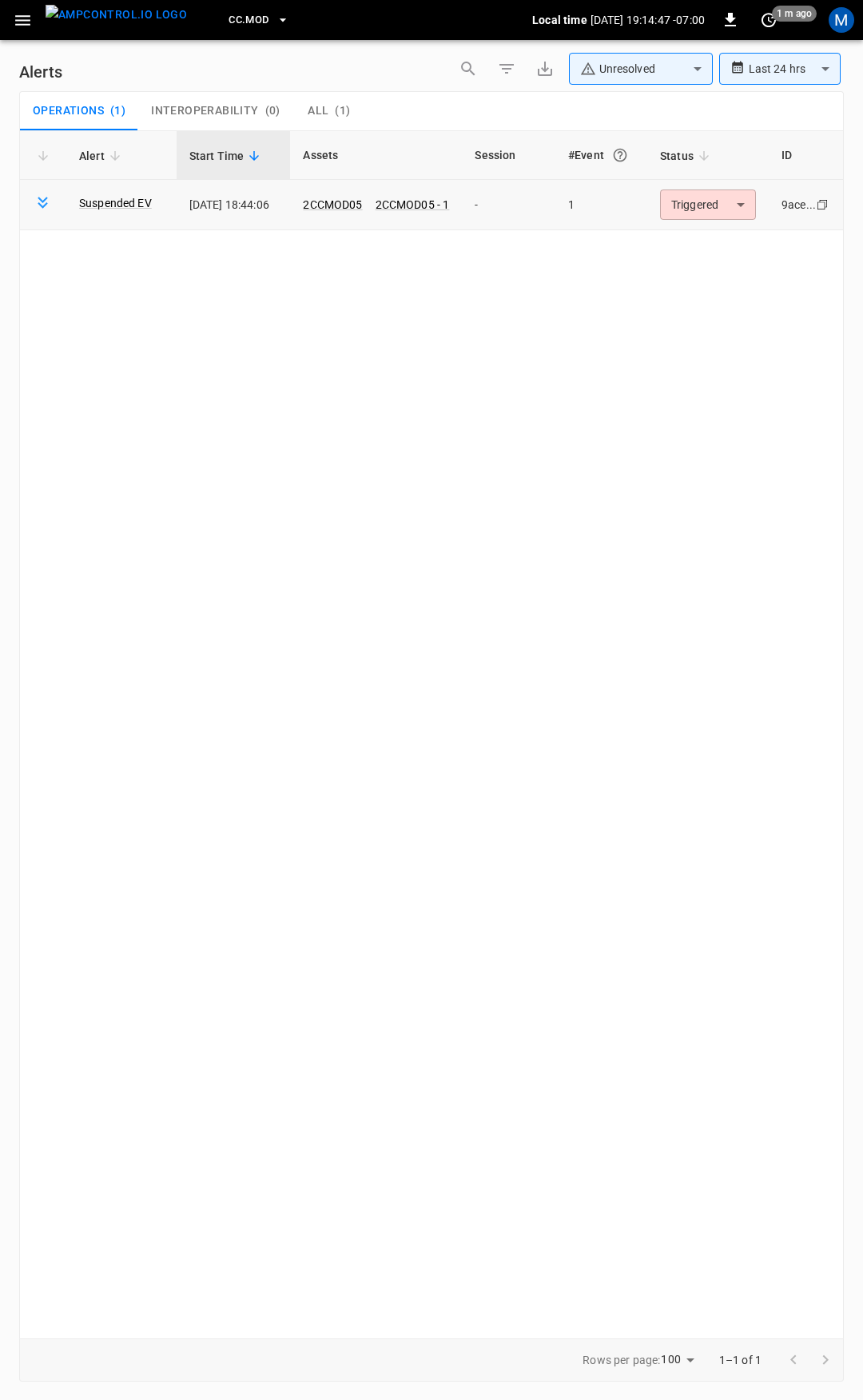
click at [723, 206] on body "**********" at bounding box center [431, 697] width 863 height 1394
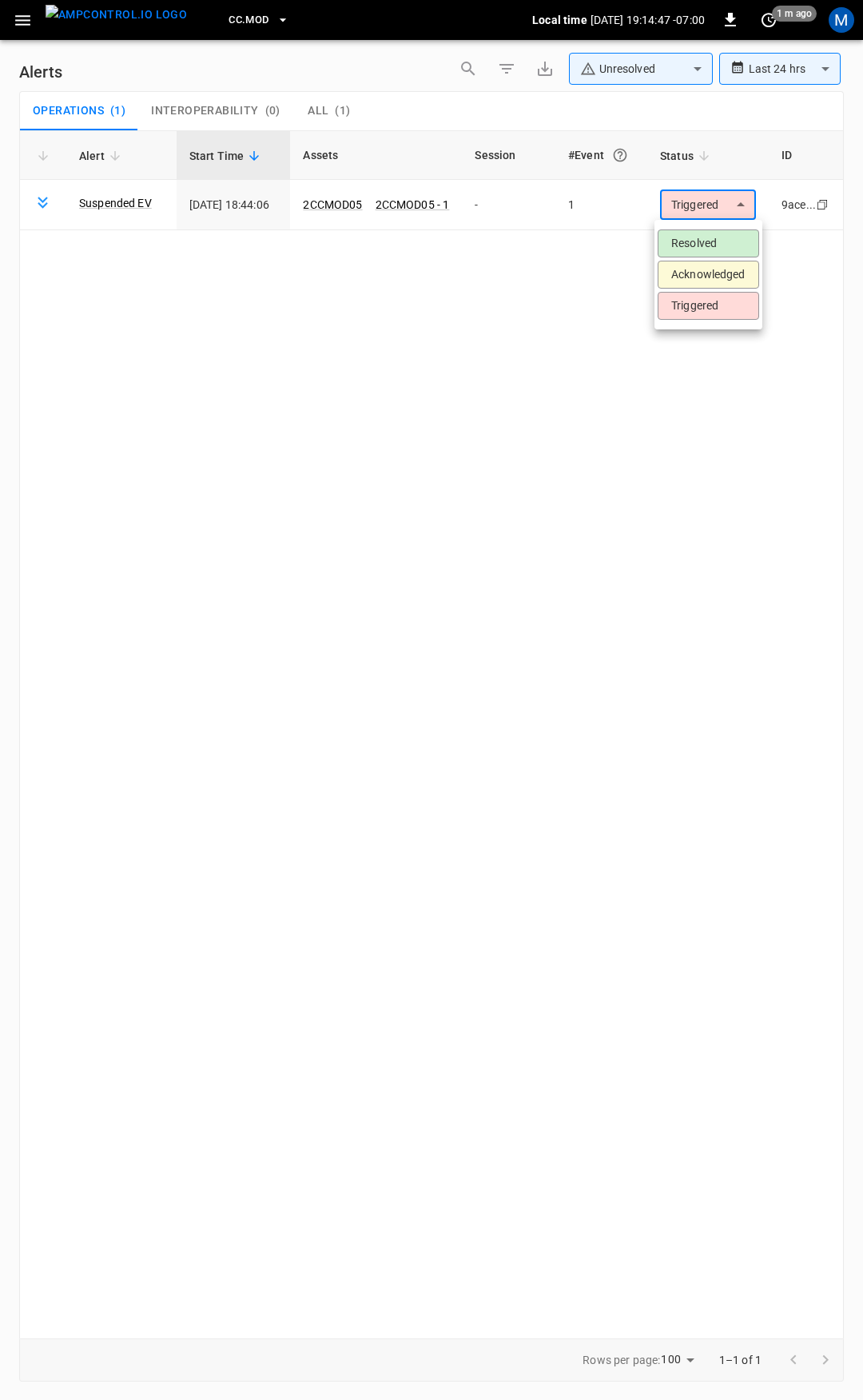
click at [711, 259] on ul "Resolved Acknowledged Triggered" at bounding box center [709, 275] width 108 height 110
click at [710, 238] on li "Resolved" at bounding box center [708, 244] width 101 height 28
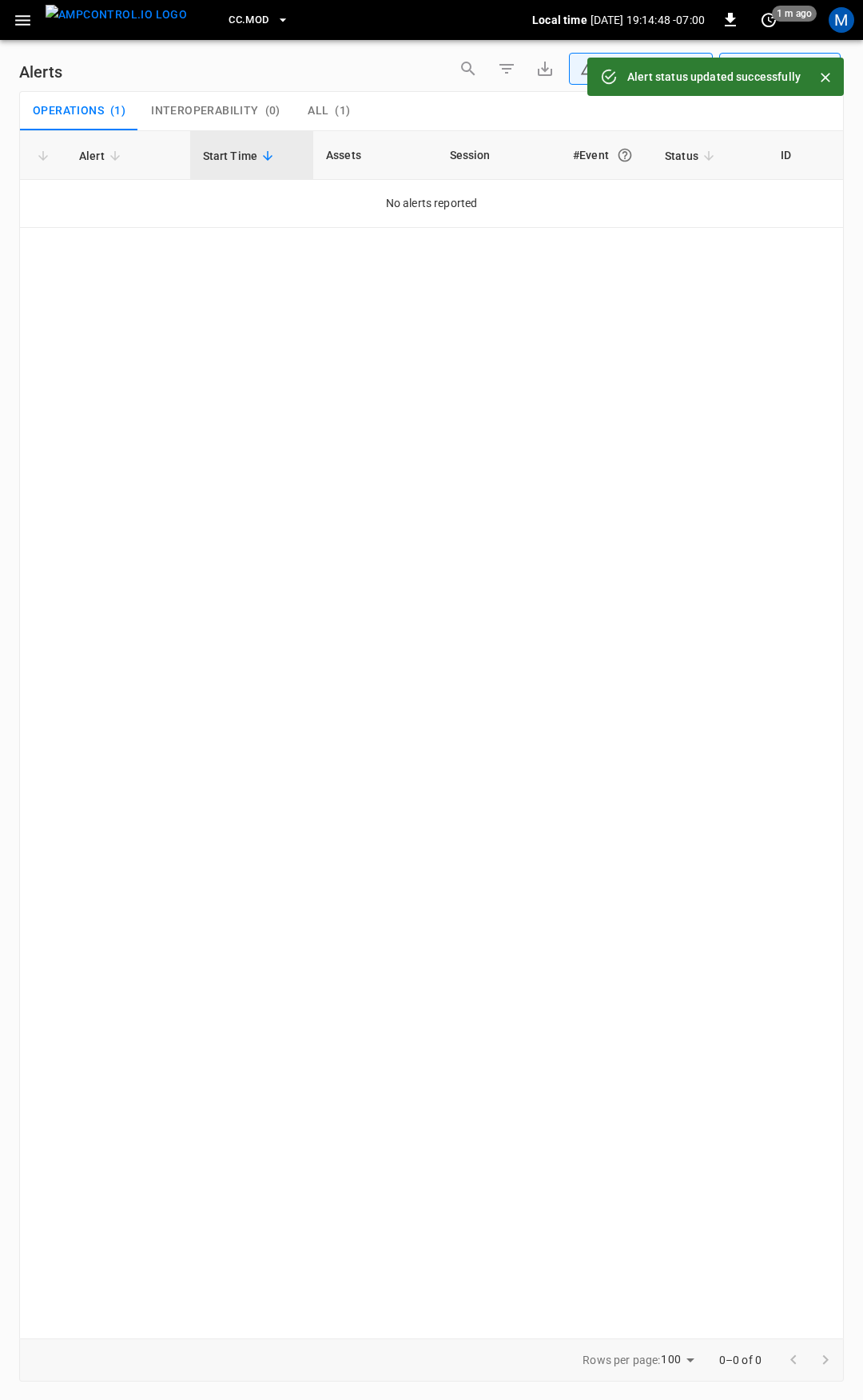
click at [10, 25] on button "button" at bounding box center [23, 20] width 33 height 29
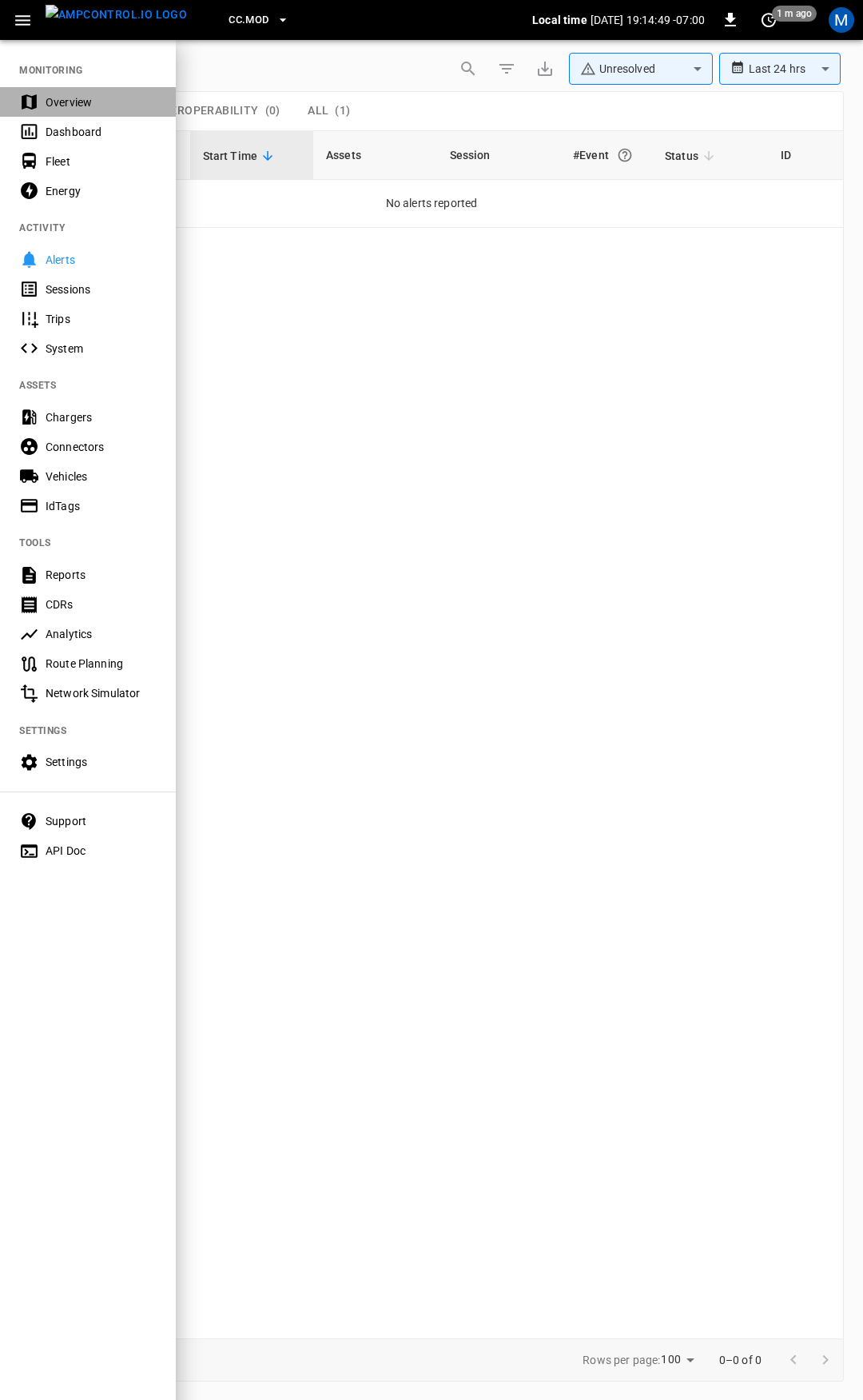
click at [93, 107] on div "Overview" at bounding box center [101, 102] width 112 height 16
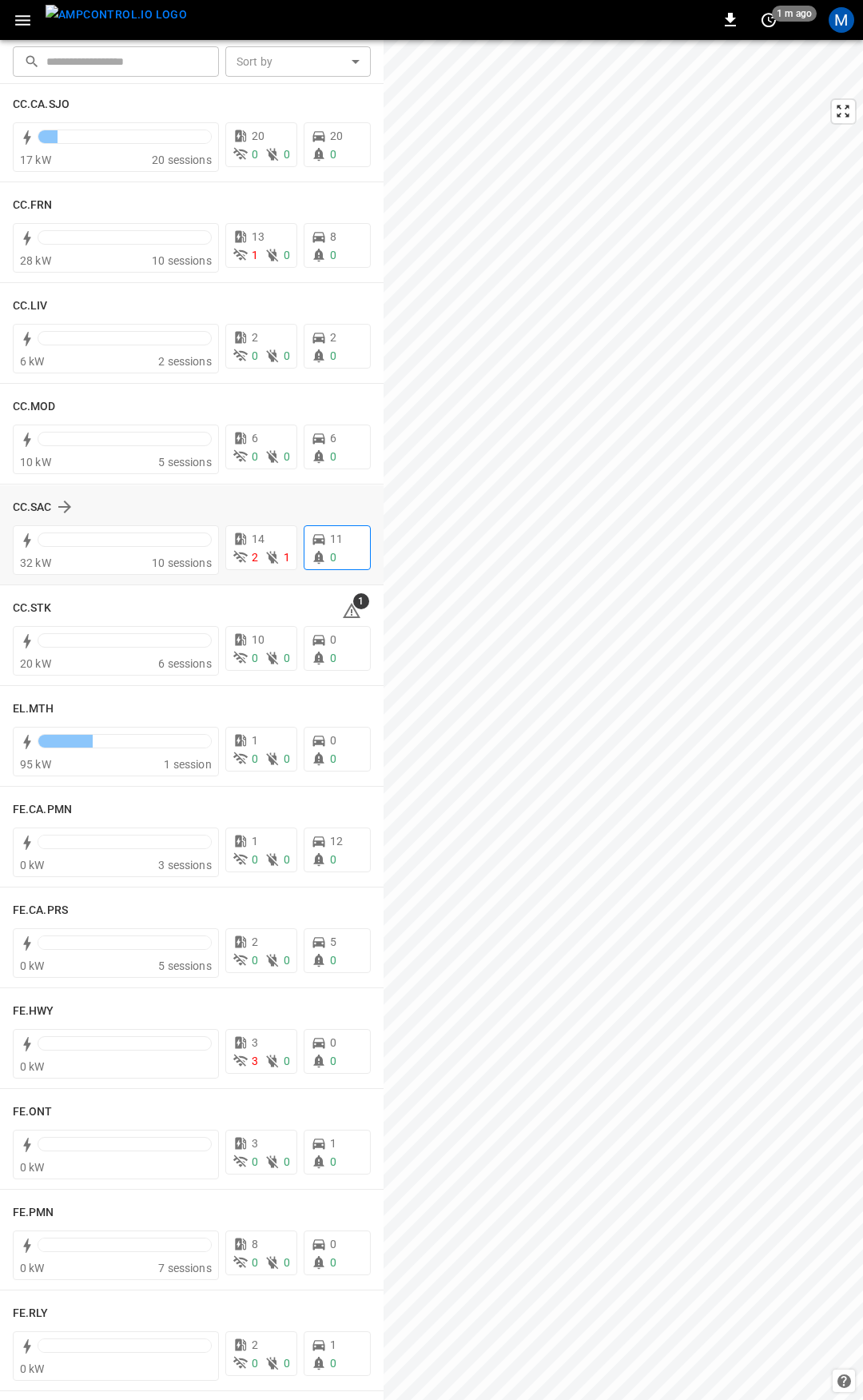
scroll to position [826, 0]
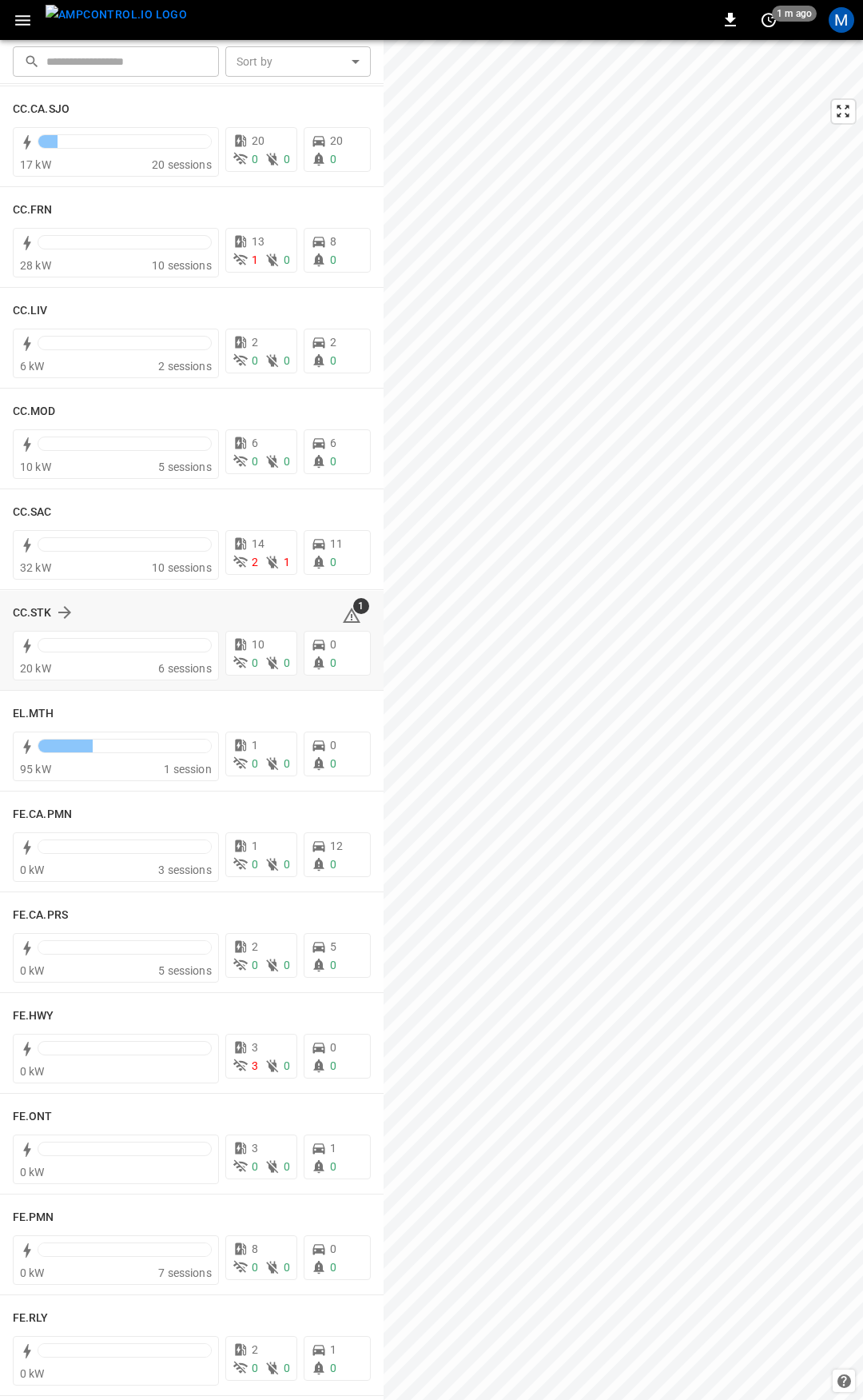
click at [351, 614] on icon at bounding box center [352, 617] width 2 height 7
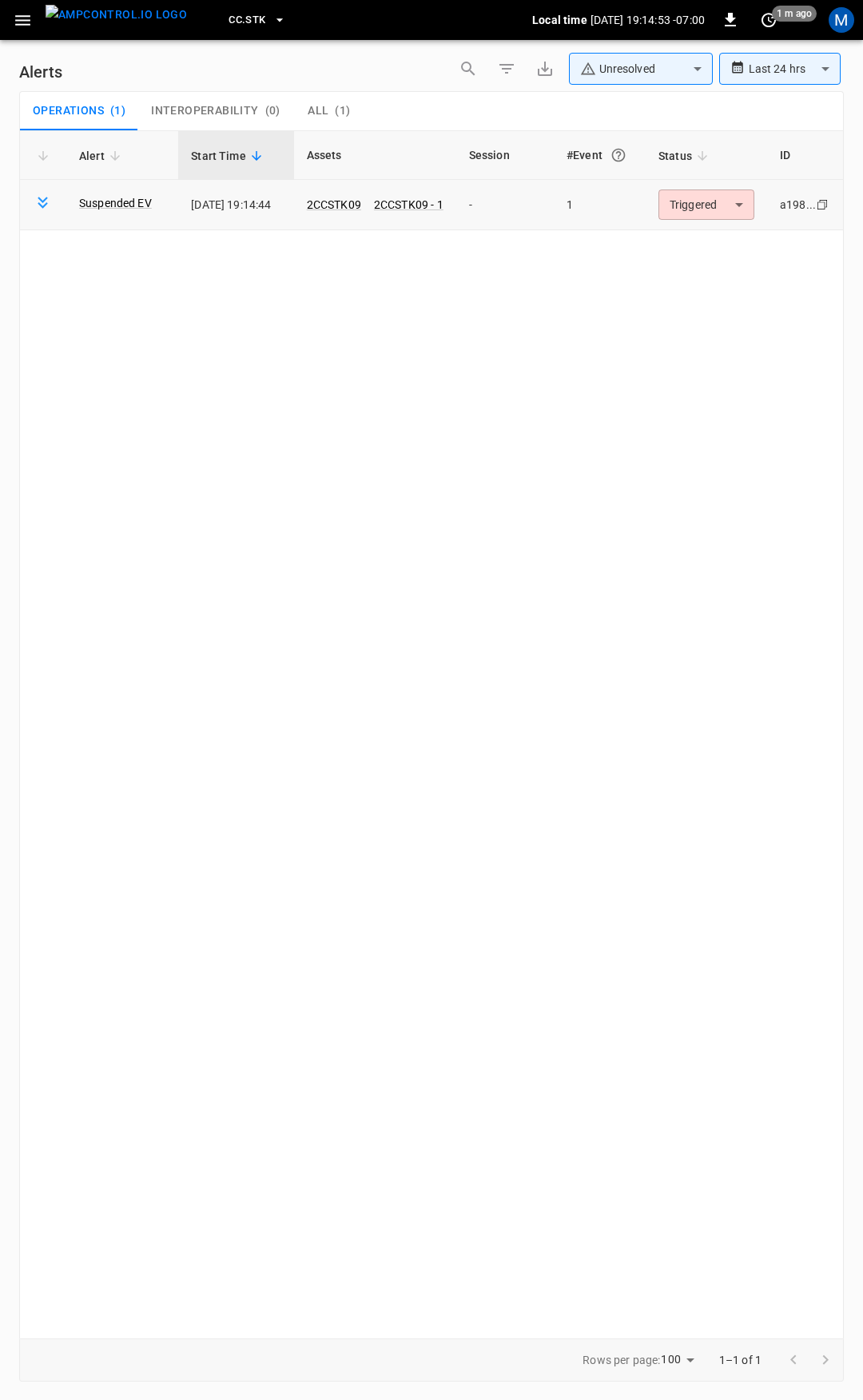
click at [686, 203] on body "**********" at bounding box center [431, 697] width 863 height 1394
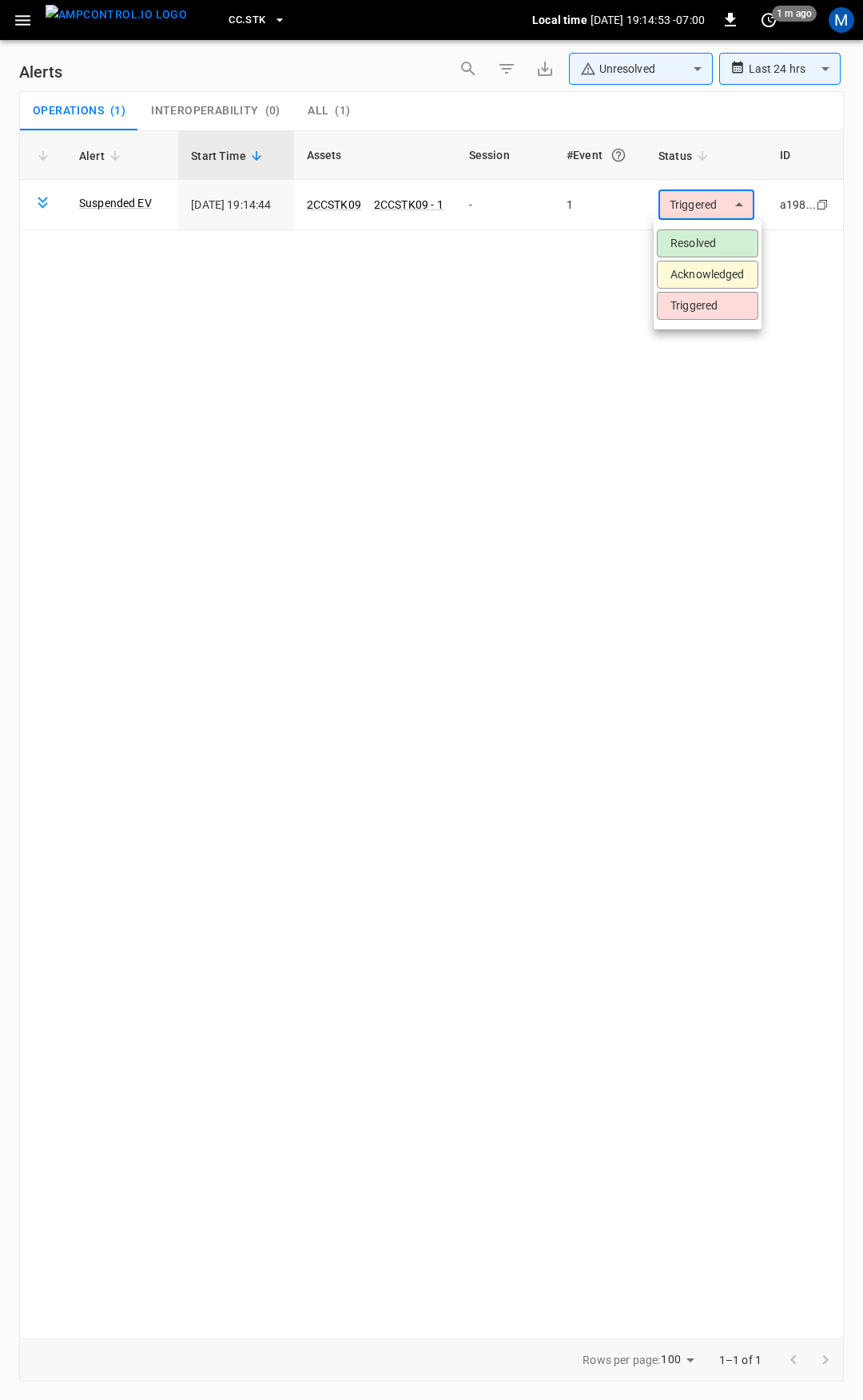
click at [701, 242] on li "Resolved" at bounding box center [707, 244] width 101 height 28
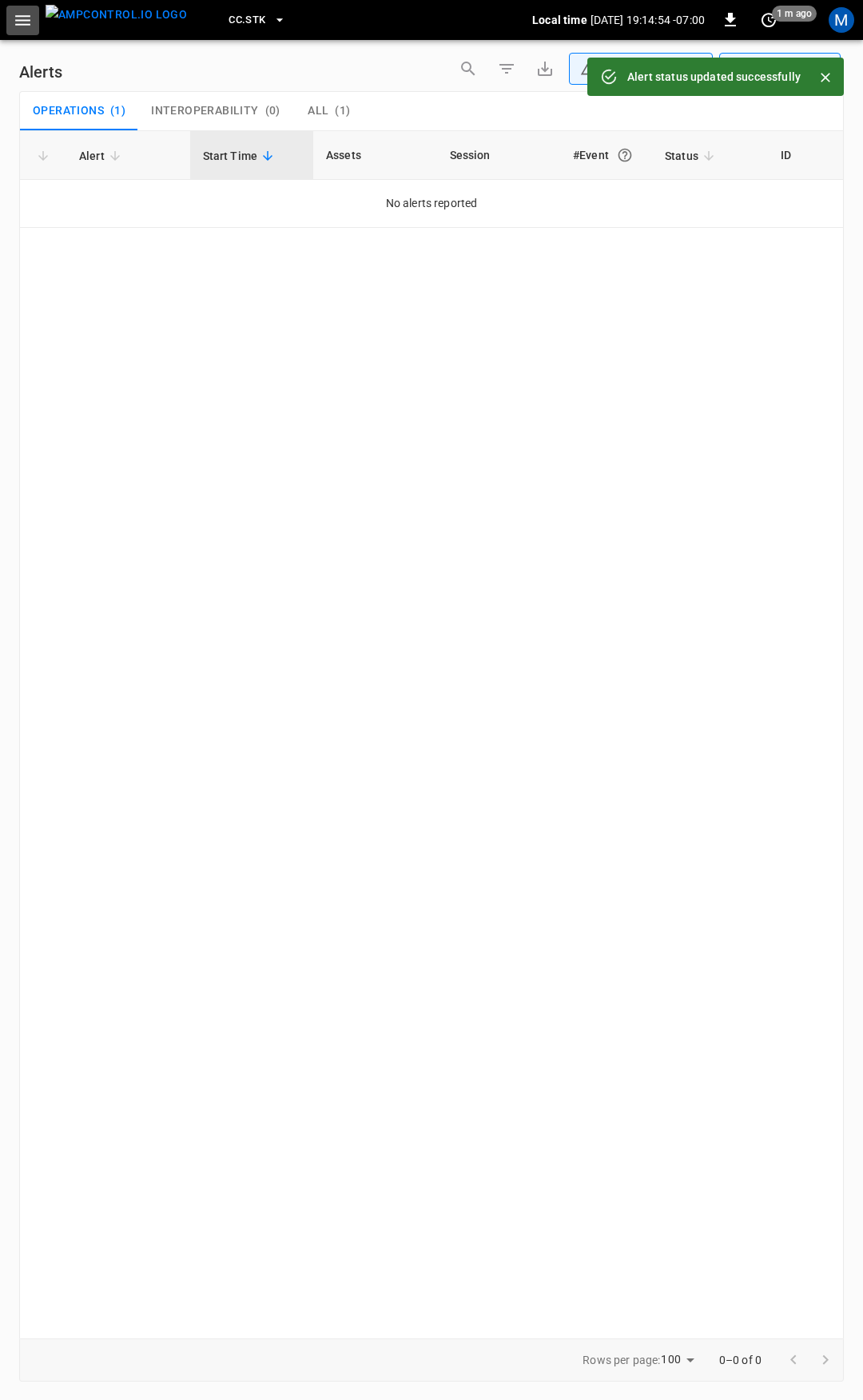
click at [17, 28] on icon "button" at bounding box center [23, 20] width 20 height 20
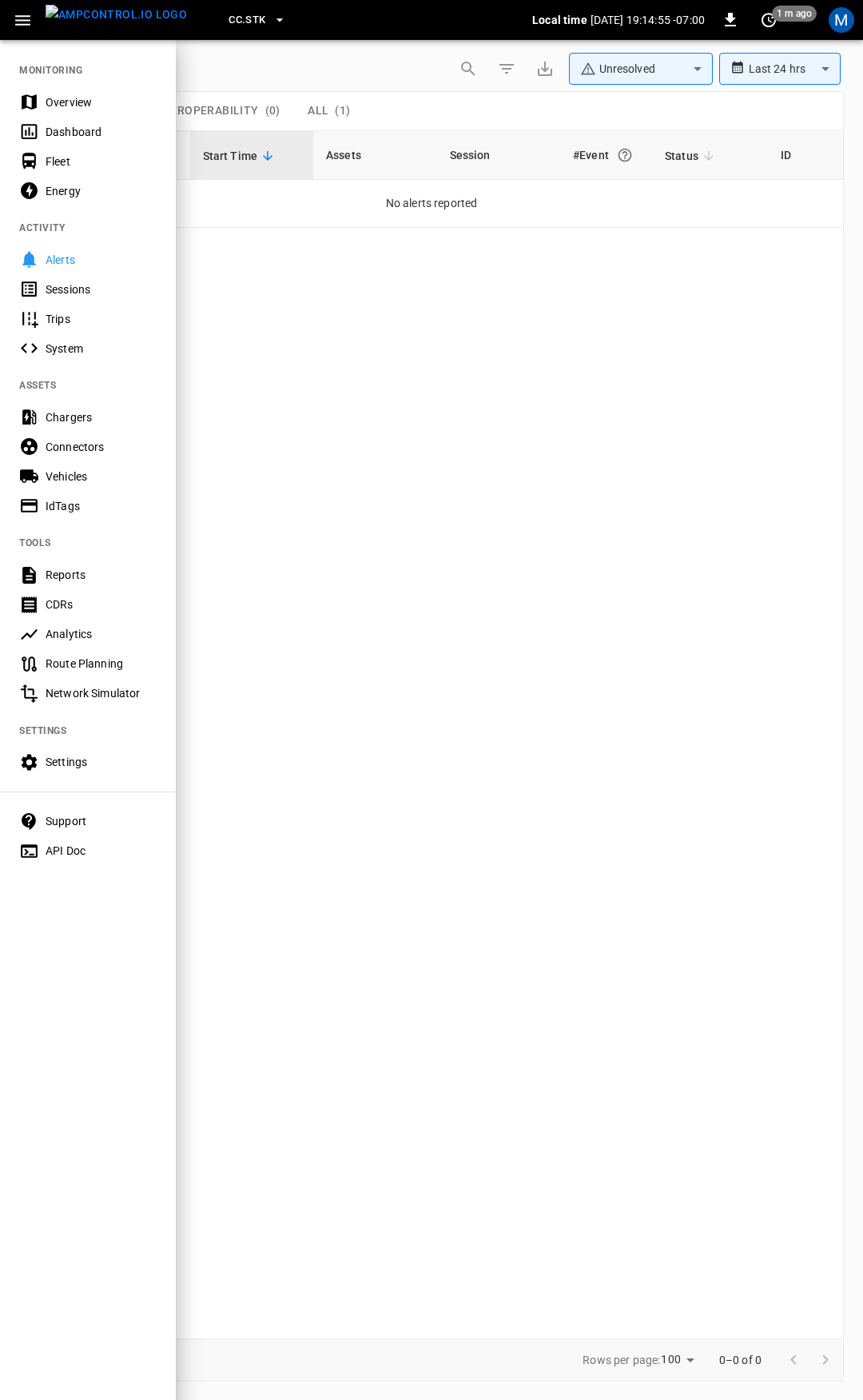
click at [95, 106] on div "Overview" at bounding box center [101, 102] width 112 height 16
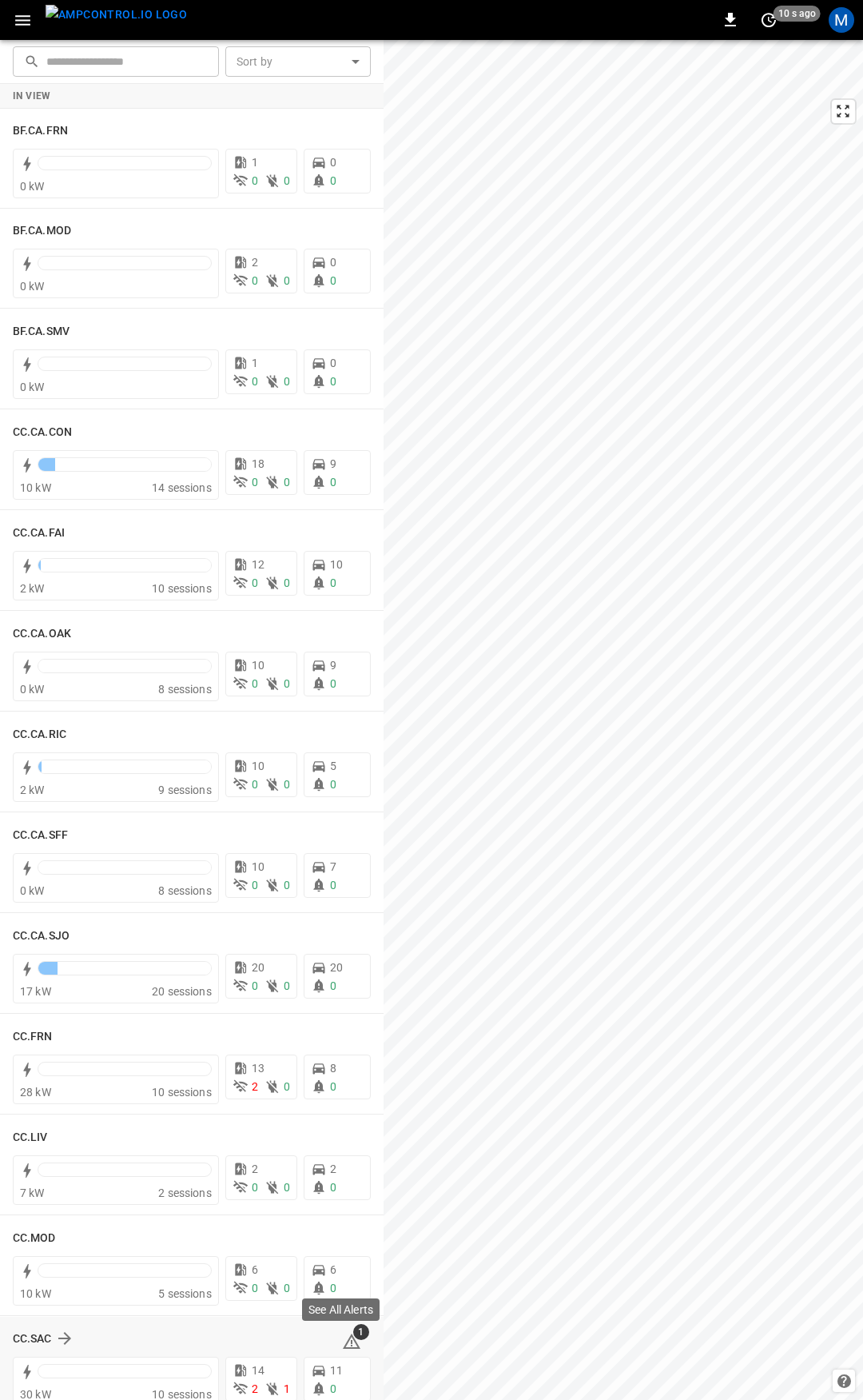
click at [349, 1342] on icon at bounding box center [352, 1341] width 19 height 19
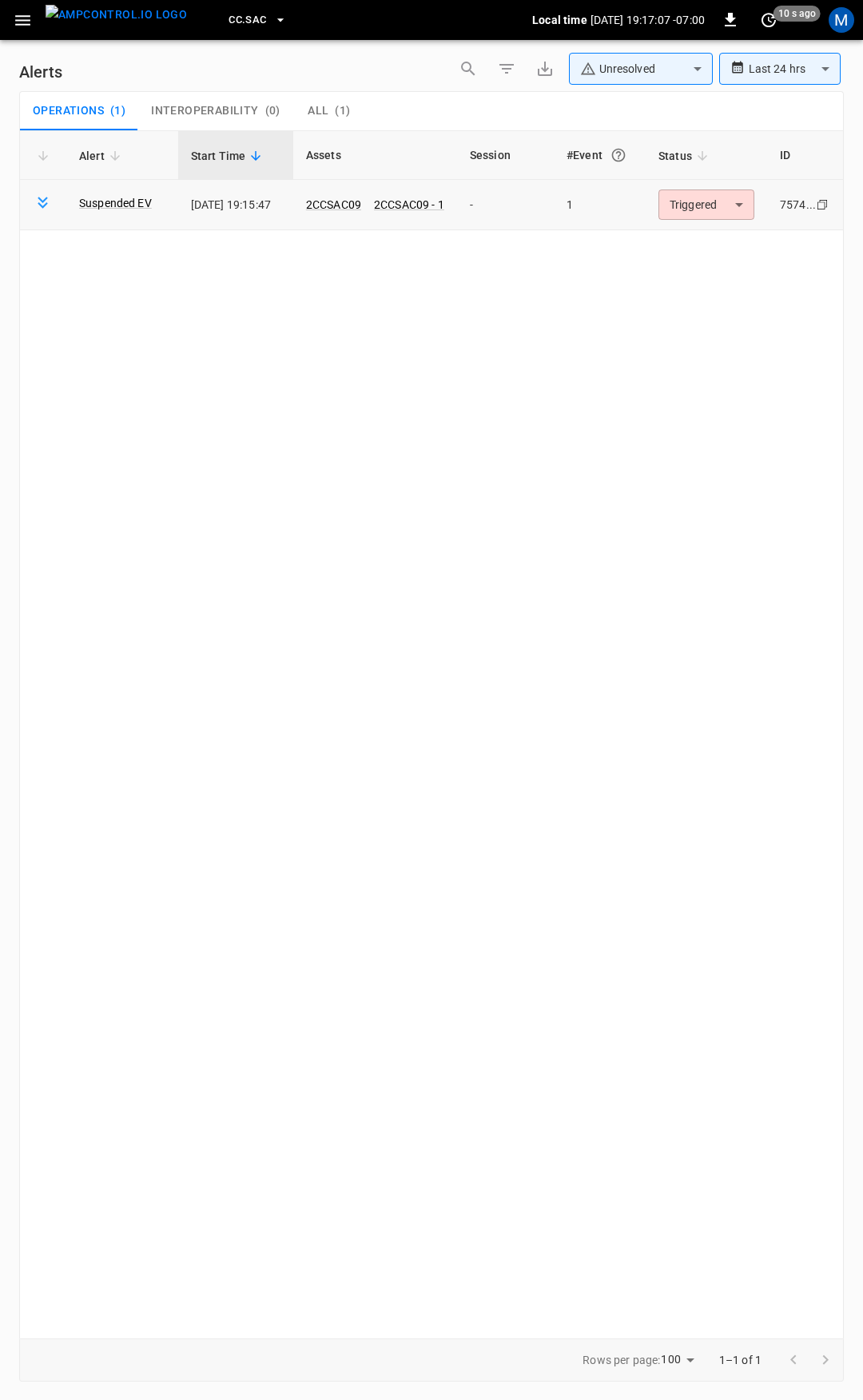
click at [697, 196] on body "**********" at bounding box center [431, 697] width 863 height 1394
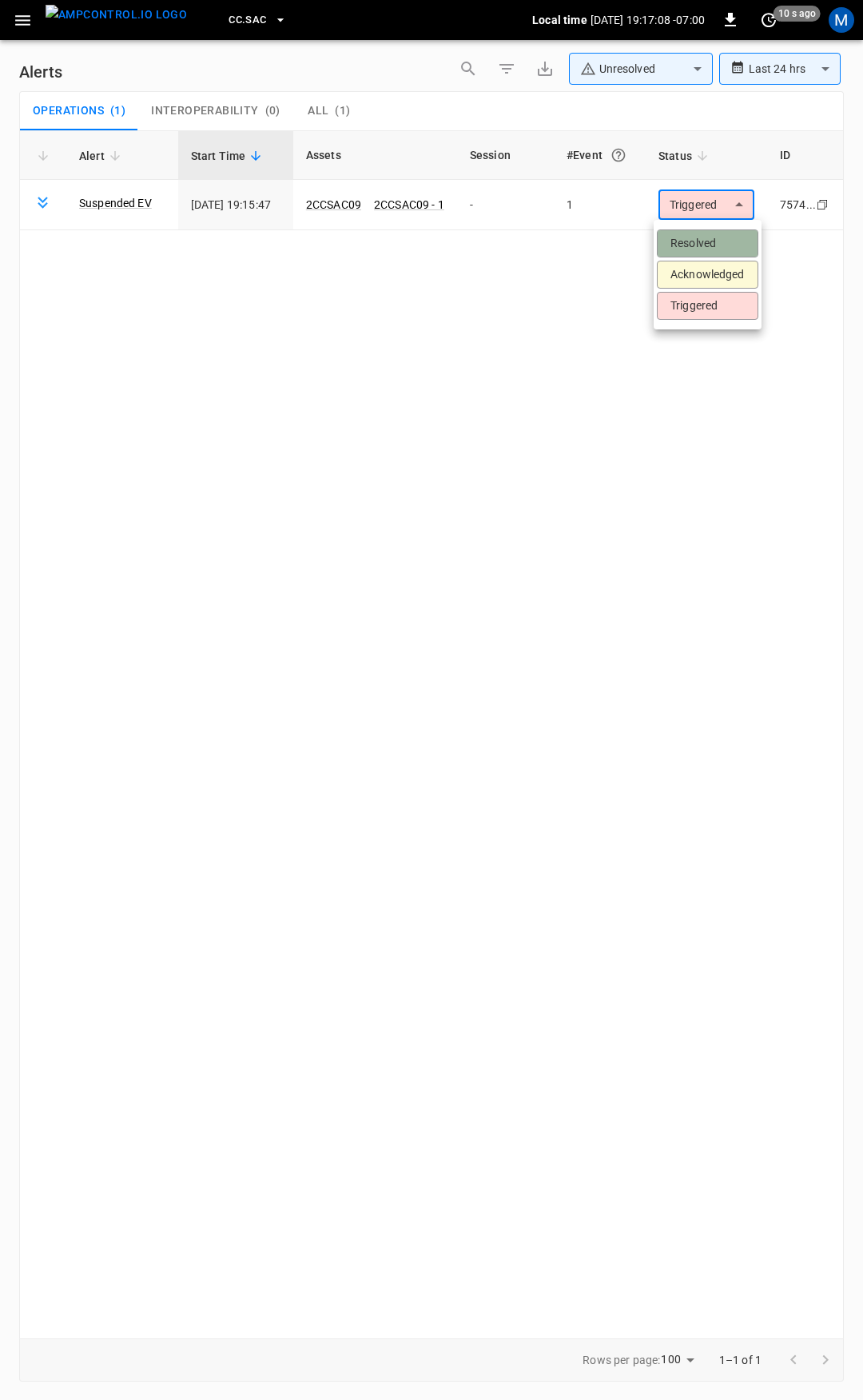
click at [702, 238] on li "Resolved" at bounding box center [707, 244] width 101 height 28
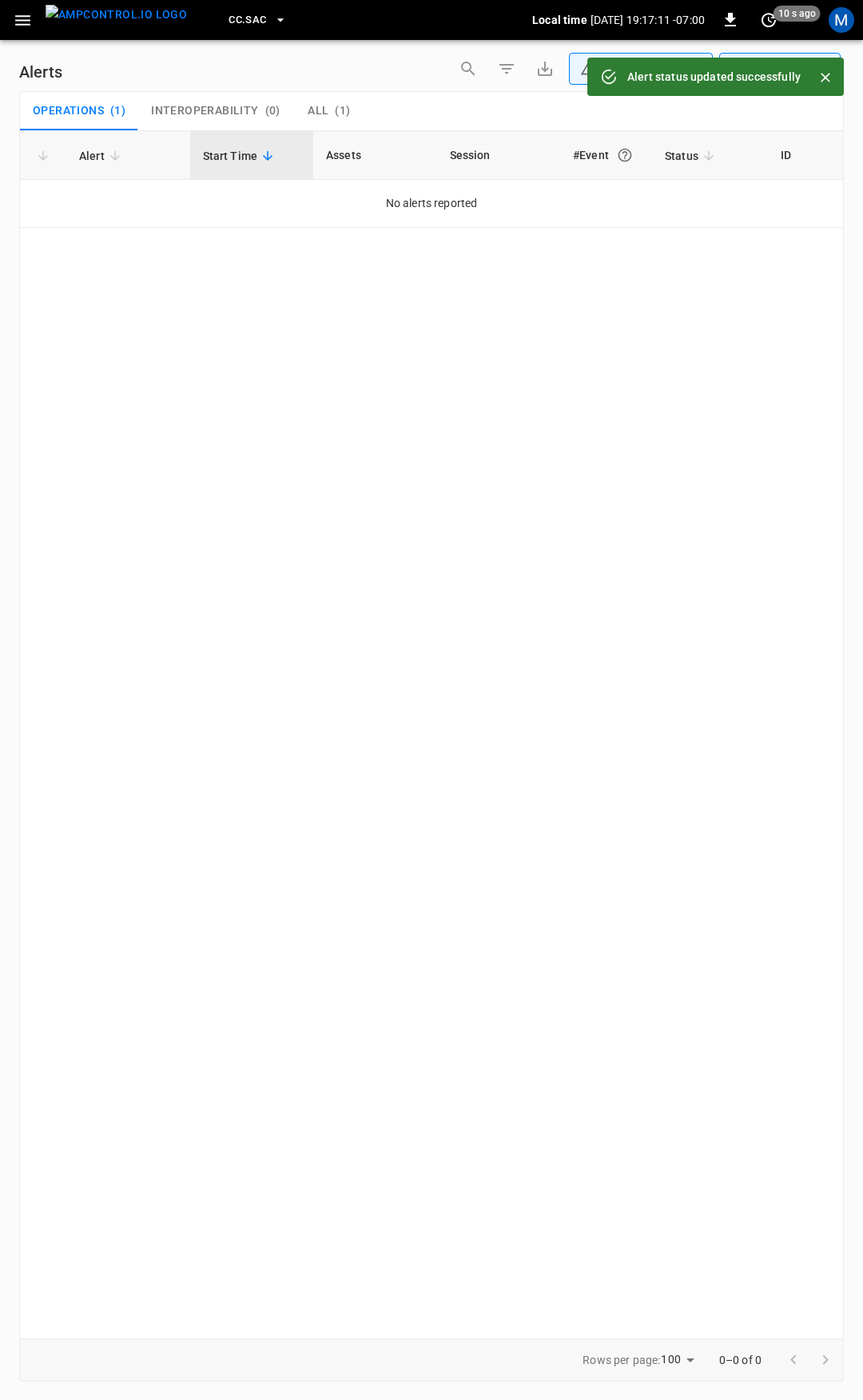
click at [28, 23] on icon "button" at bounding box center [23, 20] width 20 height 20
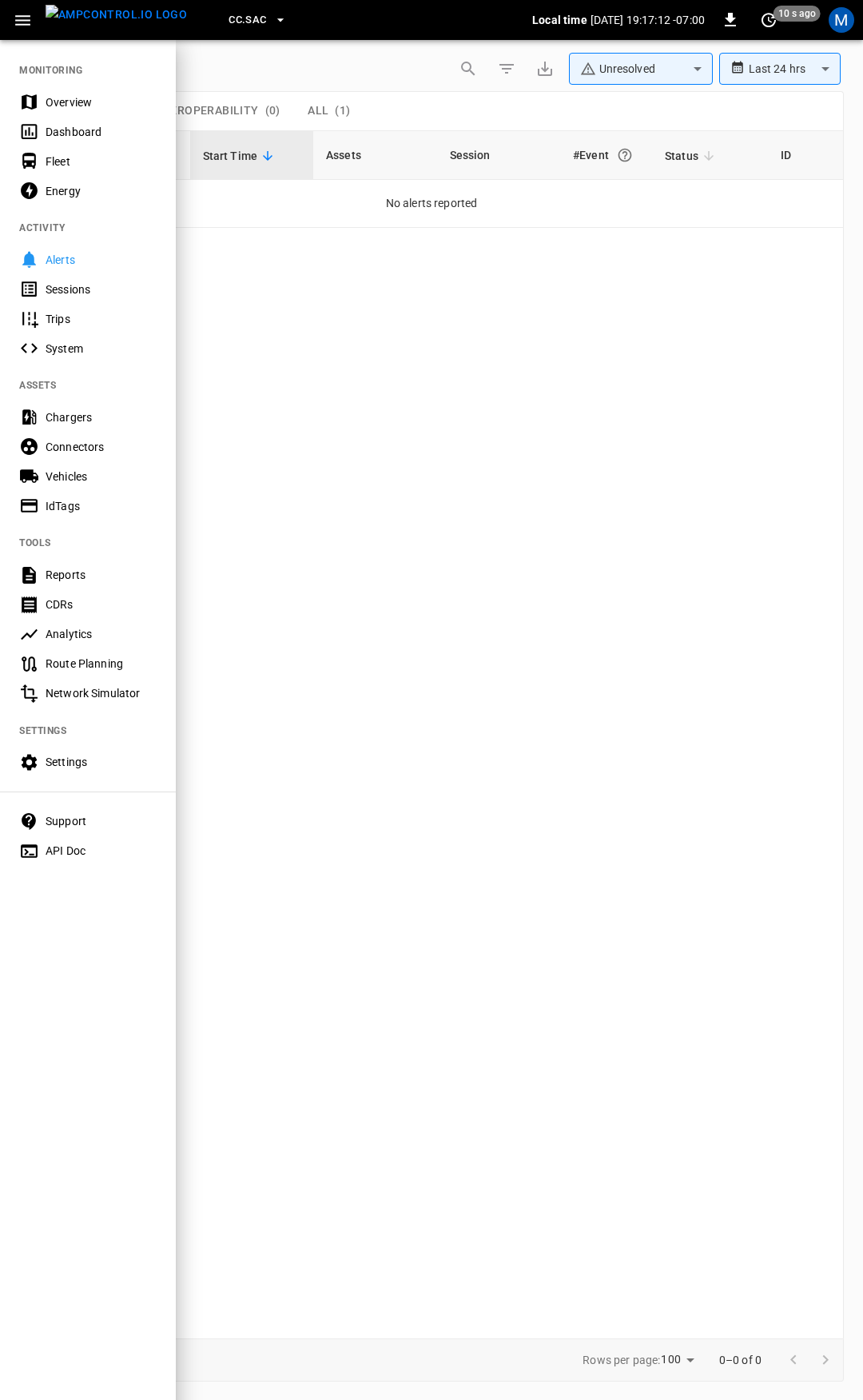
click at [54, 95] on div "Overview" at bounding box center [101, 102] width 112 height 16
